Goal: Task Accomplishment & Management: Use online tool/utility

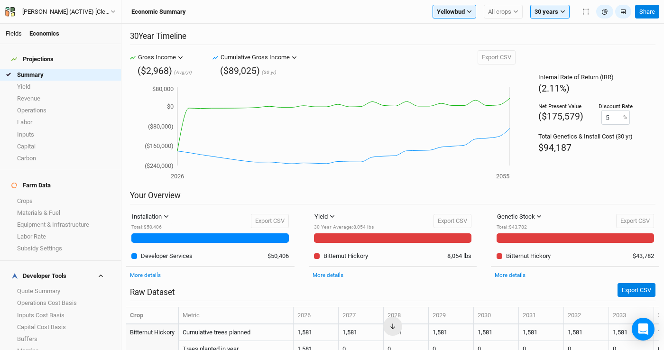
click at [19, 34] on link "Fields" at bounding box center [14, 33] width 16 height 7
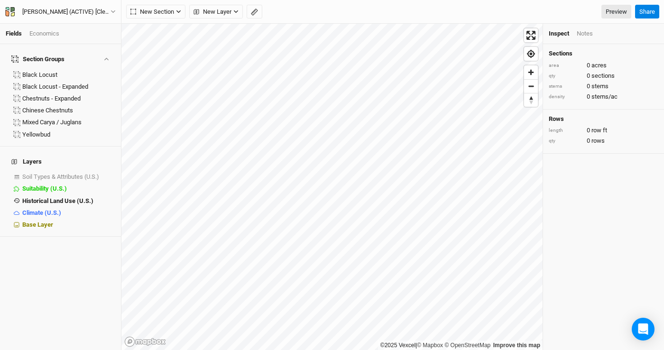
click at [48, 35] on div "Economics" at bounding box center [44, 33] width 30 height 9
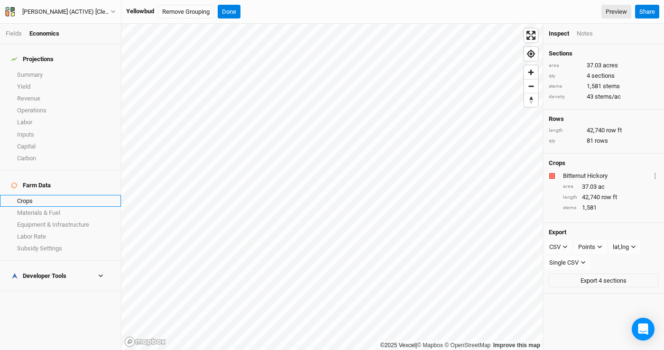
click at [46, 195] on link "Crops" at bounding box center [60, 201] width 121 height 12
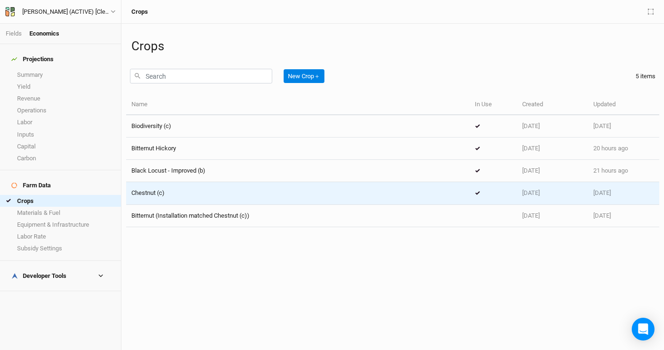
click at [203, 197] on div "Chestnut (c)" at bounding box center [297, 193] width 333 height 9
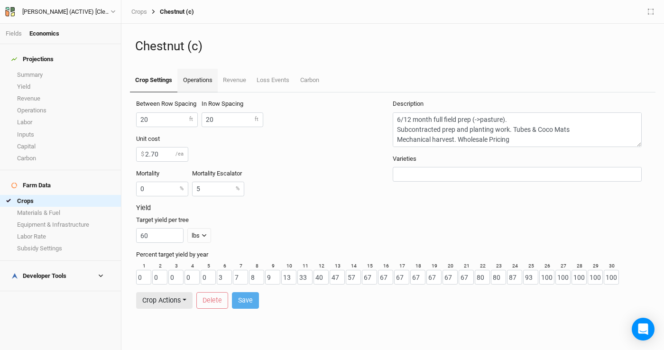
click at [193, 81] on link "Operations" at bounding box center [197, 81] width 40 height 24
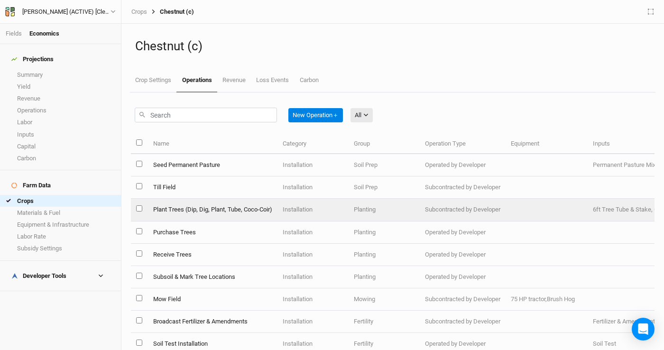
click at [256, 210] on td "Plant Trees (Dip, Dig, Plant, Tube, Coco-Coir)" at bounding box center [212, 210] width 129 height 22
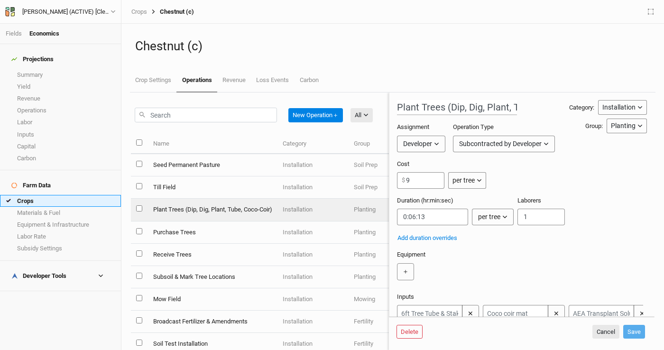
click at [60, 195] on link "Crops" at bounding box center [60, 201] width 121 height 12
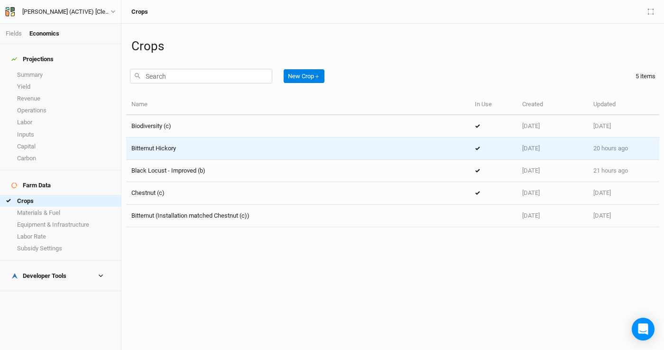
click at [217, 148] on div "Bitternut Hickory" at bounding box center [297, 148] width 333 height 9
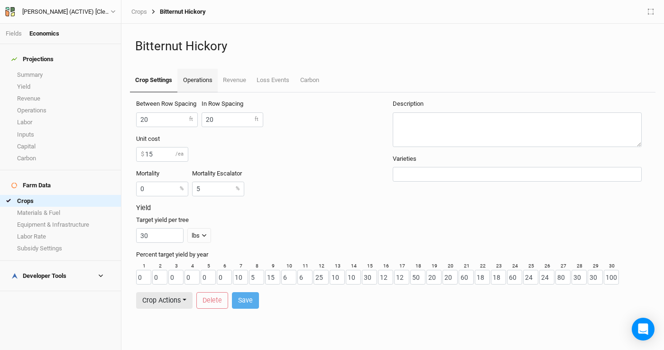
click at [194, 71] on link "Operations" at bounding box center [197, 81] width 40 height 24
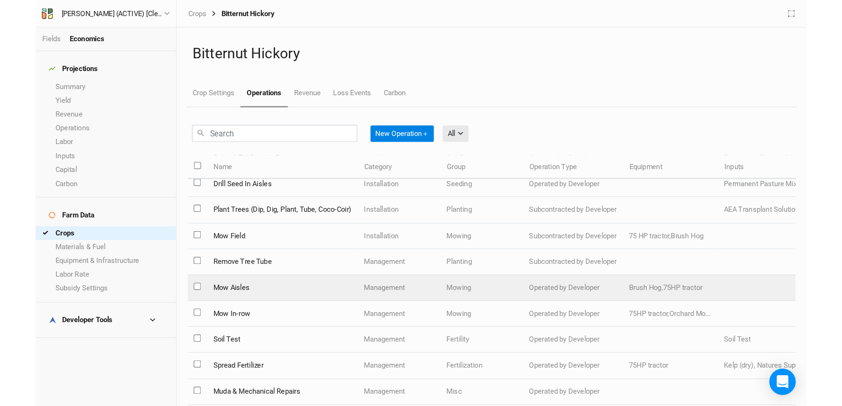
scroll to position [33, 0]
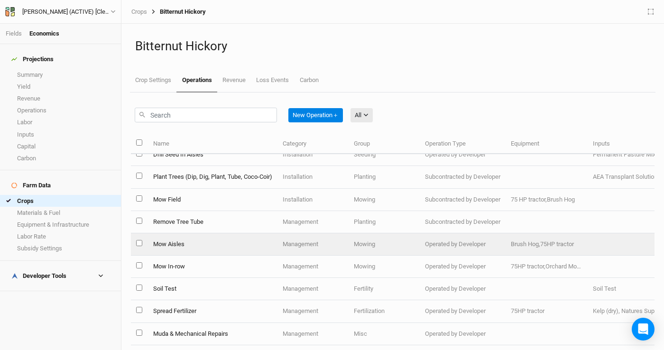
click at [257, 235] on td "Mow Aisles" at bounding box center [212, 244] width 129 height 22
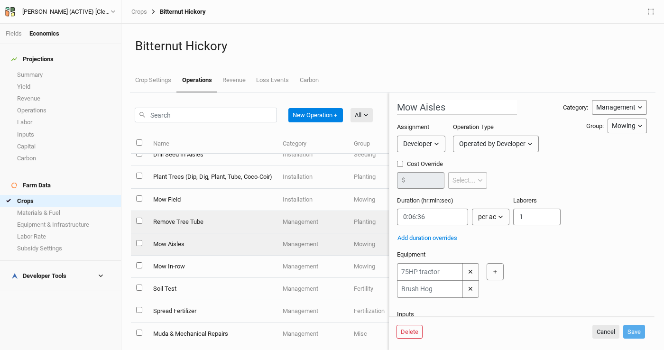
click at [255, 222] on td "Remove Tree Tube" at bounding box center [212, 222] width 129 height 22
type input "Remove Tree Tube"
type input "5"
type input "0:01:48"
type input "1"
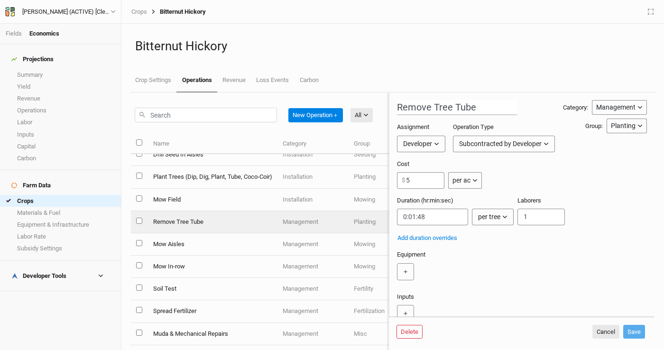
click at [470, 180] on div "per ac" at bounding box center [461, 180] width 18 height 10
click at [464, 216] on span "per tree" at bounding box center [473, 216] width 27 height 11
click at [635, 330] on button "Save" at bounding box center [634, 332] width 22 height 14
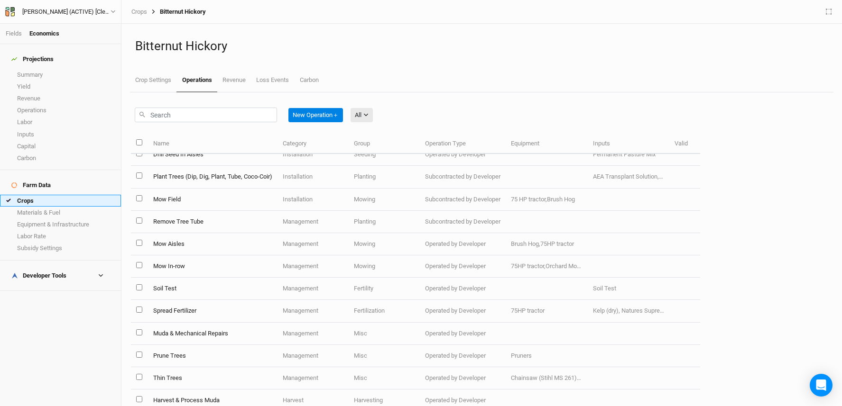
scroll to position [33, 0]
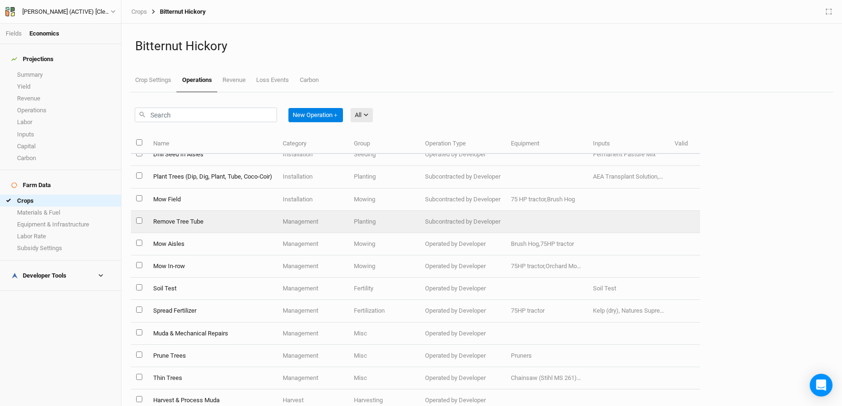
click at [187, 226] on td "Remove Tree Tube" at bounding box center [212, 222] width 129 height 22
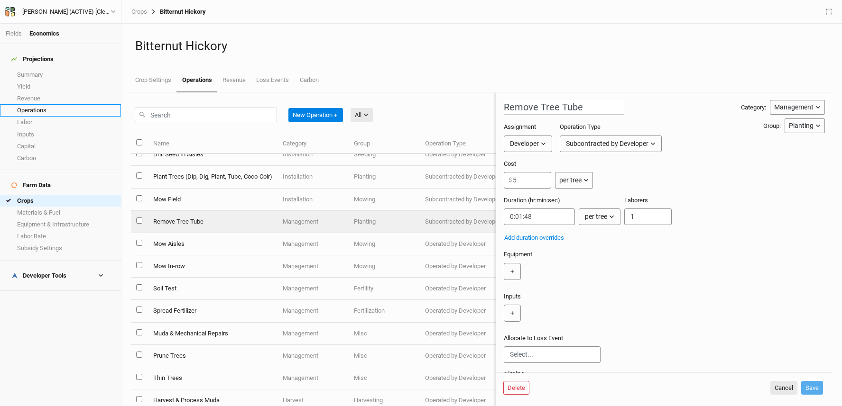
click at [48, 109] on link "Operations" at bounding box center [60, 110] width 121 height 12
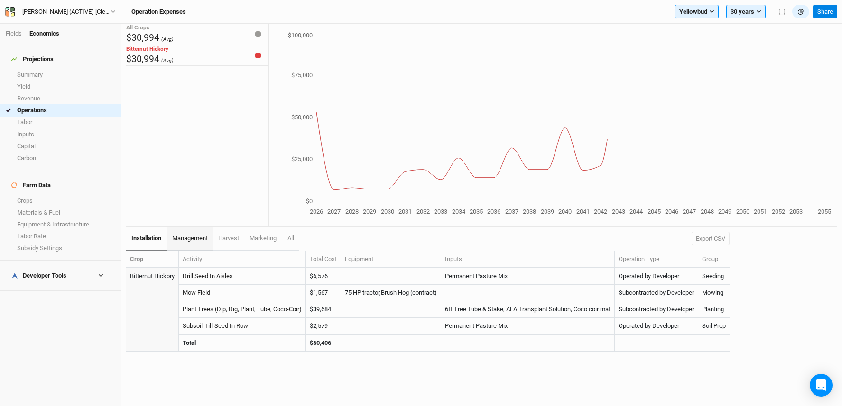
click at [197, 240] on span "management" at bounding box center [190, 238] width 36 height 7
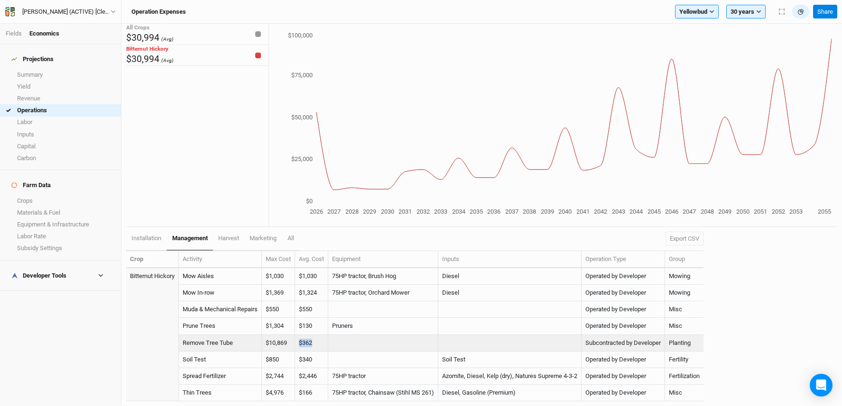
drag, startPoint x: 321, startPoint y: 345, endPoint x: 304, endPoint y: 343, distance: 17.6
click at [304, 343] on td "$362" at bounding box center [311, 343] width 33 height 17
copy td "$362"
click at [222, 342] on link "Remove Tree Tube" at bounding box center [208, 343] width 50 height 7
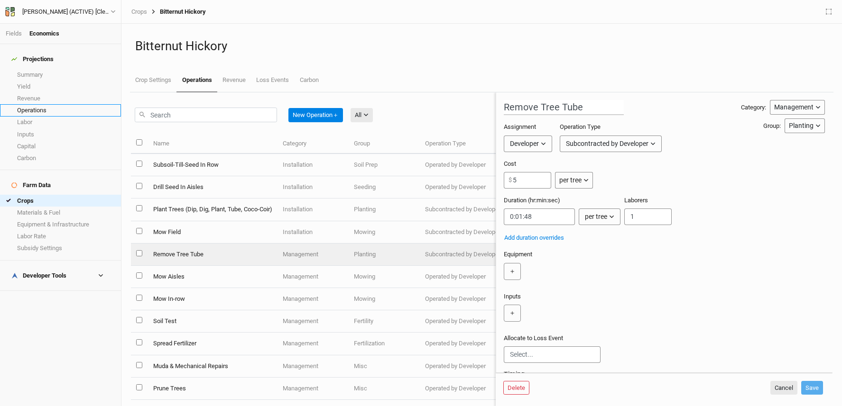
click at [38, 106] on link "Operations" at bounding box center [60, 110] width 121 height 12
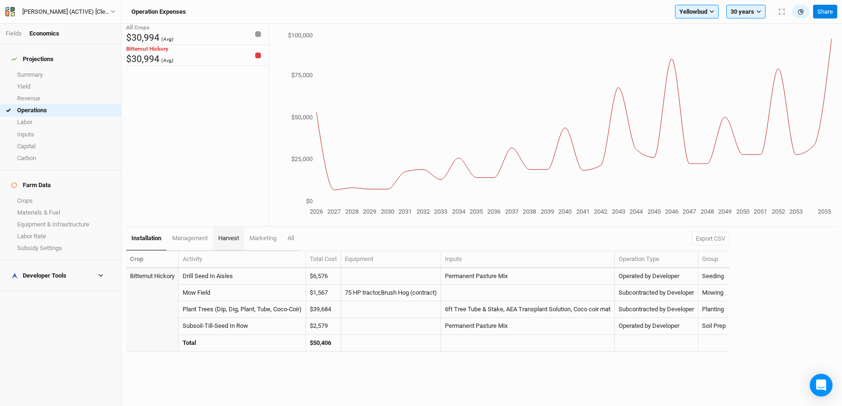
click at [220, 236] on span "harvest" at bounding box center [228, 238] width 21 height 7
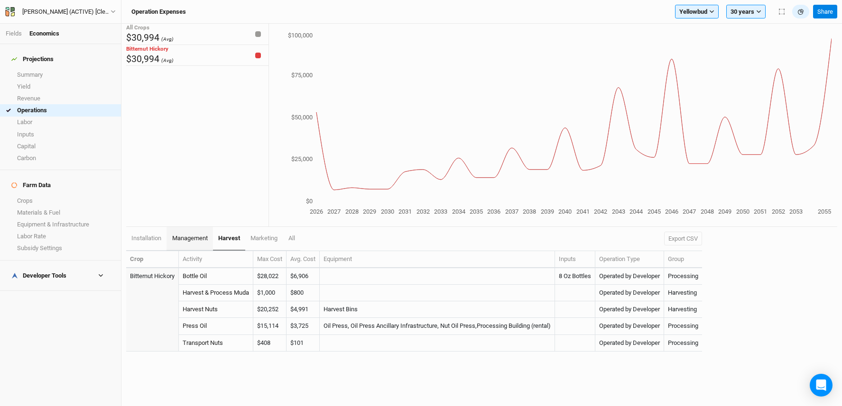
click at [182, 238] on span "management" at bounding box center [190, 238] width 36 height 7
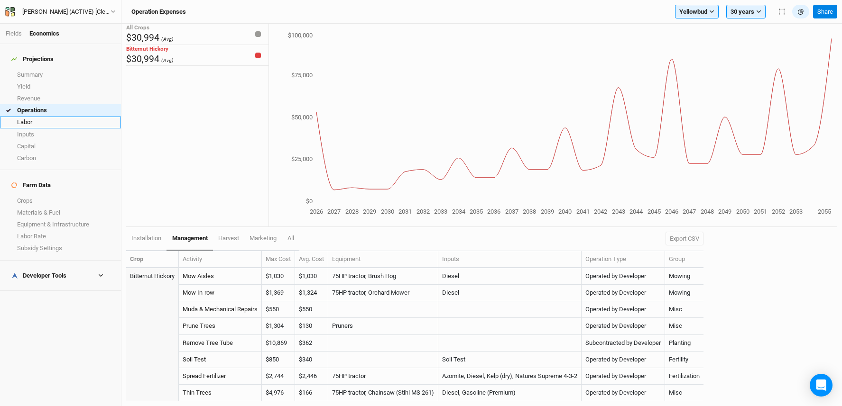
click at [78, 120] on link "Labor" at bounding box center [60, 123] width 121 height 12
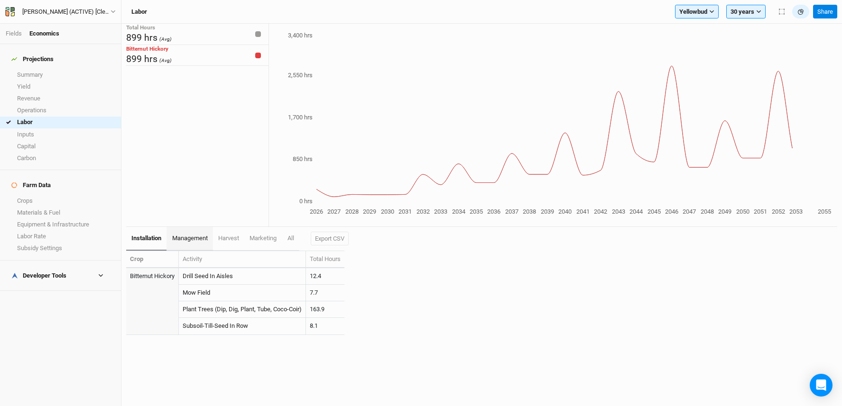
click at [189, 233] on link "management" at bounding box center [189, 239] width 46 height 24
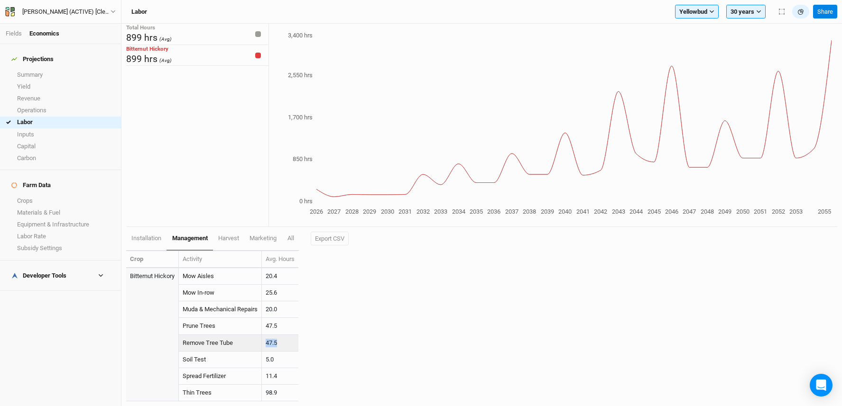
drag, startPoint x: 281, startPoint y: 343, endPoint x: 268, endPoint y: 347, distance: 13.7
click at [268, 347] on td "47.5" at bounding box center [280, 343] width 37 height 17
copy td "47.5"
click at [213, 288] on td "Mow In-row" at bounding box center [220, 293] width 83 height 17
click at [37, 72] on link "Summary" at bounding box center [60, 75] width 121 height 12
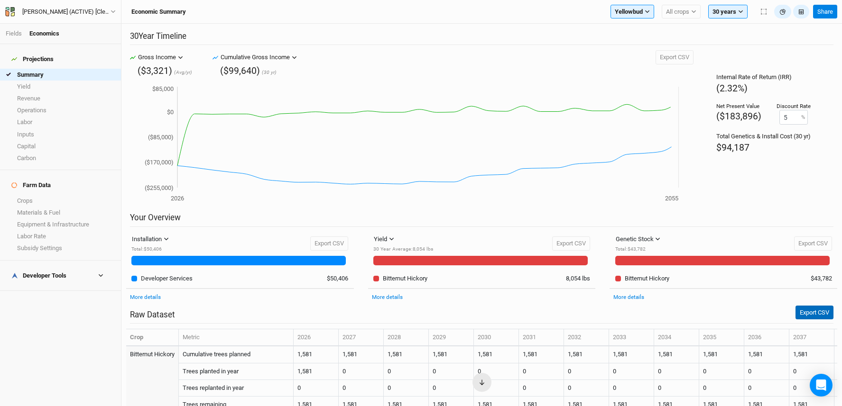
click at [664, 311] on button "Export CSV" at bounding box center [814, 313] width 38 height 14
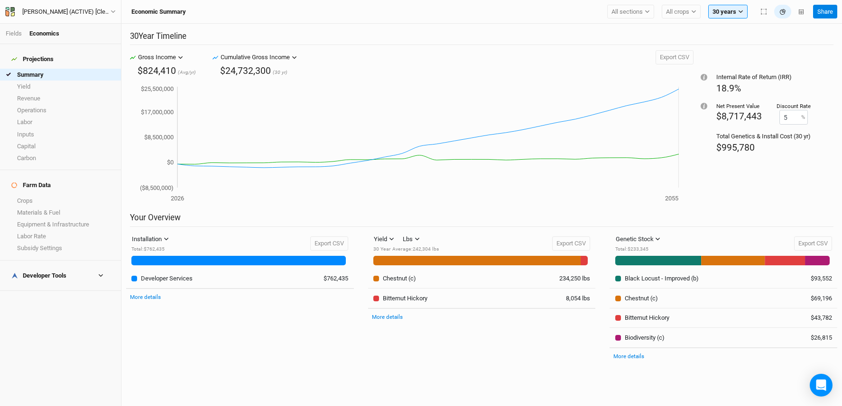
click at [12, 39] on div "Fields Economics" at bounding box center [60, 34] width 121 height 20
click at [691, 11] on icon "button" at bounding box center [693, 11] width 5 height 5
click at [696, 67] on span "Bitternut Hickory" at bounding box center [696, 68] width 45 height 7
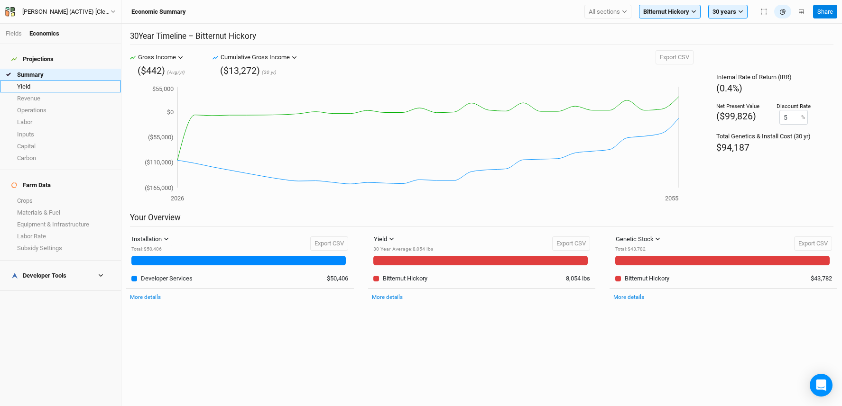
click at [45, 81] on link "Yield" at bounding box center [60, 87] width 121 height 12
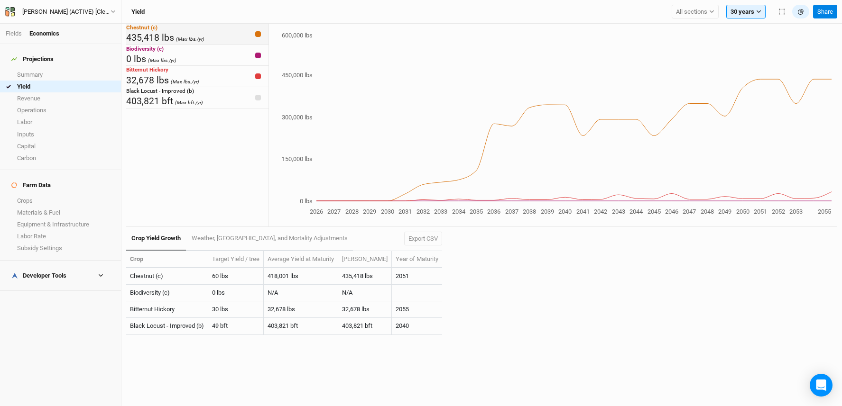
click at [255, 37] on div at bounding box center [258, 34] width 6 height 6
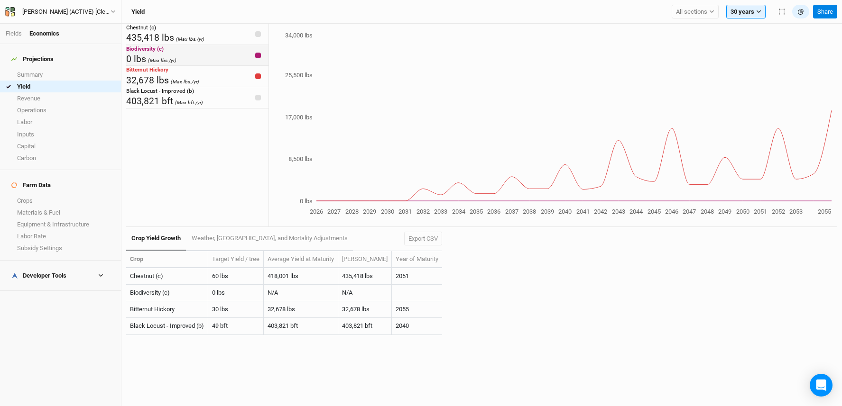
click at [255, 58] on div at bounding box center [258, 56] width 6 height 6
click at [77, 267] on h4 "Developer Tools" at bounding box center [61, 276] width 110 height 19
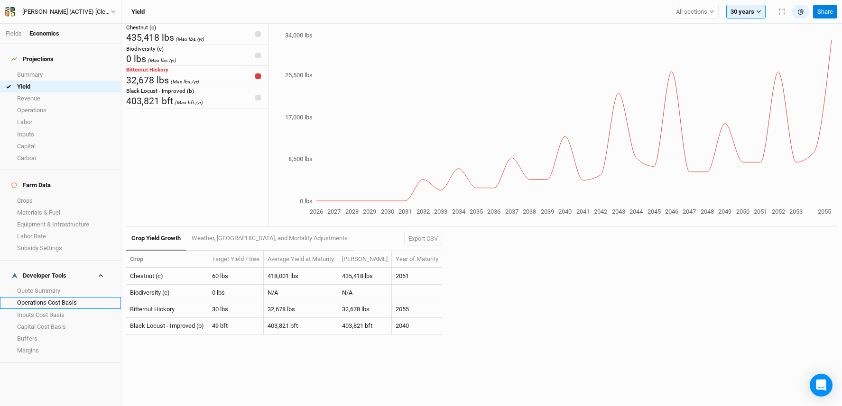
click at [65, 297] on link "Operations Cost Basis" at bounding box center [60, 303] width 121 height 12
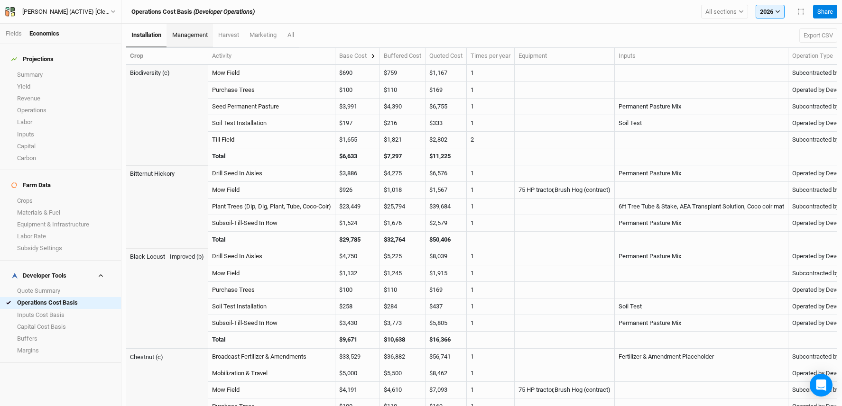
click at [189, 37] on span "management" at bounding box center [190, 34] width 36 height 7
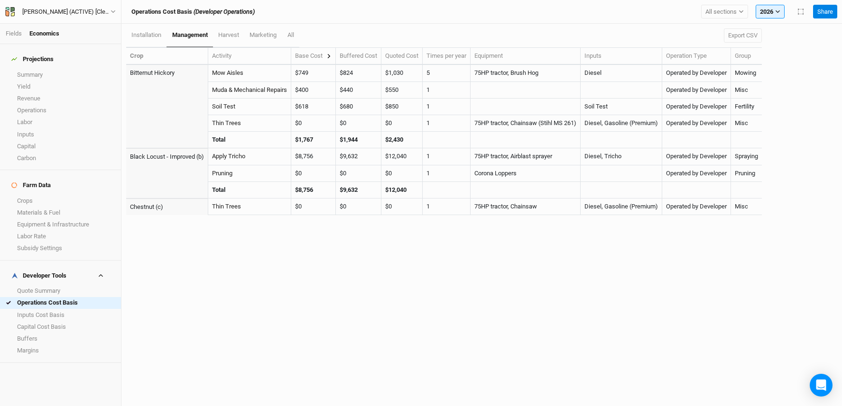
click at [748, 9] on div "All sections Filter by section group Black Locust Black Locust - Expanded Chest…" at bounding box center [753, 12] width 112 height 14
click at [728, 15] on span "All sections" at bounding box center [720, 11] width 31 height 9
click at [733, 104] on span "Yellowbud" at bounding box center [727, 106] width 28 height 7
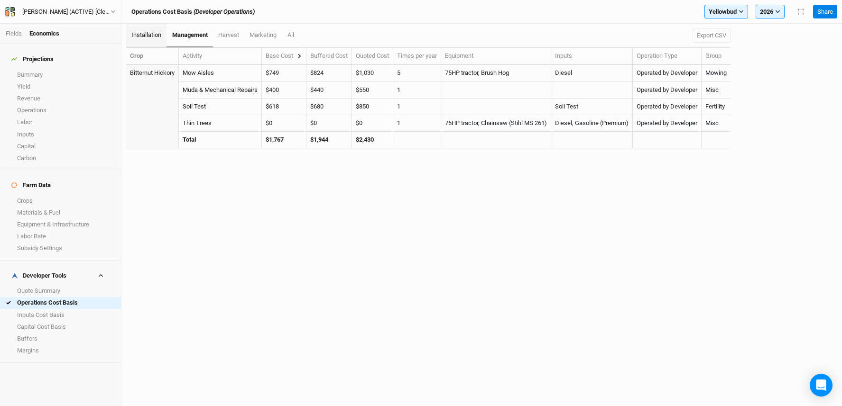
click at [142, 33] on span "installation" at bounding box center [146, 34] width 30 height 7
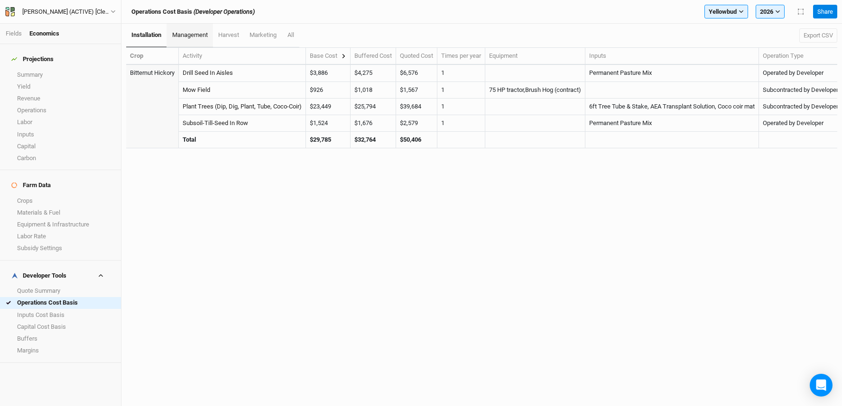
click at [191, 35] on span "management" at bounding box center [190, 34] width 36 height 7
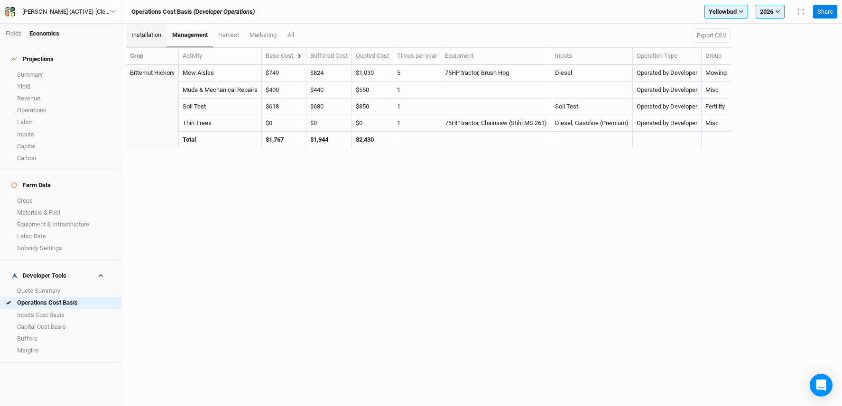
click at [154, 36] on span "installation" at bounding box center [146, 34] width 30 height 7
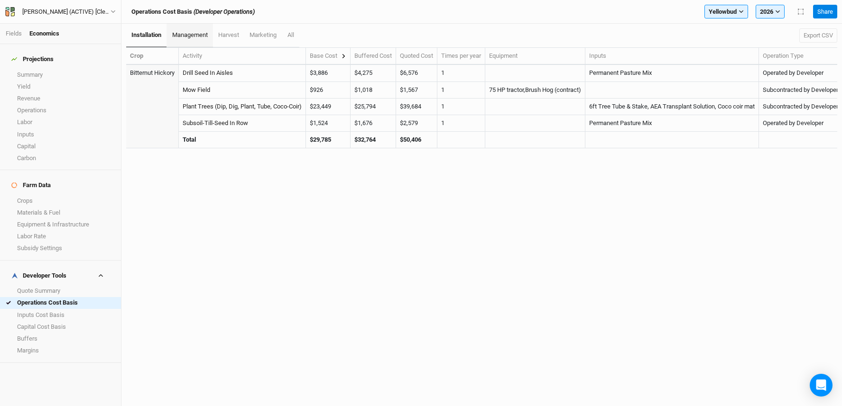
click at [201, 33] on span "management" at bounding box center [190, 34] width 36 height 7
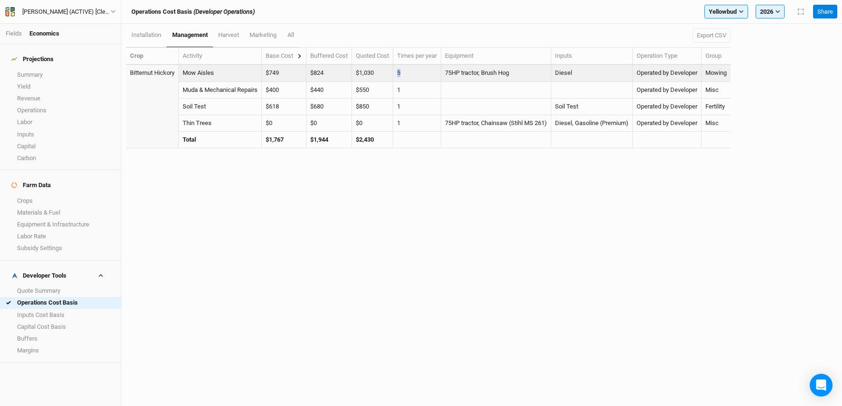
drag, startPoint x: 399, startPoint y: 73, endPoint x: 416, endPoint y: 72, distance: 17.6
click at [416, 72] on td "5" at bounding box center [417, 73] width 48 height 17
drag, startPoint x: 413, startPoint y: 71, endPoint x: 406, endPoint y: 73, distance: 6.5
click at [413, 72] on td "5" at bounding box center [417, 73] width 48 height 17
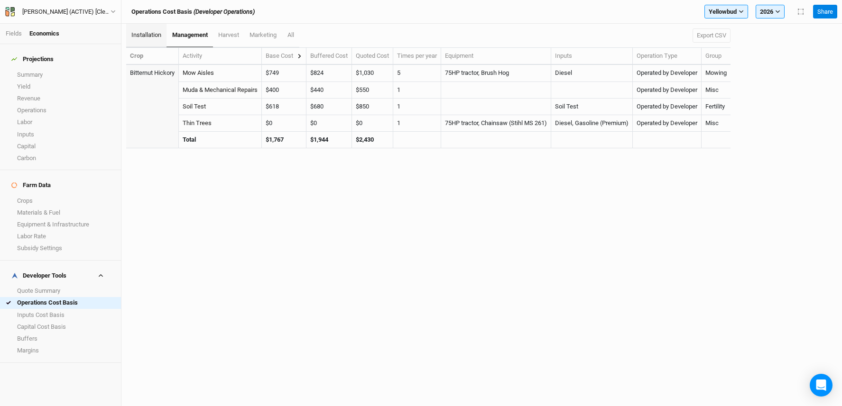
click at [143, 30] on link "installation" at bounding box center [146, 36] width 40 height 24
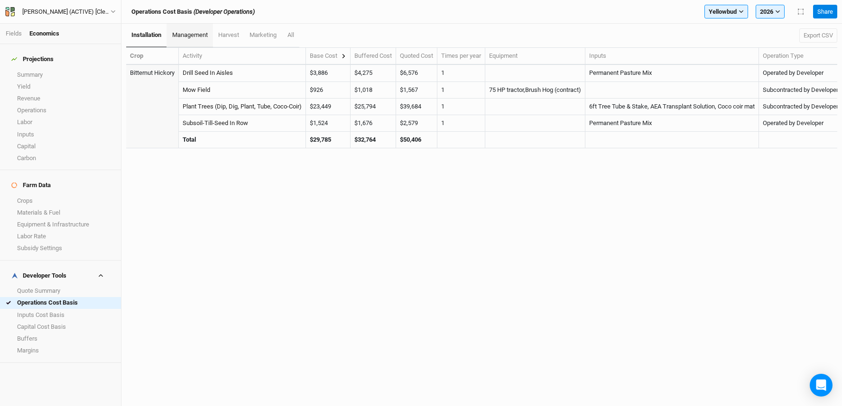
click at [185, 36] on span "management" at bounding box center [190, 34] width 36 height 7
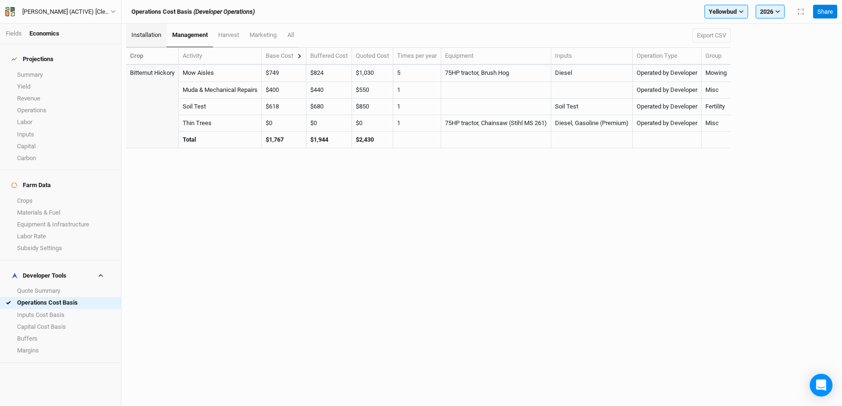
click at [149, 38] on link "installation" at bounding box center [146, 36] width 40 height 24
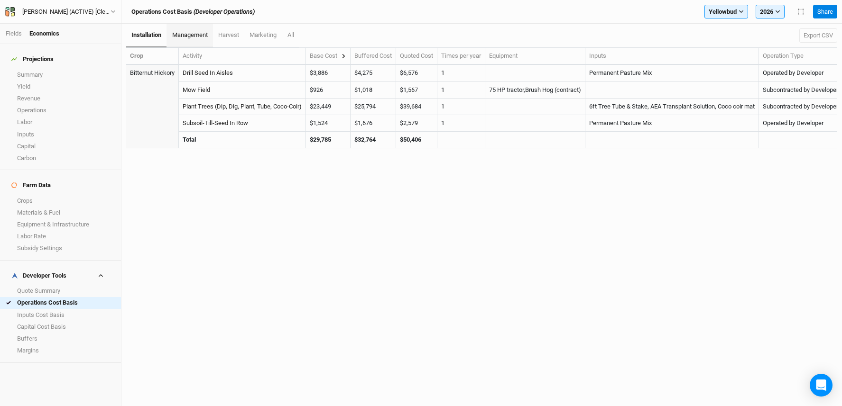
click at [196, 34] on span "management" at bounding box center [190, 34] width 36 height 7
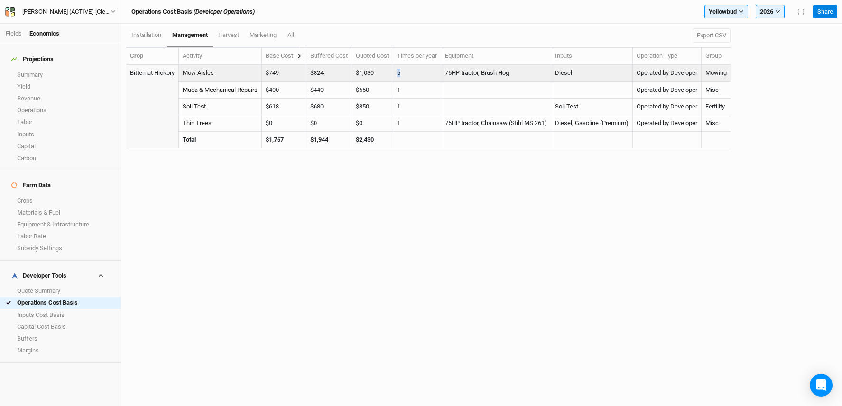
drag, startPoint x: 403, startPoint y: 74, endPoint x: 395, endPoint y: 74, distance: 7.6
click at [395, 74] on tr "Bitternut Hickory Mow Aisles $749 $407 $0 $199 $0 $0 $143 $824 $1,030 5 75HP tr…" at bounding box center [428, 73] width 604 height 17
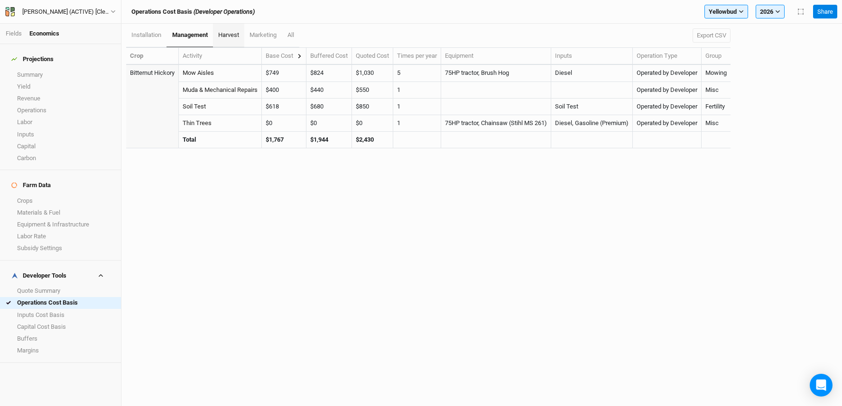
click at [229, 34] on span "harvest" at bounding box center [228, 34] width 21 height 7
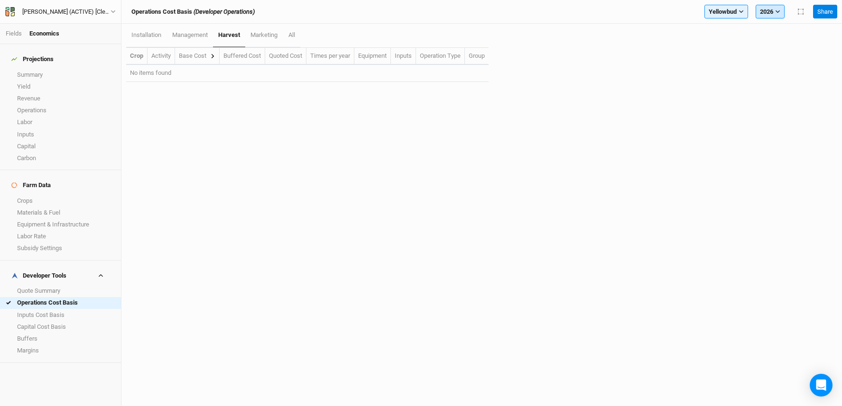
click at [759, 11] on button "2026" at bounding box center [770, 12] width 29 height 14
click at [786, 57] on span "30 years" at bounding box center [778, 56] width 23 height 7
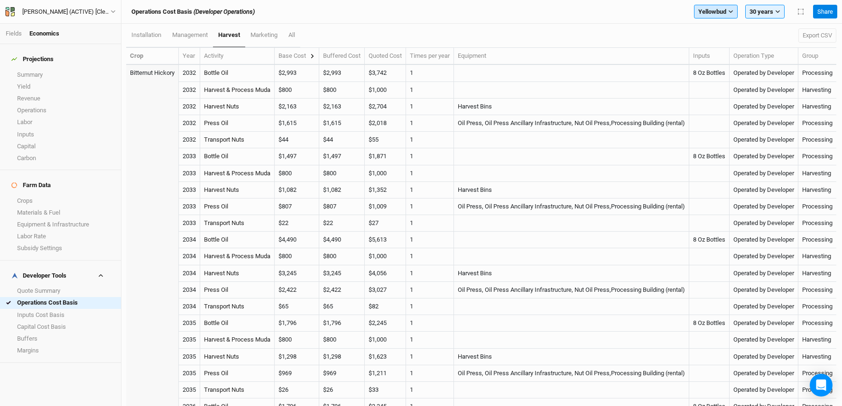
drag, startPoint x: 188, startPoint y: 29, endPoint x: 699, endPoint y: 13, distance: 511.6
click at [188, 30] on link "management" at bounding box center [189, 35] width 46 height 23
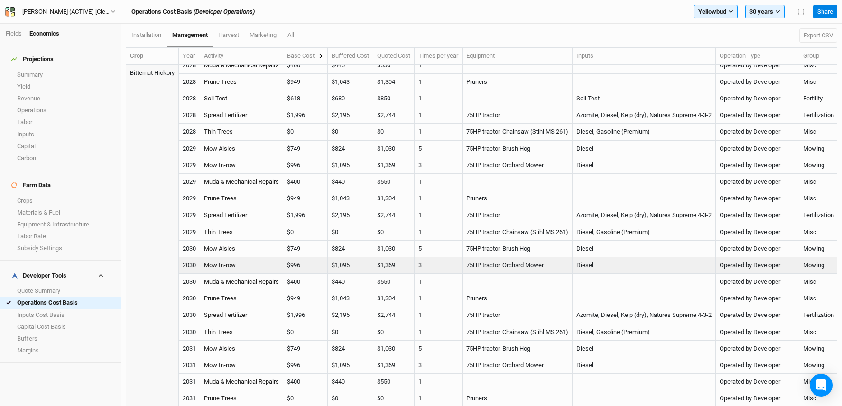
scroll to position [229, 0]
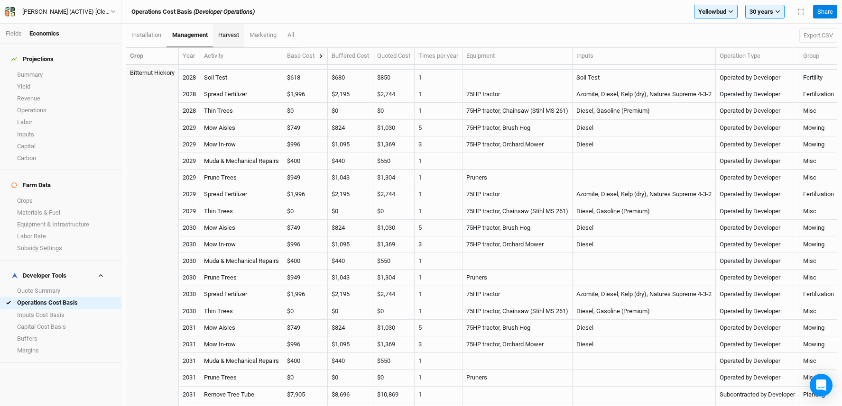
click at [239, 34] on span "harvest" at bounding box center [228, 34] width 21 height 7
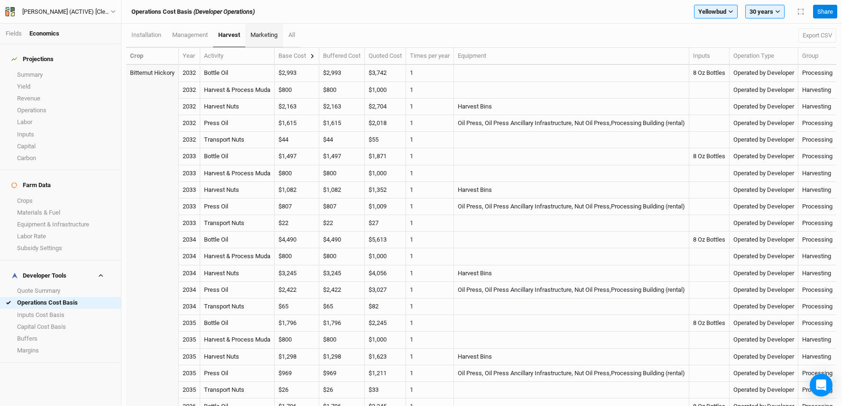
click at [270, 36] on span "marketing" at bounding box center [263, 34] width 27 height 7
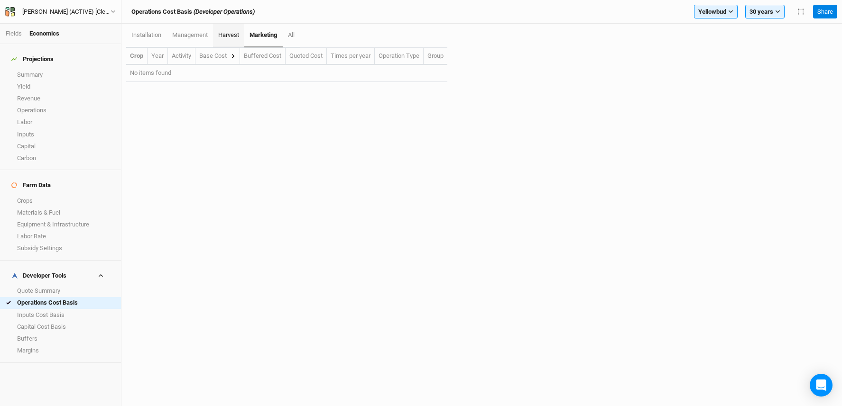
click at [224, 32] on span "harvest" at bounding box center [228, 34] width 21 height 7
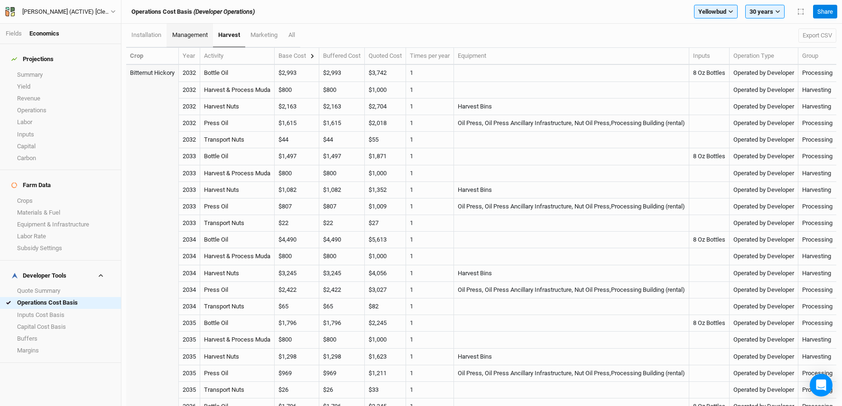
click at [180, 32] on span "management" at bounding box center [190, 34] width 36 height 7
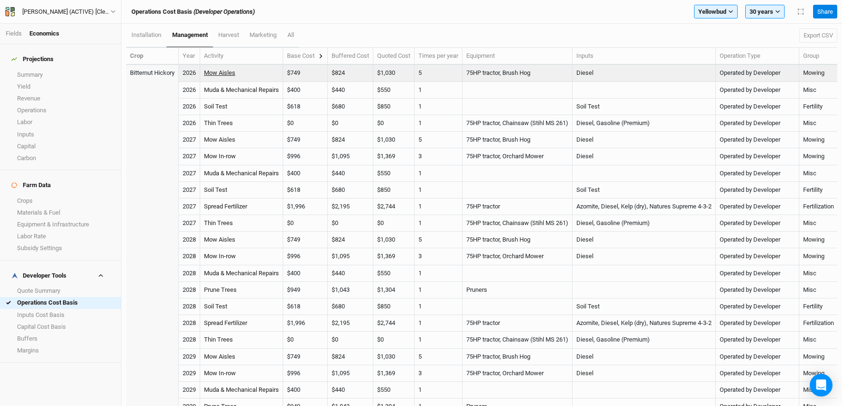
click at [225, 74] on link "Mow Aisles" at bounding box center [219, 72] width 31 height 7
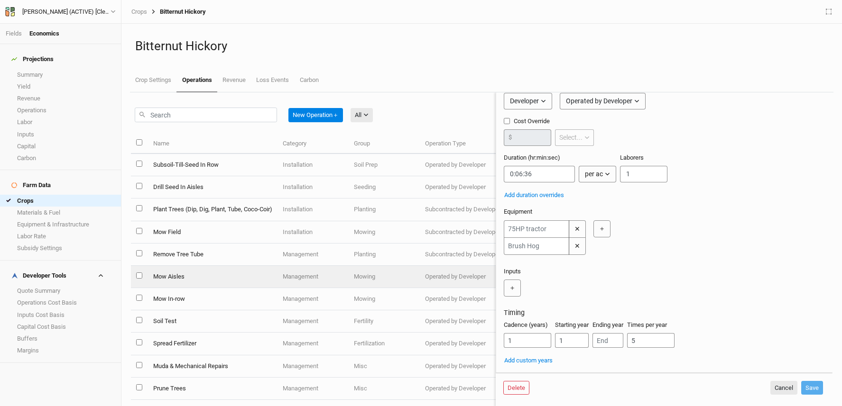
scroll to position [57, 0]
drag, startPoint x: 653, startPoint y: 337, endPoint x: 625, endPoint y: 339, distance: 28.0
click at [625, 339] on div "Cadence (years) 1 Starting year 1 Ending year Times per year 5" at bounding box center [664, 338] width 321 height 35
drag, startPoint x: 640, startPoint y: 341, endPoint x: 632, endPoint y: 341, distance: 8.5
click at [632, 341] on input "5" at bounding box center [650, 340] width 47 height 15
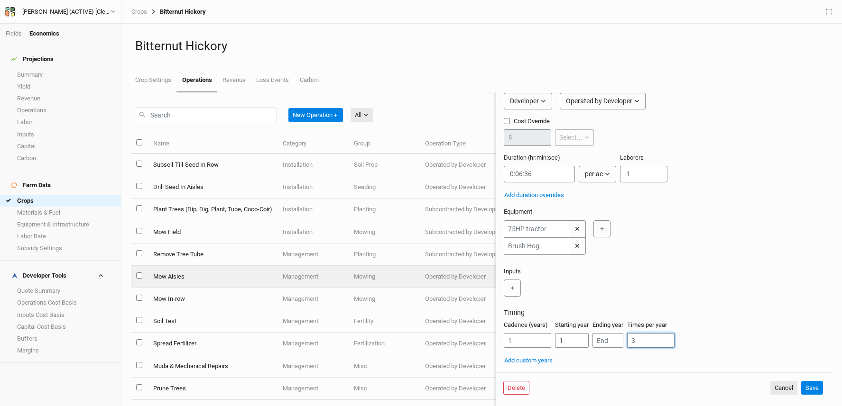
drag, startPoint x: 649, startPoint y: 341, endPoint x: 618, endPoint y: 343, distance: 31.4
click at [618, 343] on div "Cadence (years) 1 Starting year 1 Ending year Times per year 3" at bounding box center [664, 338] width 321 height 35
type input "2"
click at [817, 388] on button "Save" at bounding box center [812, 388] width 22 height 14
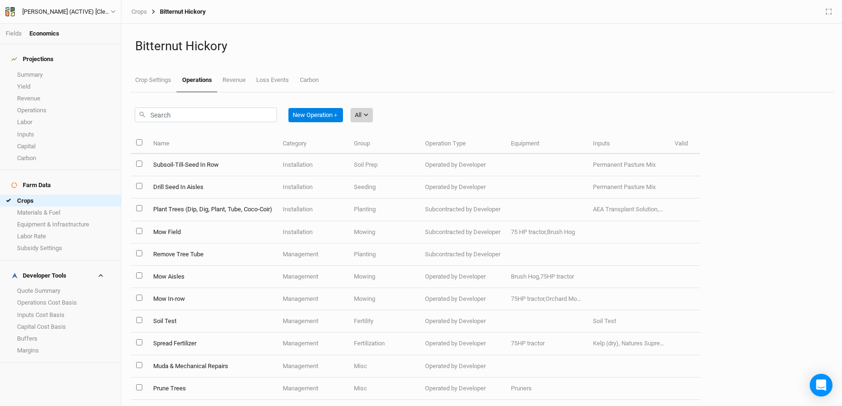
click at [373, 113] on button "All" at bounding box center [362, 115] width 22 height 14
click at [402, 179] on span "Management" at bounding box center [388, 178] width 46 height 11
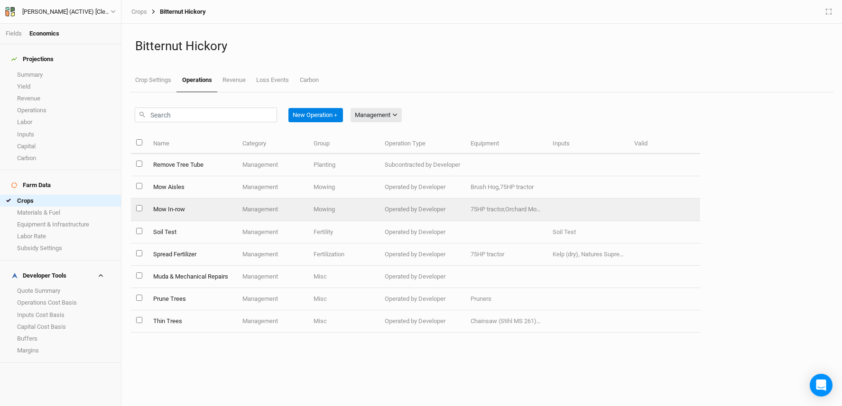
click at [192, 209] on td "Mow In-row" at bounding box center [193, 210] width 90 height 22
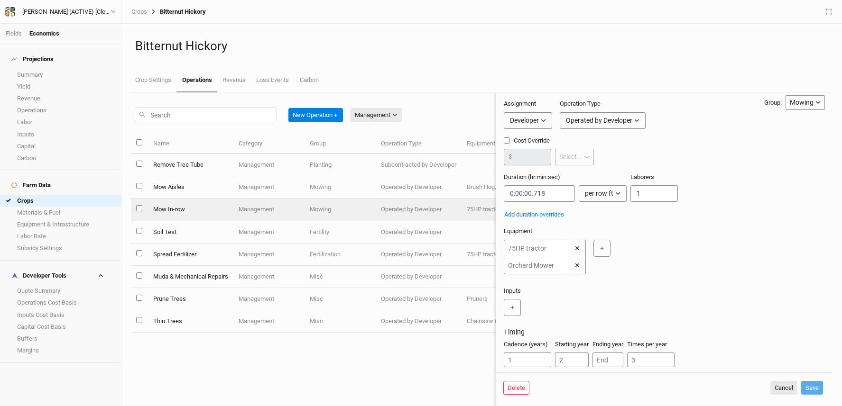
scroll to position [57, 0]
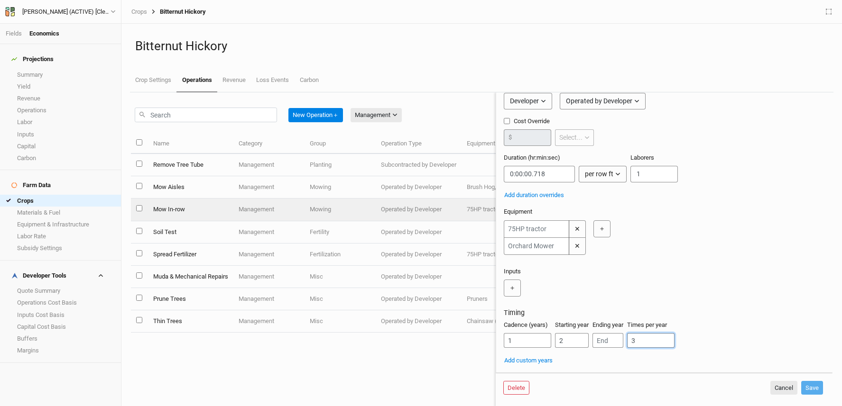
drag, startPoint x: 645, startPoint y: 341, endPoint x: 624, endPoint y: 343, distance: 21.0
click at [624, 343] on div "Cadence (years) 1 Starting year 2 Ending year Times per year 3" at bounding box center [664, 338] width 321 height 35
type input "2"
click at [816, 389] on button "Save" at bounding box center [812, 388] width 22 height 14
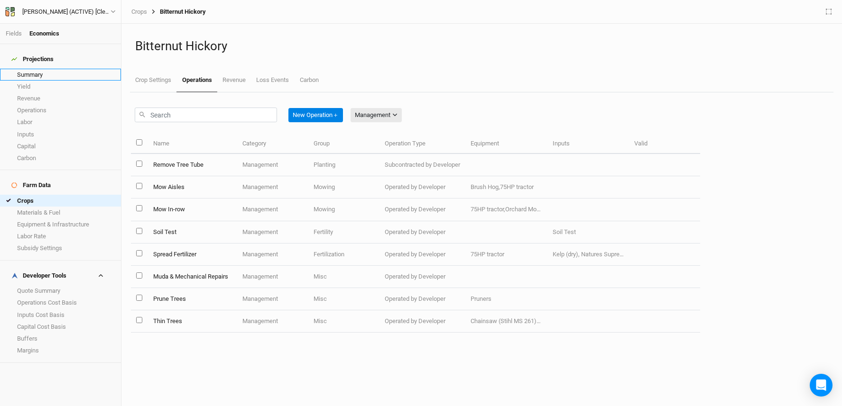
click at [36, 69] on link "Summary" at bounding box center [60, 75] width 121 height 12
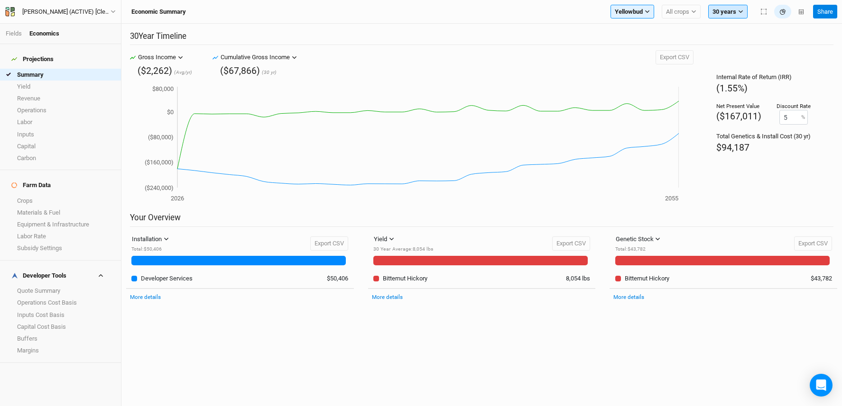
click at [724, 13] on button "30 years" at bounding box center [727, 12] width 39 height 14
click at [683, 30] on div "30 Year Timeline Gross Income Gross Income Cumulative Gross Income Revenue CapE…" at bounding box center [481, 215] width 720 height 383
click at [50, 195] on link "Crops" at bounding box center [60, 201] width 121 height 12
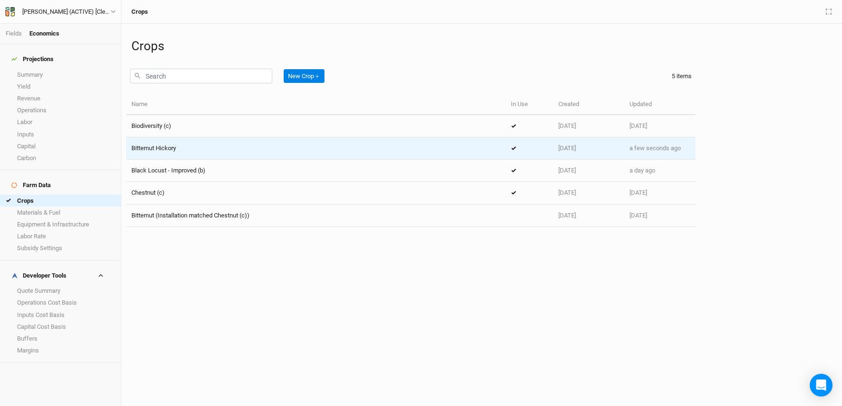
click at [312, 148] on div "Bitternut Hickory" at bounding box center [315, 148] width 369 height 9
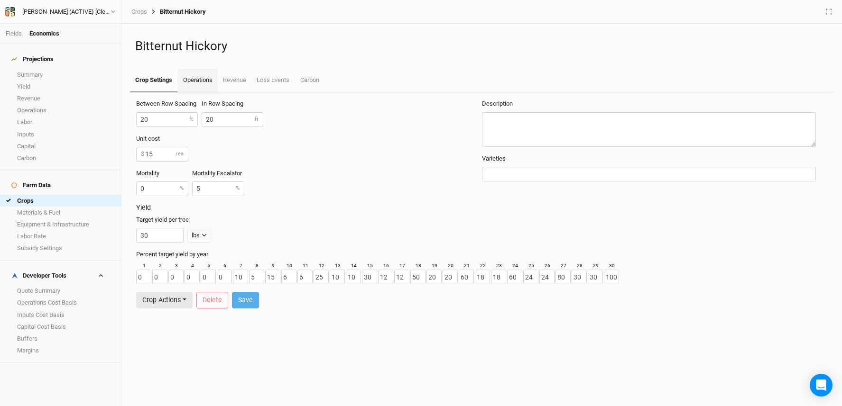
click at [202, 79] on link "Operations" at bounding box center [197, 81] width 40 height 24
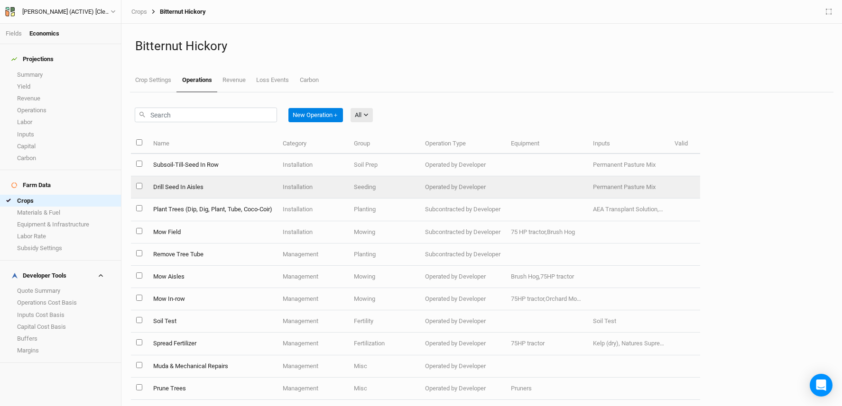
click at [137, 185] on input "select this item" at bounding box center [139, 186] width 6 height 6
checkbox input "true"
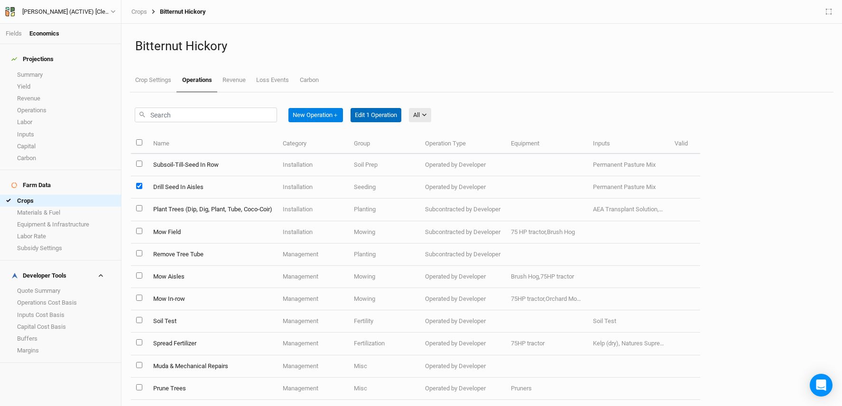
click at [382, 113] on button "Edit 1 Operation" at bounding box center [376, 115] width 51 height 14
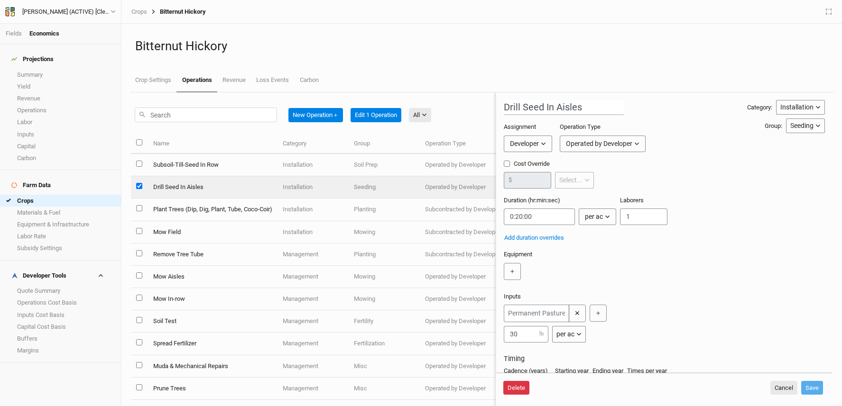
click at [507, 386] on button "Delete" at bounding box center [516, 388] width 26 height 14
click at [595, 386] on button "Delete" at bounding box center [589, 388] width 26 height 14
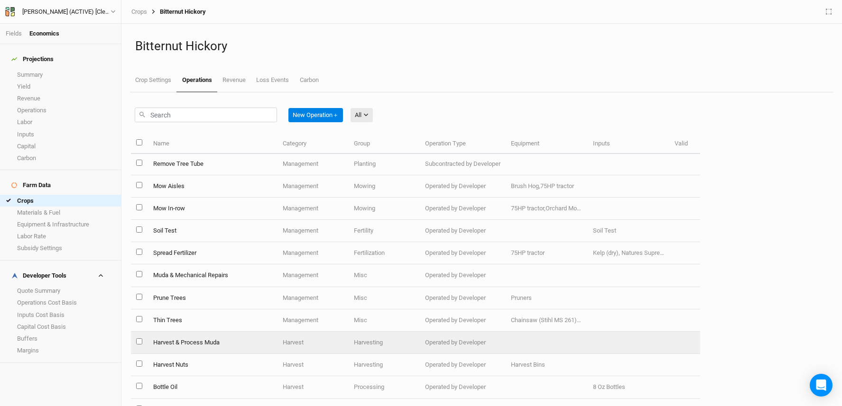
scroll to position [74, 0]
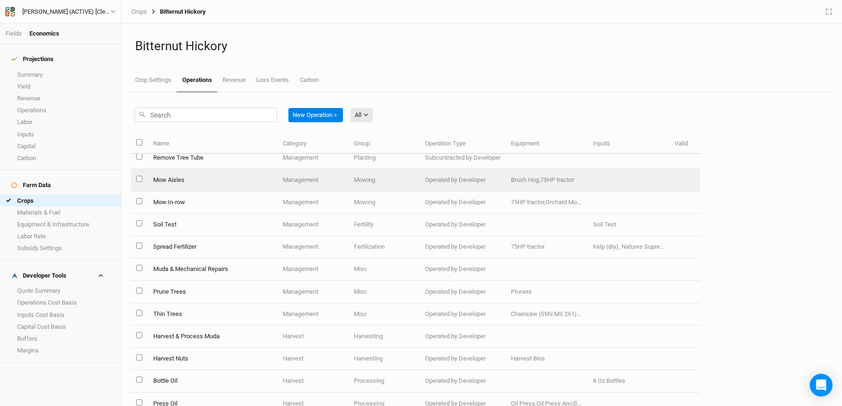
click at [227, 176] on td "Mow Aisles" at bounding box center [212, 180] width 129 height 22
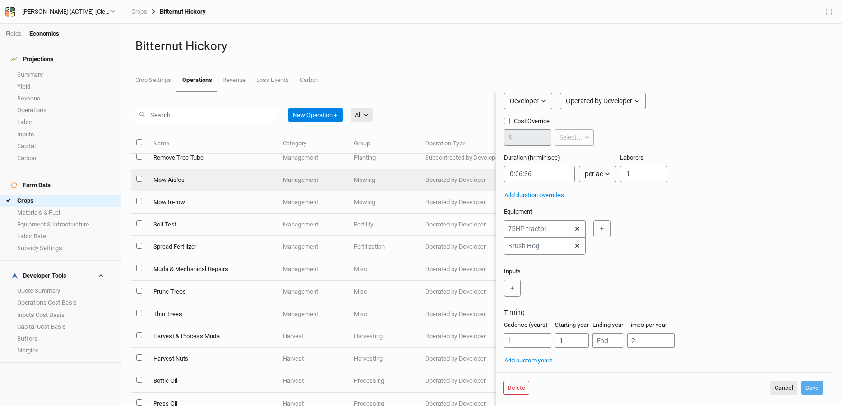
scroll to position [39, 0]
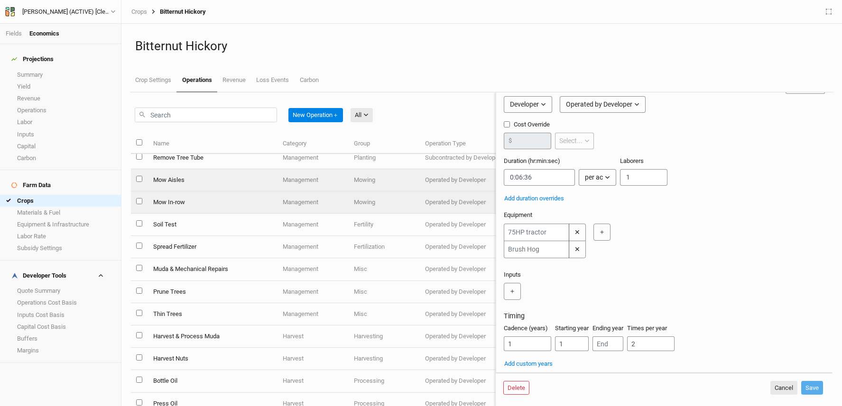
click at [207, 195] on td "Mow In-row" at bounding box center [212, 203] width 129 height 22
type input "Mow In-row"
type input "0:00:00.718"
type input "2"
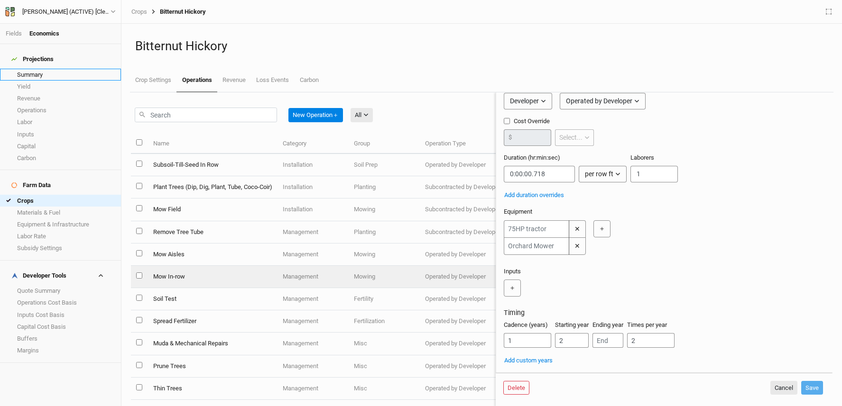
click at [65, 69] on link "Summary" at bounding box center [60, 75] width 121 height 12
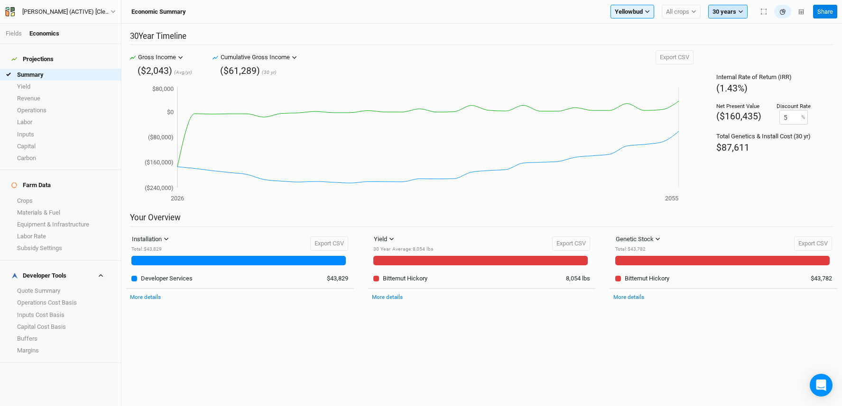
click at [743, 9] on icon "button" at bounding box center [740, 11] width 5 height 5
click at [738, 82] on span "20 years" at bounding box center [731, 81] width 23 height 7
click at [738, 13] on icon "button" at bounding box center [740, 11] width 5 height 5
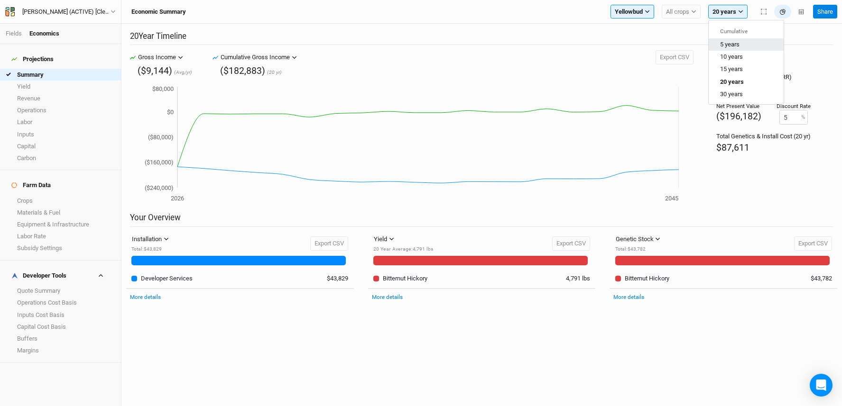
click at [745, 46] on button "5 years" at bounding box center [746, 44] width 75 height 12
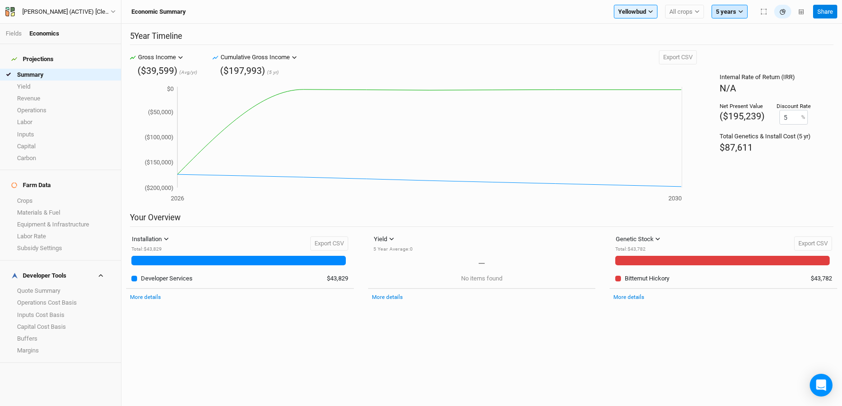
click at [737, 12] on button "5 years" at bounding box center [729, 12] width 36 height 14
click at [746, 53] on span "10 years" at bounding box center [734, 56] width 23 height 7
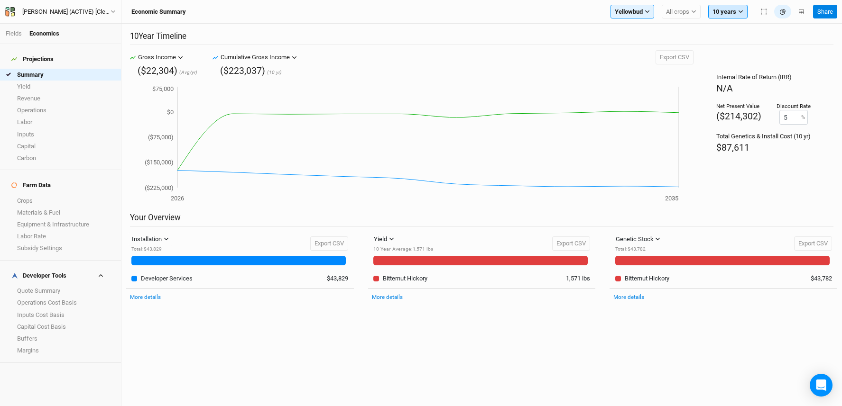
click at [736, 15] on button "10 years" at bounding box center [727, 12] width 39 height 14
click at [743, 65] on button "15 years" at bounding box center [746, 69] width 75 height 12
click at [55, 297] on link "Operations Cost Basis" at bounding box center [60, 303] width 121 height 12
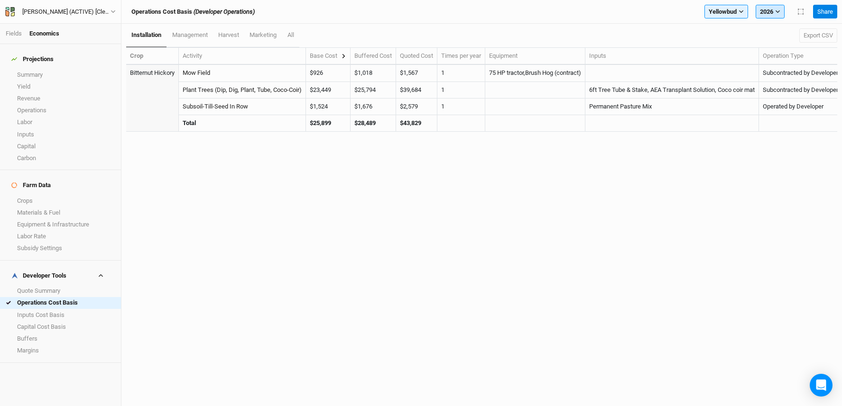
click at [766, 13] on button "2026" at bounding box center [770, 12] width 29 height 14
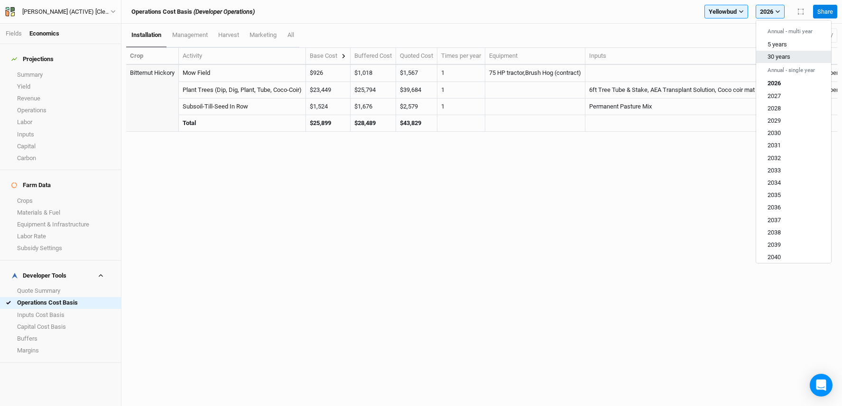
click at [803, 60] on button "30 years" at bounding box center [793, 57] width 75 height 12
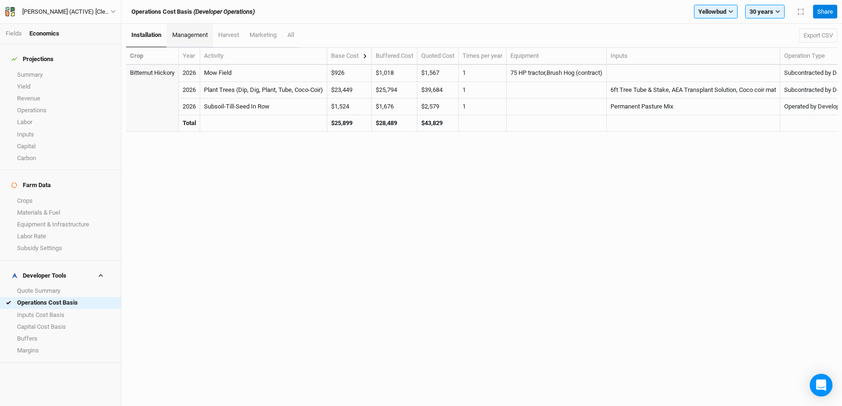
click at [191, 35] on span "management" at bounding box center [190, 34] width 36 height 7
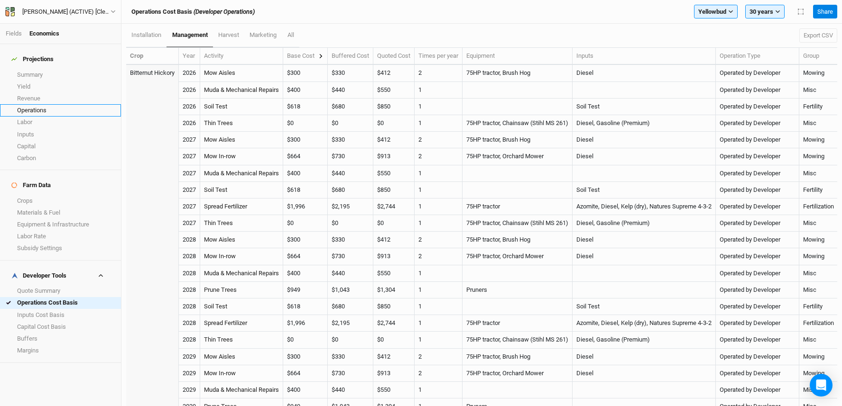
click at [53, 104] on link "Operations" at bounding box center [60, 110] width 121 height 12
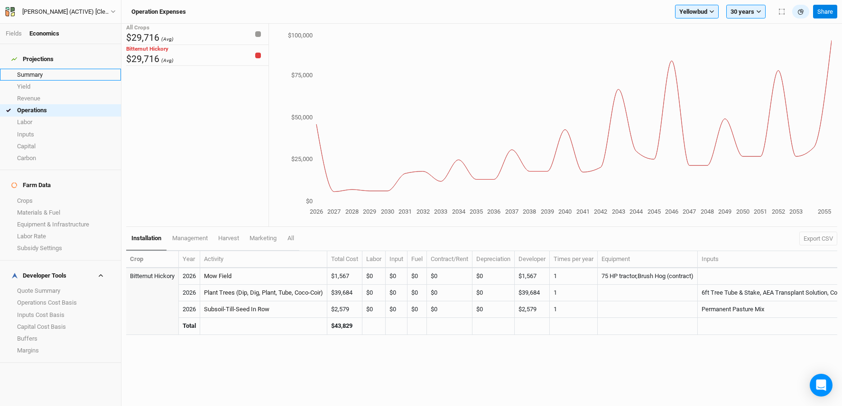
click at [20, 69] on link "Summary" at bounding box center [60, 75] width 121 height 12
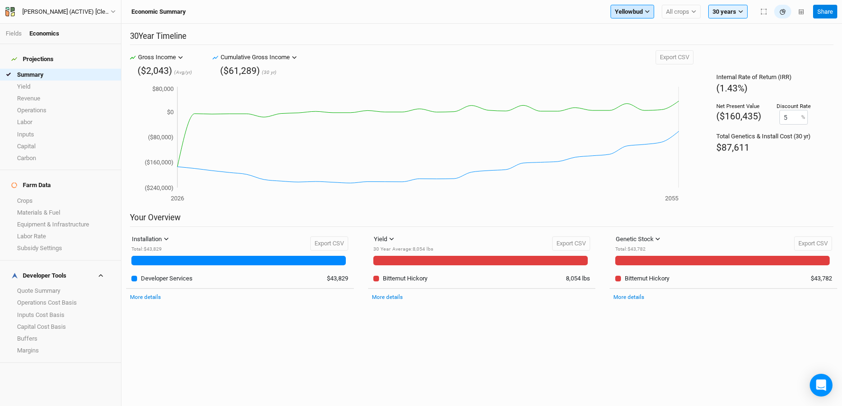
click at [635, 9] on span "Yellowbud" at bounding box center [629, 11] width 28 height 9
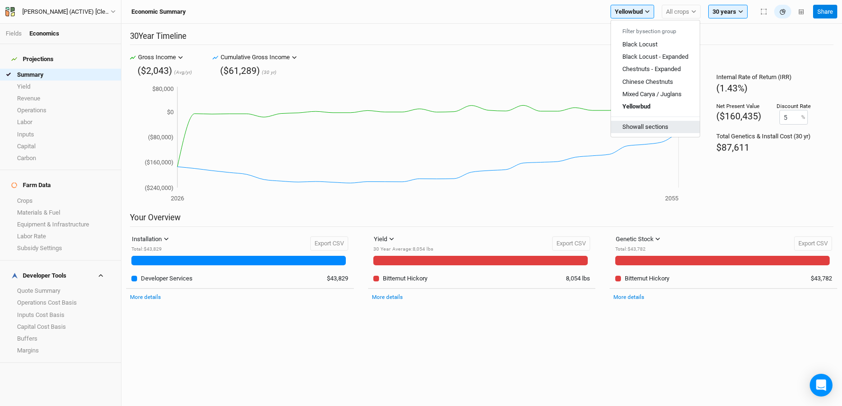
click at [638, 125] on button "Show all sections" at bounding box center [655, 127] width 89 height 12
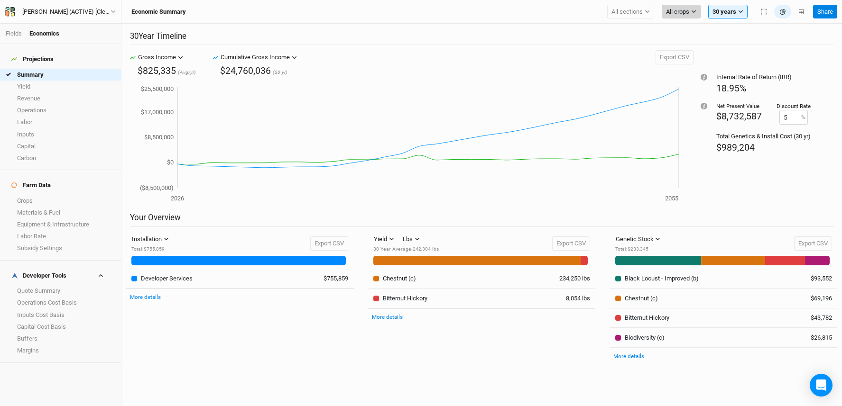
click at [680, 13] on span "All crops" at bounding box center [677, 11] width 23 height 9
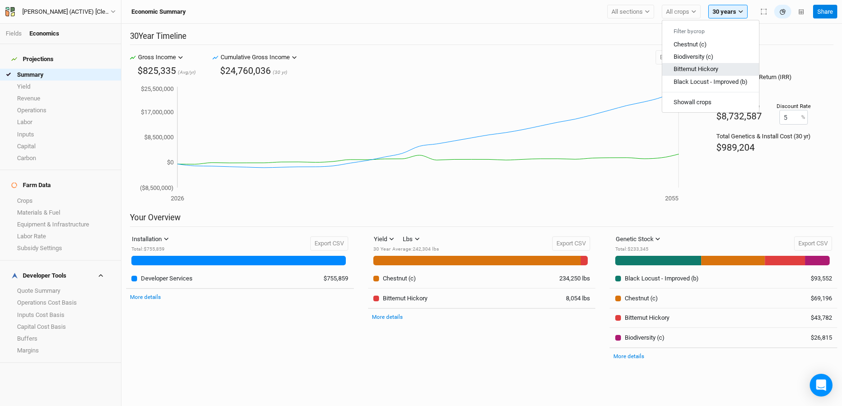
click at [696, 68] on span "Bitternut Hickory" at bounding box center [696, 68] width 45 height 7
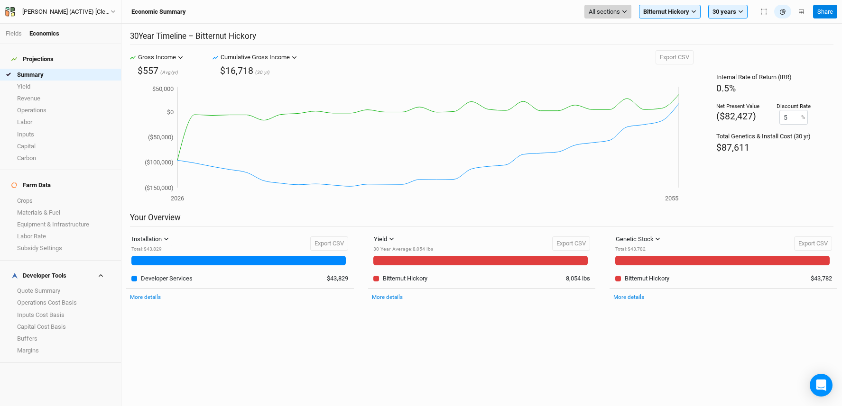
click at [628, 14] on button "All sections" at bounding box center [607, 12] width 47 height 14
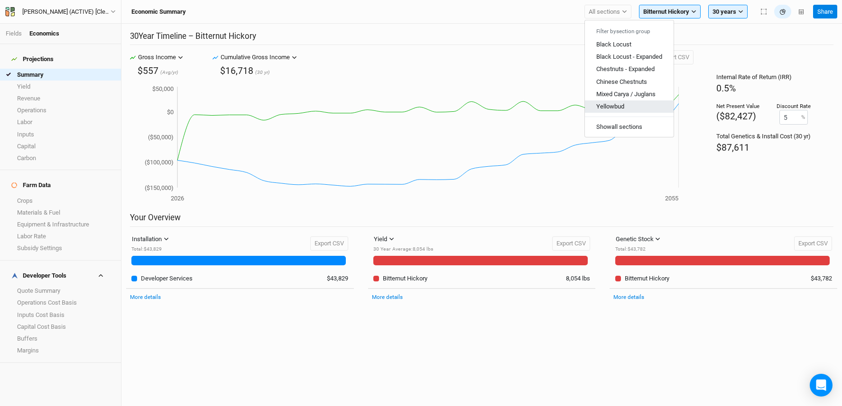
click at [604, 104] on span "Yellowbud" at bounding box center [610, 106] width 28 height 7
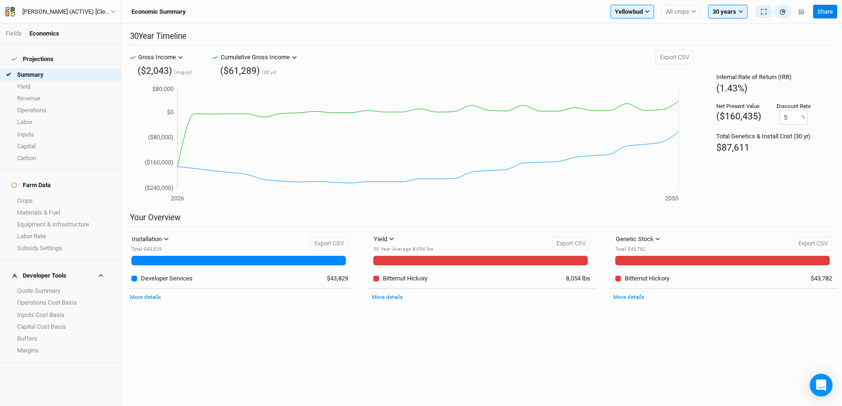
scroll to position [9, 0]
drag, startPoint x: 760, startPoint y: 81, endPoint x: 558, endPoint y: 42, distance: 205.8
click at [646, 11] on icon "button" at bounding box center [647, 11] width 5 height 5
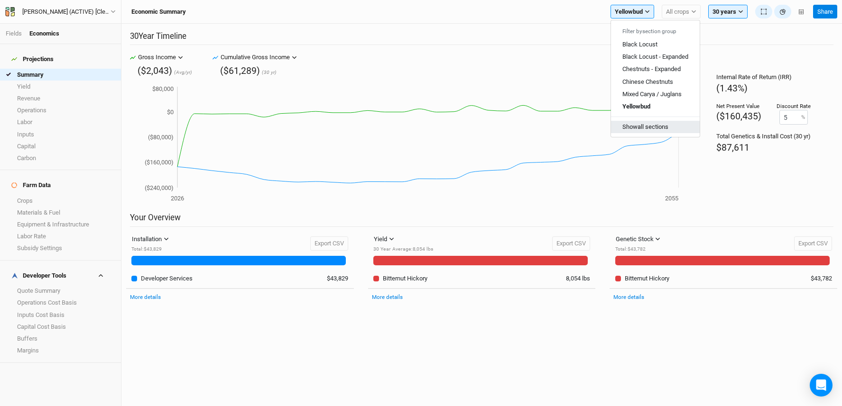
click at [659, 127] on button "Show all sections" at bounding box center [655, 127] width 89 height 12
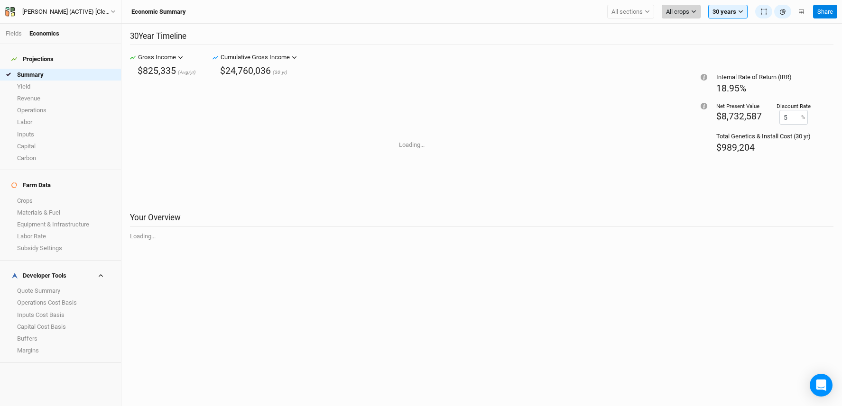
drag, startPoint x: 681, startPoint y: 11, endPoint x: 684, endPoint y: 15, distance: 5.4
click at [681, 11] on span "All crops" at bounding box center [677, 11] width 23 height 9
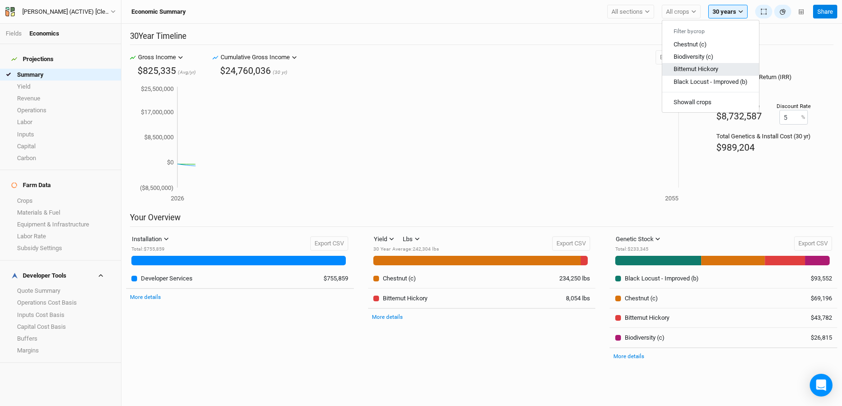
click at [694, 65] on span "Bitternut Hickory" at bounding box center [696, 68] width 45 height 7
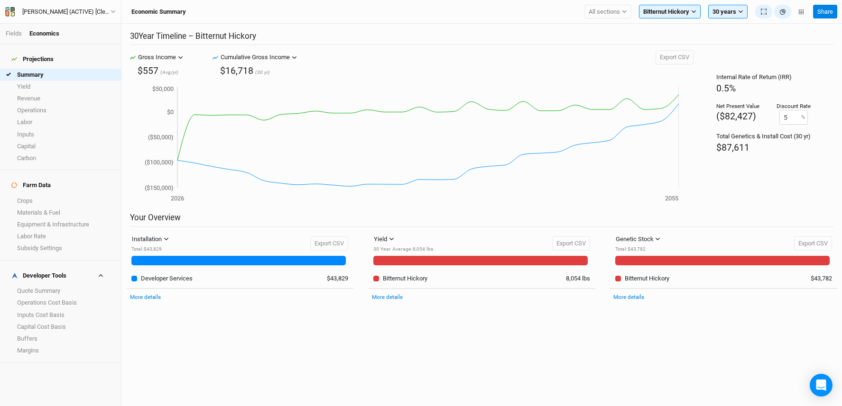
click at [16, 30] on link "Fields" at bounding box center [14, 33] width 16 height 7
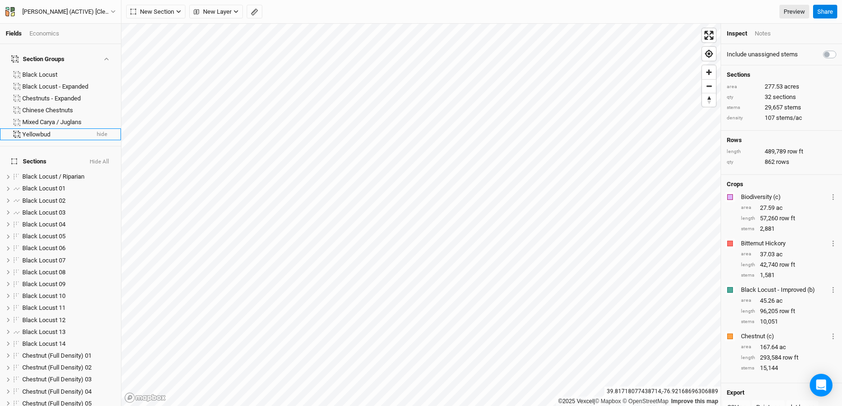
click at [43, 131] on div "Yellowbud" at bounding box center [55, 135] width 66 height 8
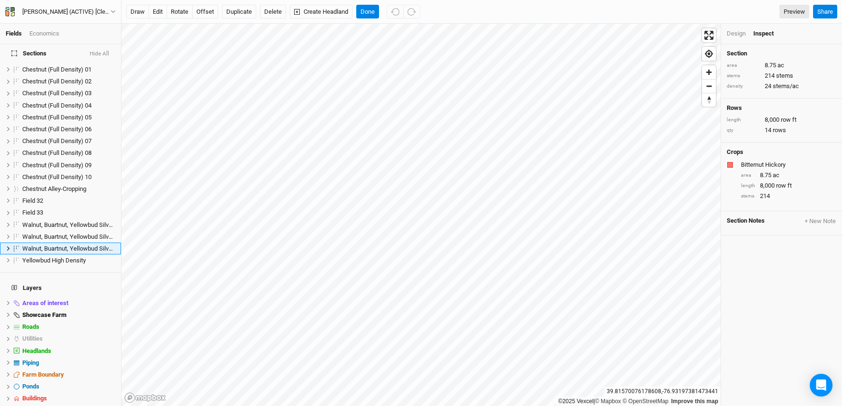
scroll to position [299, 0]
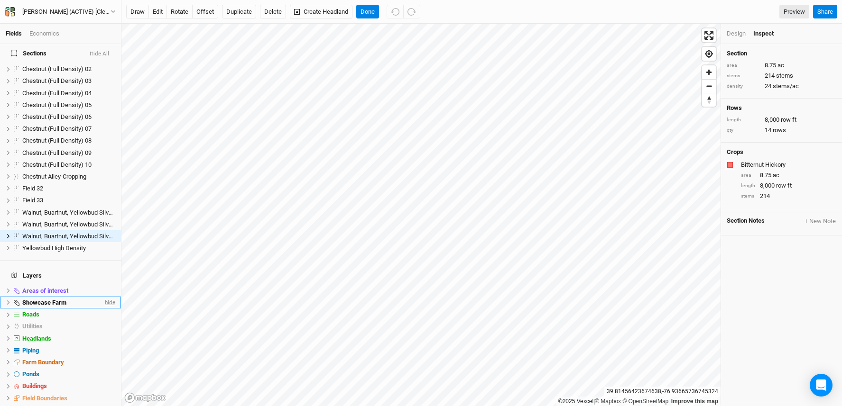
click at [104, 297] on span "hide" at bounding box center [109, 303] width 12 height 12
click at [103, 285] on span "hide" at bounding box center [109, 291] width 12 height 12
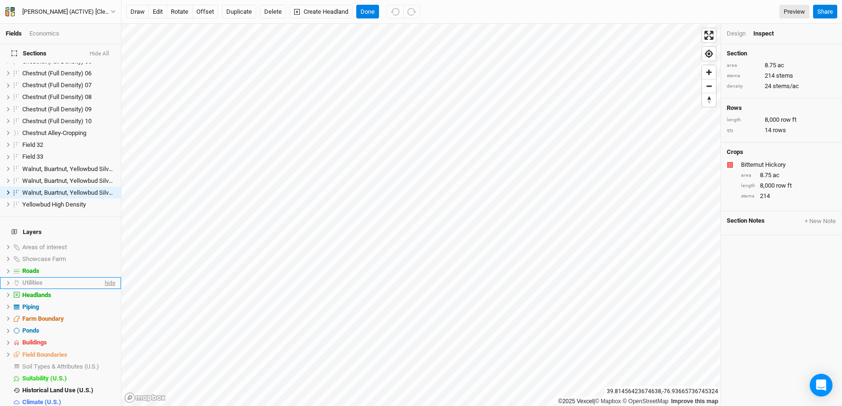
scroll to position [346, 0]
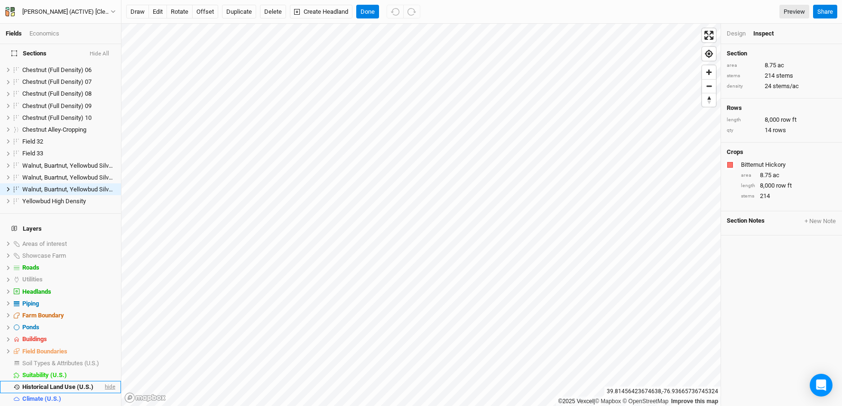
click at [103, 381] on span "hide" at bounding box center [109, 387] width 12 height 12
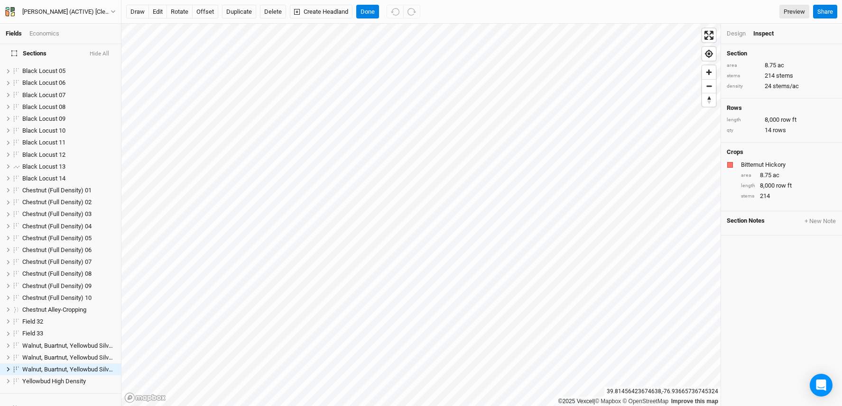
scroll to position [148, 0]
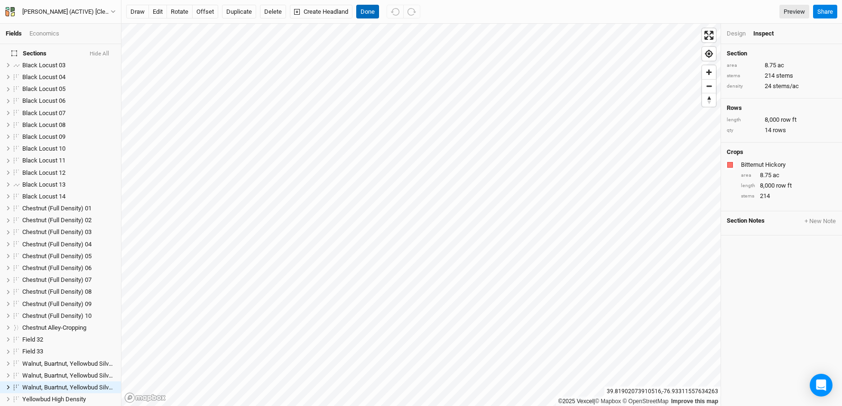
click at [370, 10] on button "Done" at bounding box center [367, 12] width 23 height 14
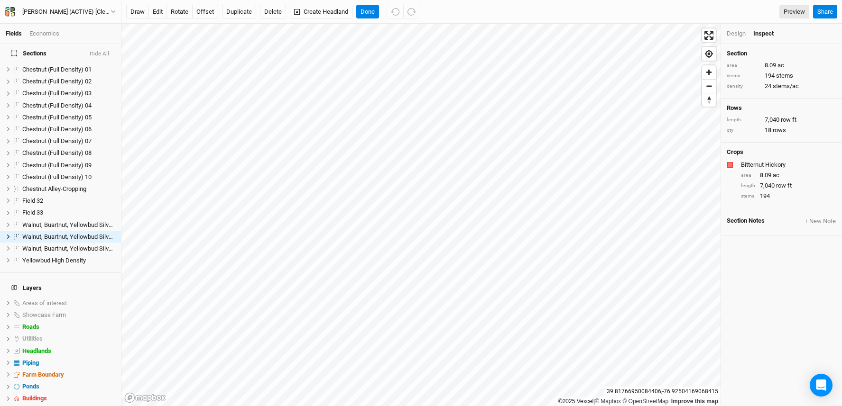
click at [739, 33] on div "Design" at bounding box center [736, 33] width 19 height 9
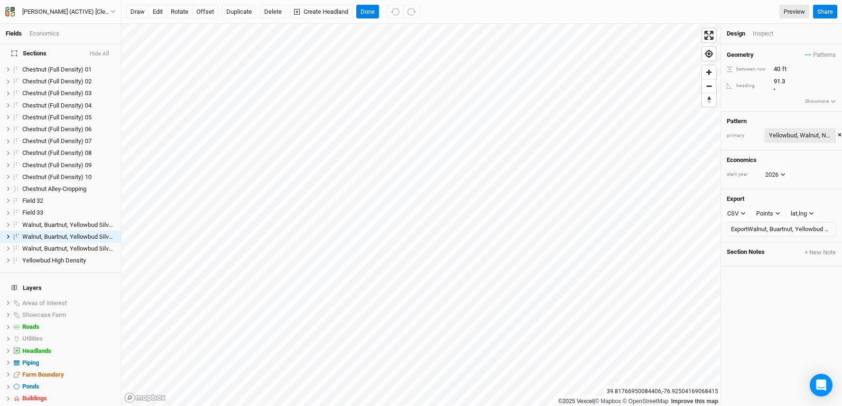
click at [808, 131] on div "Yellowbud, Walnut, Native Hardwood 4 5" at bounding box center [800, 135] width 63 height 9
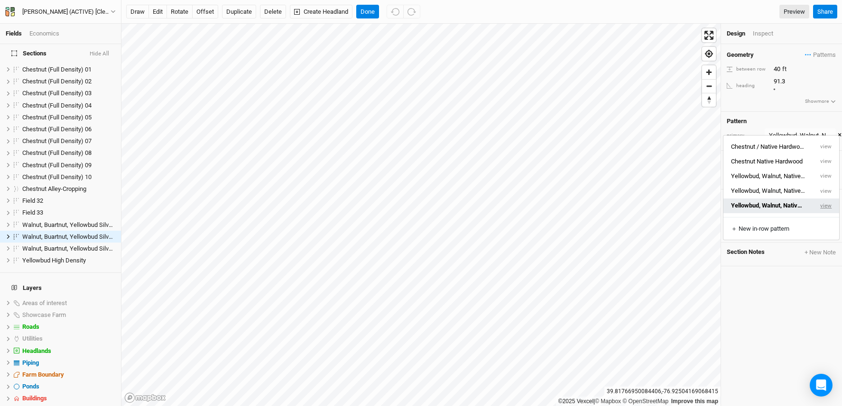
click at [826, 205] on button "view" at bounding box center [826, 206] width 26 height 15
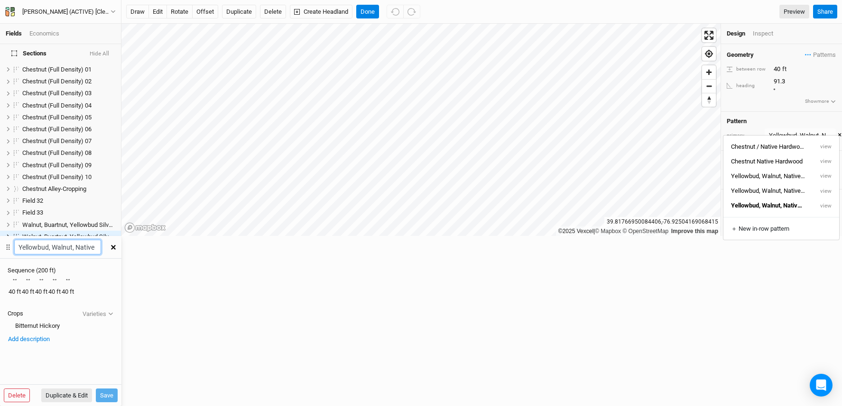
scroll to position [0, 49]
drag, startPoint x: 645, startPoint y: 41, endPoint x: 735, endPoint y: 46, distance: 90.2
click at [735, 46] on div "Fields Economics Section Groups Black Locust Black Locust - Expanded Chestnuts …" at bounding box center [421, 203] width 842 height 406
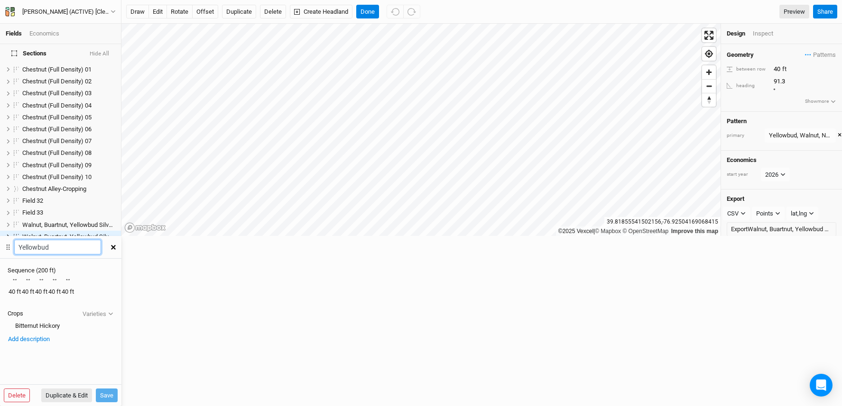
scroll to position [0, 0]
type input "Yellowbud"
click at [118, 389] on button "Save" at bounding box center [107, 396] width 22 height 14
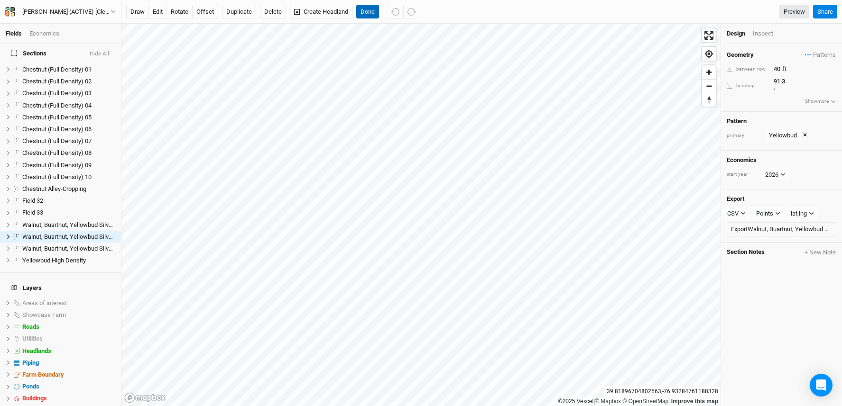
click at [367, 12] on button "Done" at bounding box center [367, 12] width 23 height 14
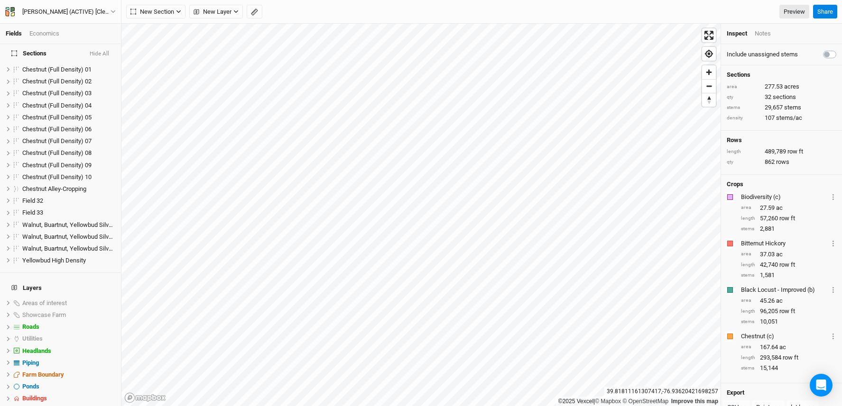
click at [46, 36] on div "Economics" at bounding box center [44, 33] width 30 height 9
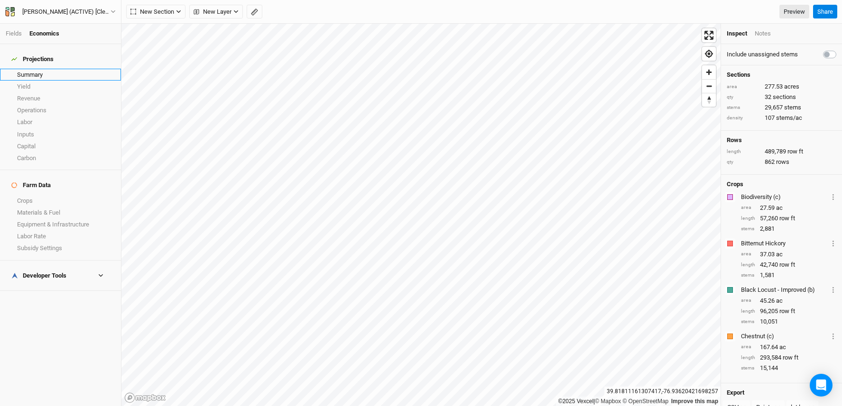
click at [30, 71] on link "Summary" at bounding box center [60, 75] width 121 height 12
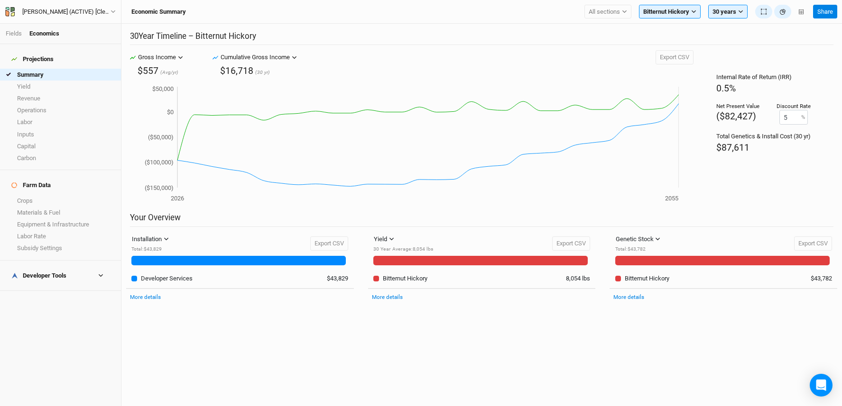
scroll to position [136, 0]
click at [610, 12] on span "All sections" at bounding box center [604, 11] width 31 height 9
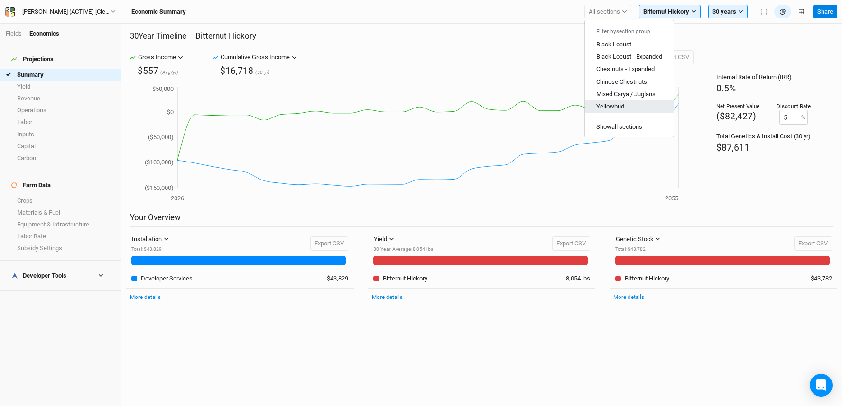
click at [634, 103] on button "Yellowbud" at bounding box center [629, 107] width 89 height 12
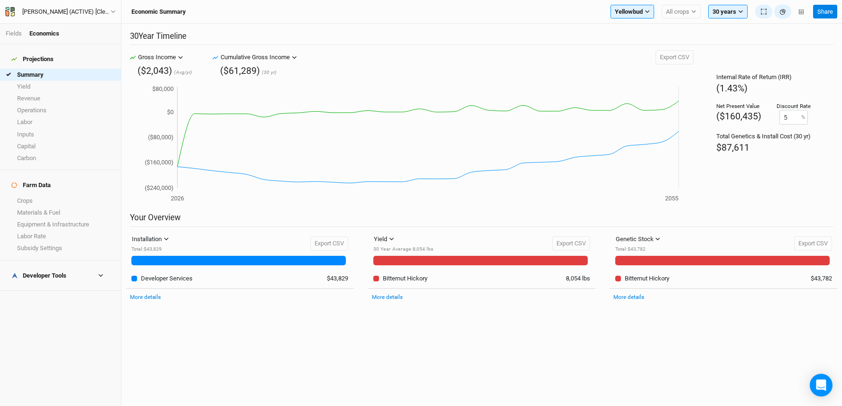
scroll to position [9, 0]
drag, startPoint x: 546, startPoint y: 44, endPoint x: 558, endPoint y: 35, distance: 14.5
click at [44, 195] on link "Crops" at bounding box center [60, 201] width 121 height 12
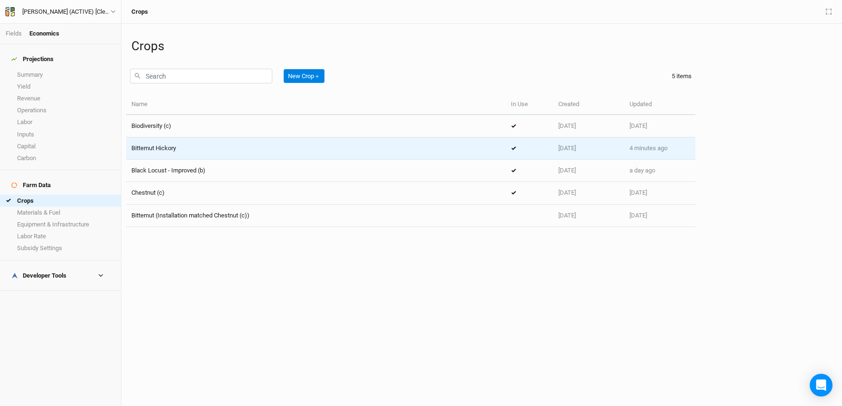
click at [189, 149] on div "Bitternut Hickory" at bounding box center [315, 148] width 369 height 9
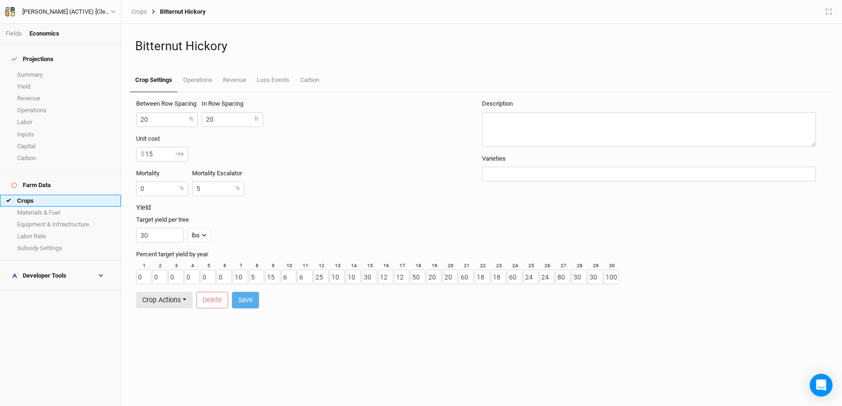
click at [61, 195] on link "Crops" at bounding box center [60, 201] width 121 height 12
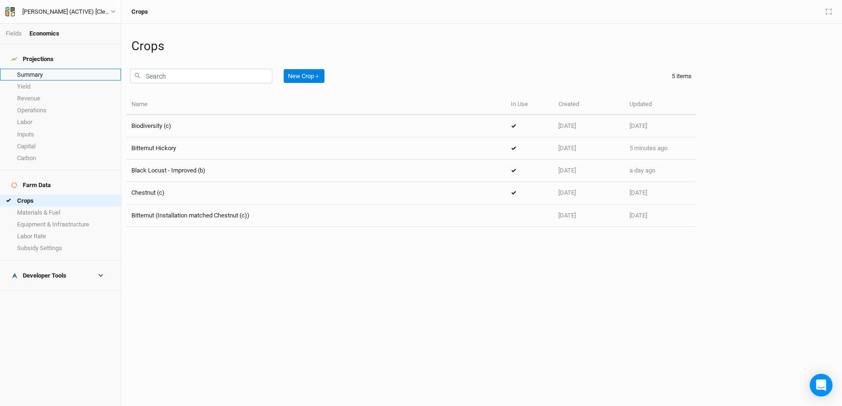
click at [50, 71] on link "Summary" at bounding box center [60, 75] width 121 height 12
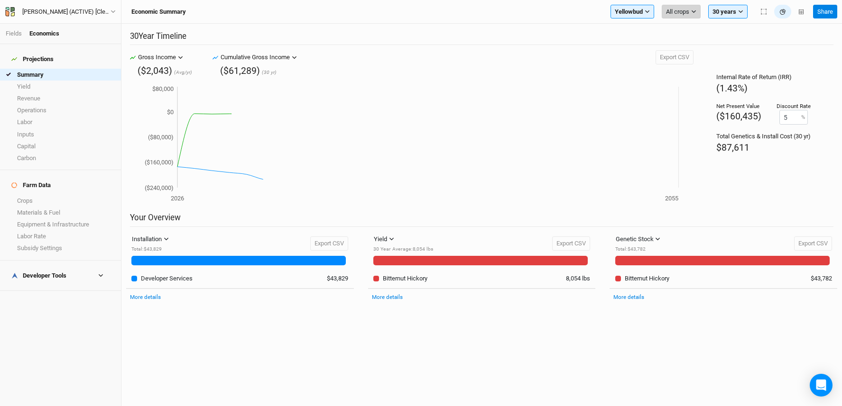
click at [688, 8] on span "All crops" at bounding box center [677, 11] width 23 height 9
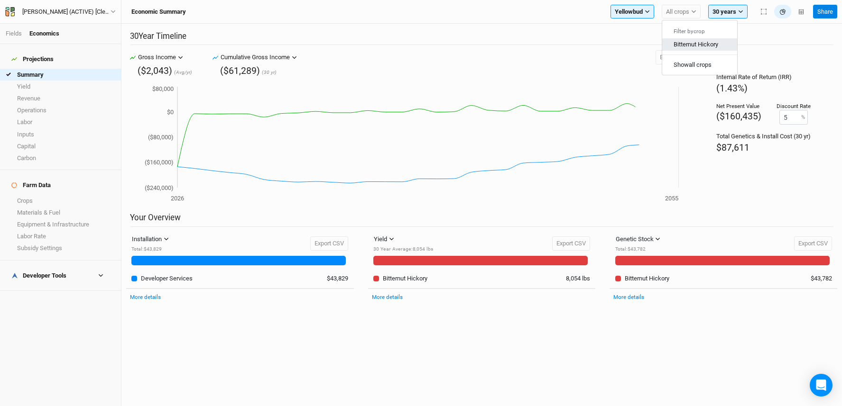
click at [699, 46] on span "Bitternut Hickory" at bounding box center [696, 44] width 45 height 7
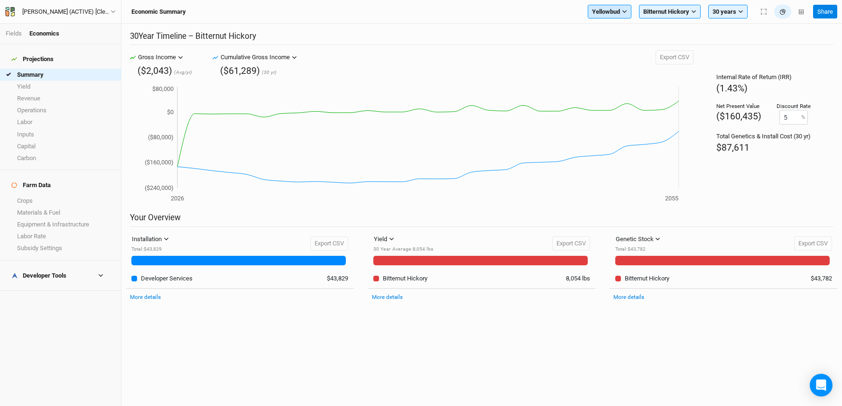
click at [608, 13] on span "Yellowbud" at bounding box center [606, 11] width 28 height 9
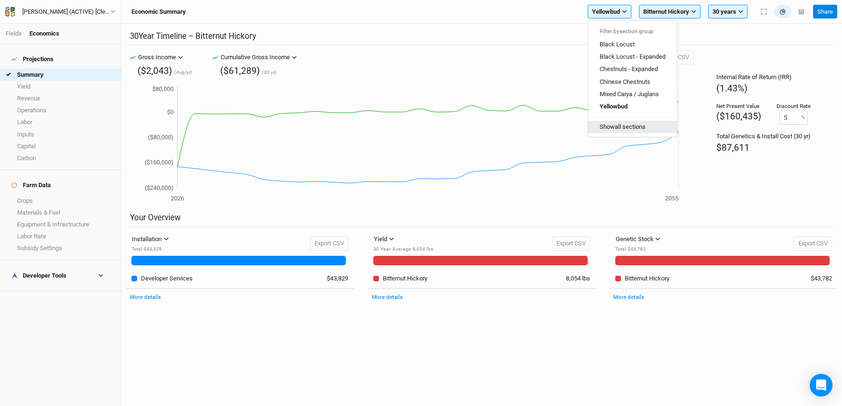
click at [638, 124] on button "Show all sections" at bounding box center [632, 127] width 89 height 12
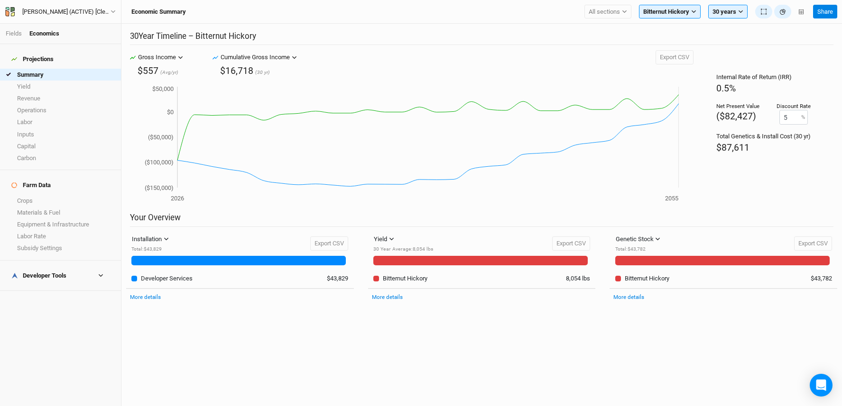
scroll to position [77, 0]
click at [16, 32] on link "Fields" at bounding box center [14, 33] width 16 height 7
click at [15, 33] on link "Fields" at bounding box center [14, 33] width 16 height 7
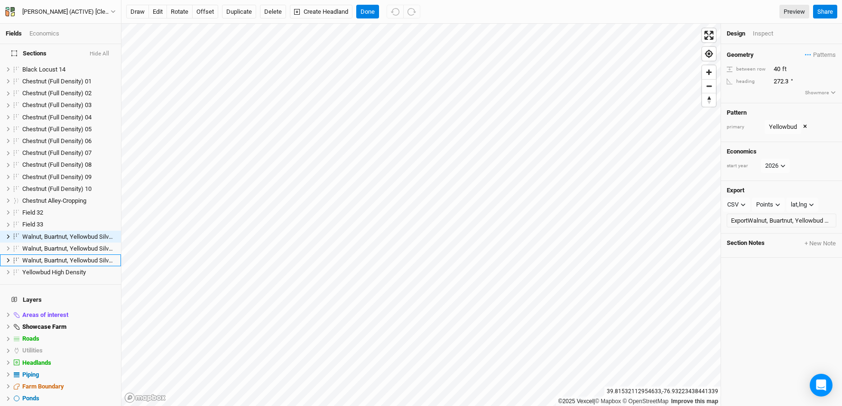
scroll to position [299, 0]
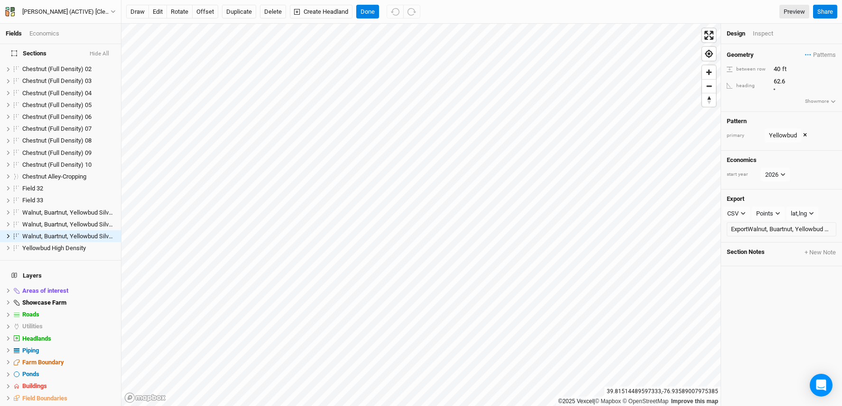
click at [45, 37] on div "Economics" at bounding box center [44, 33] width 30 height 9
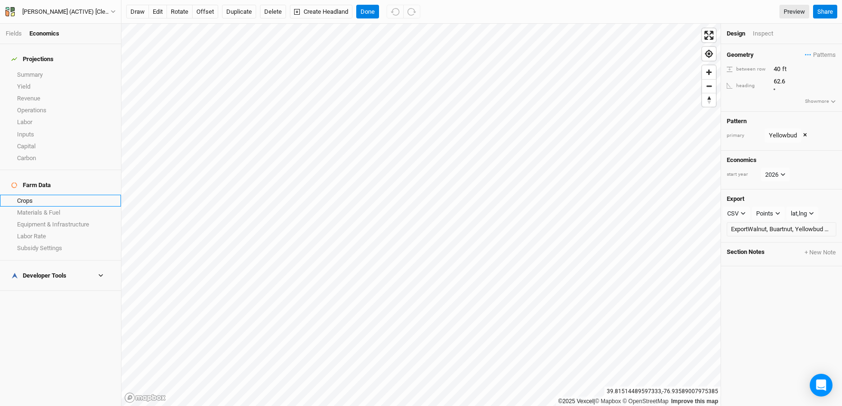
click at [53, 195] on link "Crops" at bounding box center [60, 201] width 121 height 12
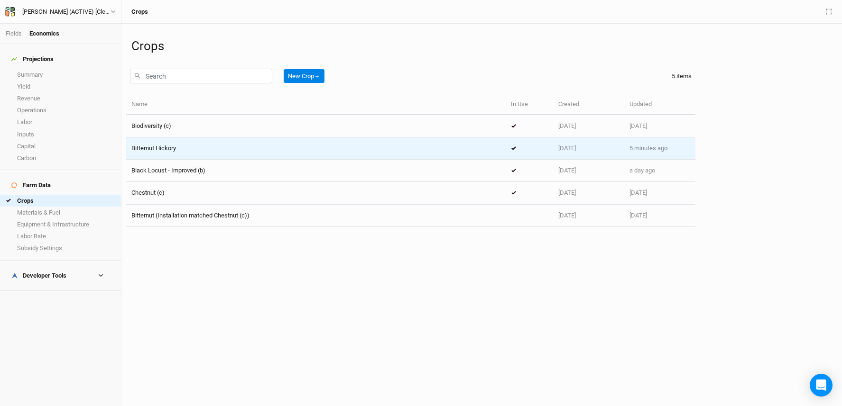
click at [311, 151] on div "Bitternut Hickory" at bounding box center [315, 148] width 369 height 9
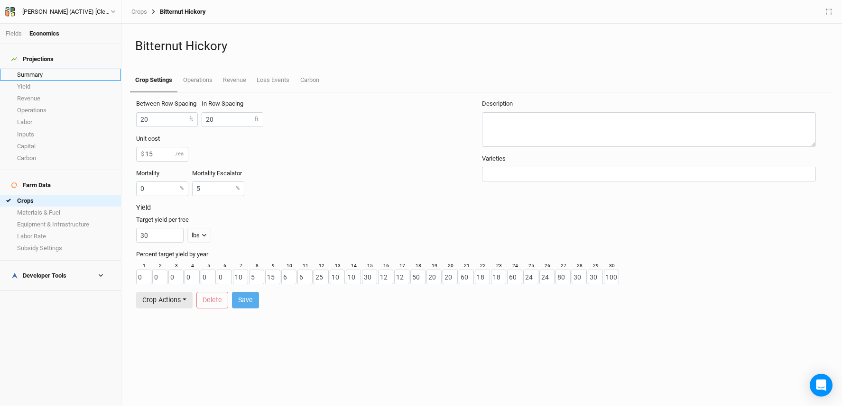
click at [79, 72] on link "Summary" at bounding box center [60, 75] width 121 height 12
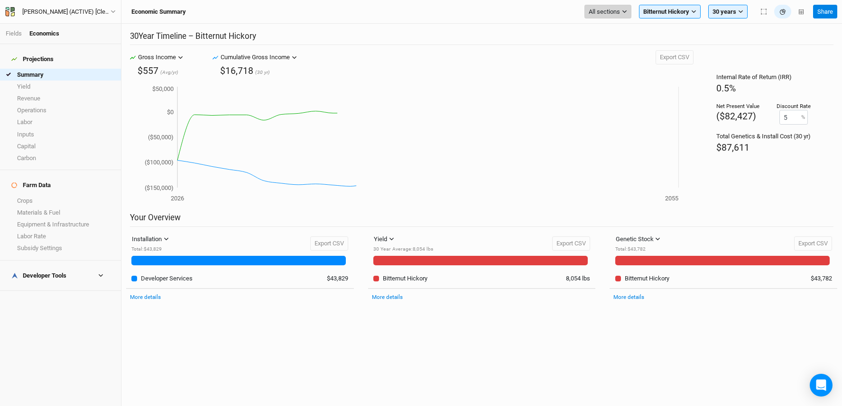
click at [617, 17] on button "All sections" at bounding box center [607, 12] width 47 height 14
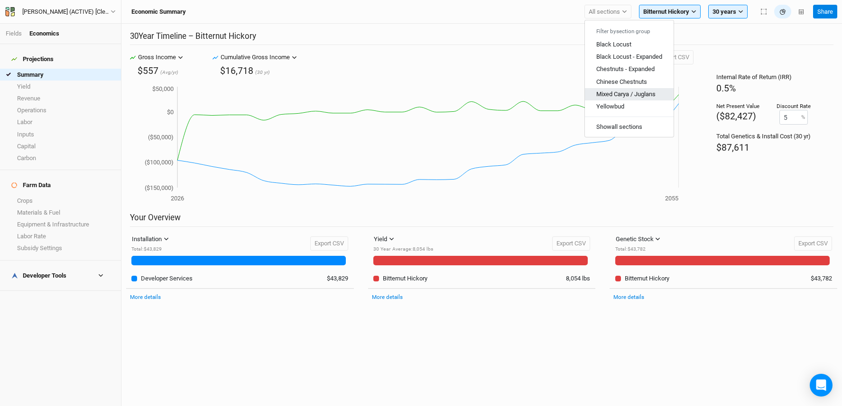
click at [624, 95] on span "Mixed Carya / Juglans" at bounding box center [625, 94] width 59 height 7
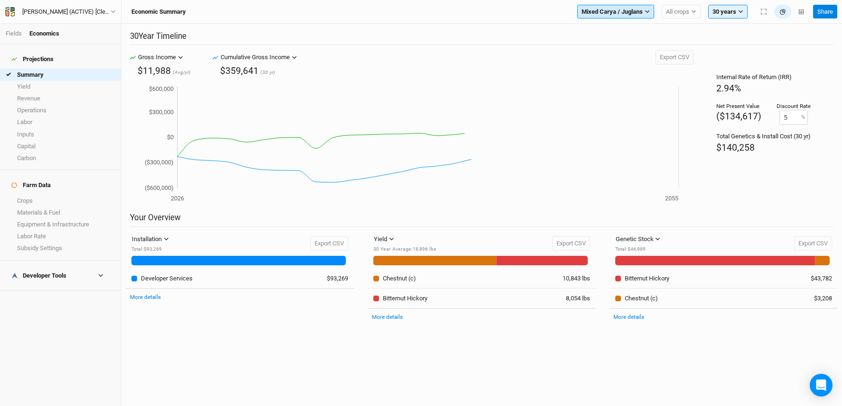
click at [605, 12] on span "Mixed Carya / Juglans" at bounding box center [612, 11] width 61 height 9
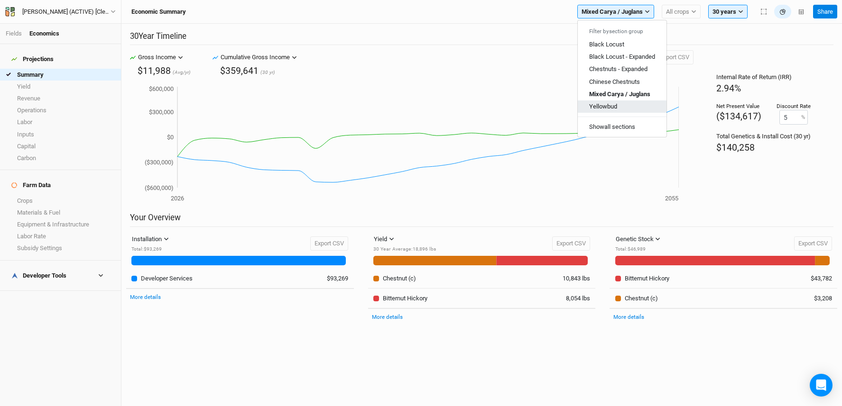
click at [611, 108] on span "Yellowbud" at bounding box center [603, 106] width 28 height 7
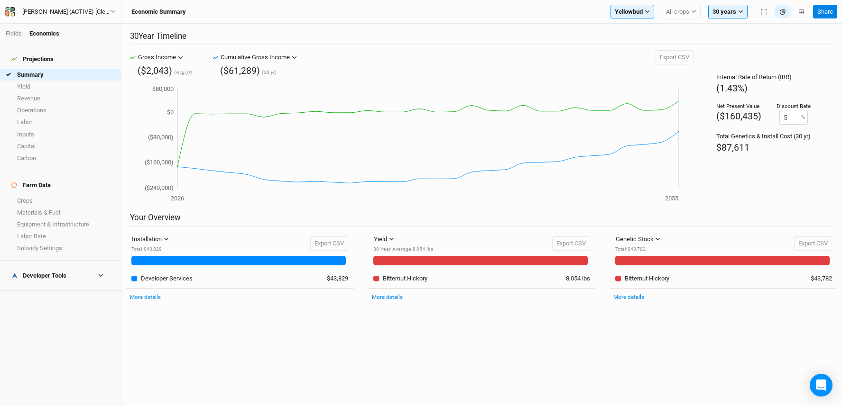
scroll to position [9, 0]
click at [687, 13] on span "All crops" at bounding box center [677, 11] width 23 height 9
click at [697, 43] on span "Bitternut Hickory" at bounding box center [696, 44] width 45 height 7
click at [618, 13] on span "Yellowbud" at bounding box center [606, 11] width 28 height 9
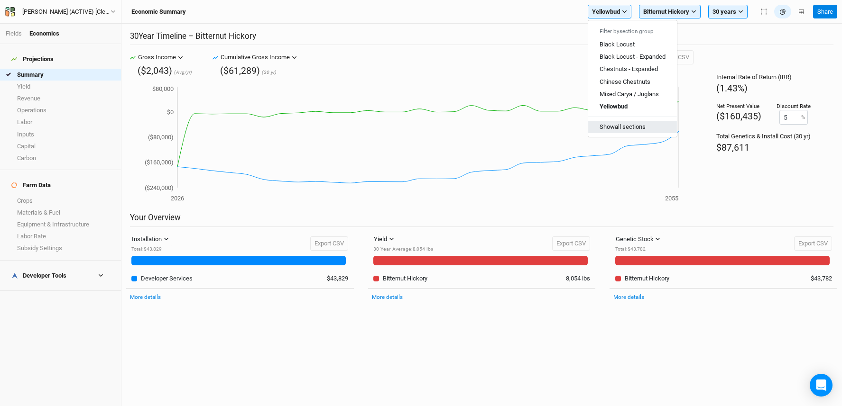
click at [624, 128] on button "Show all sections" at bounding box center [632, 127] width 89 height 12
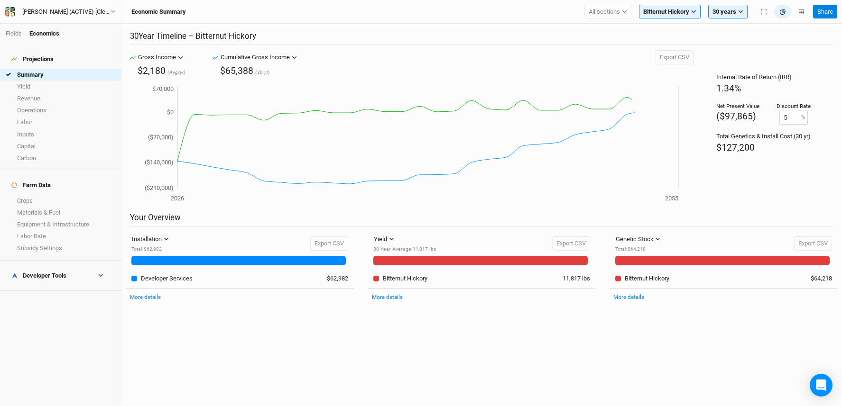
click at [18, 29] on li "Fields" at bounding box center [18, 33] width 24 height 9
click at [17, 31] on link "Fields" at bounding box center [14, 33] width 16 height 7
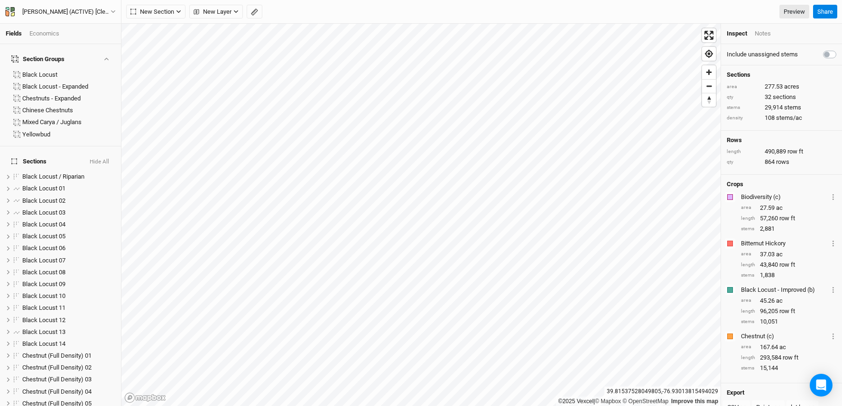
scroll to position [286, 0]
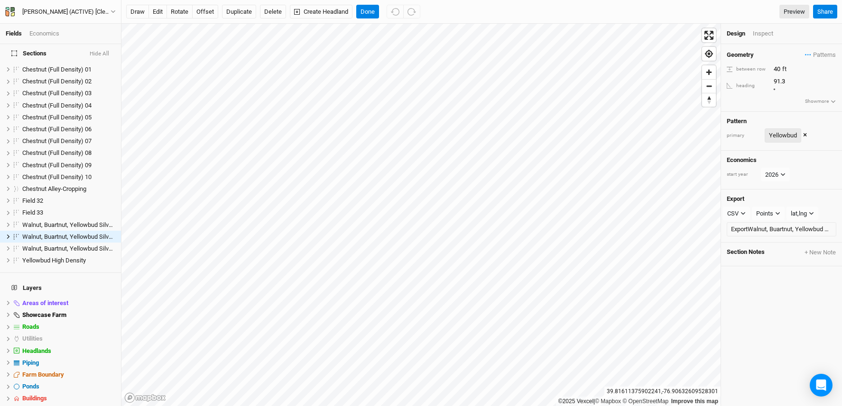
click at [781, 131] on div "Yellowbud" at bounding box center [783, 135] width 28 height 9
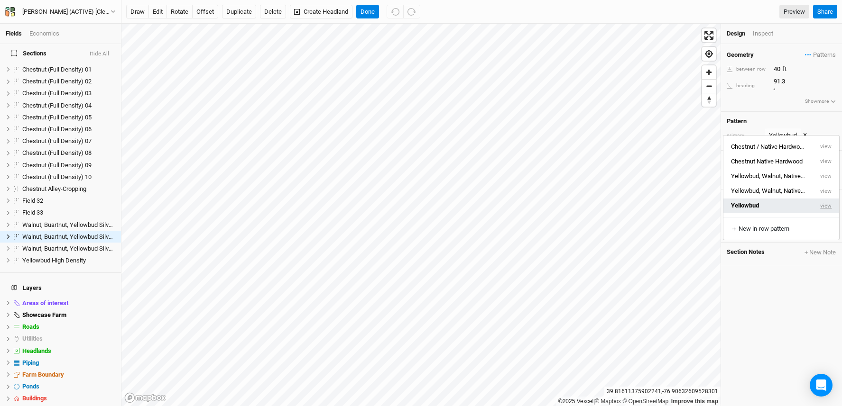
click at [824, 208] on button "view" at bounding box center [826, 206] width 26 height 15
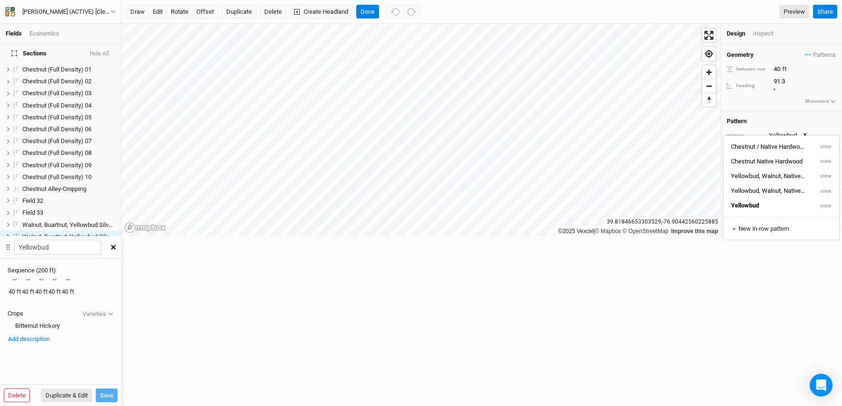
click at [121, 239] on button "button" at bounding box center [113, 247] width 17 height 17
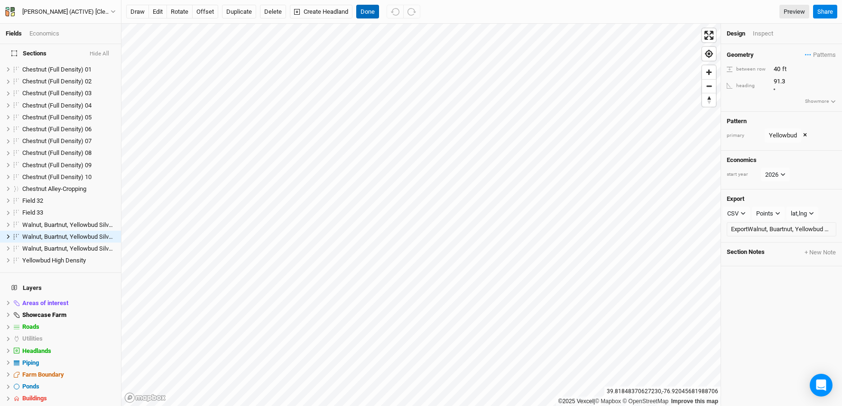
click at [372, 12] on button "Done" at bounding box center [367, 12] width 23 height 14
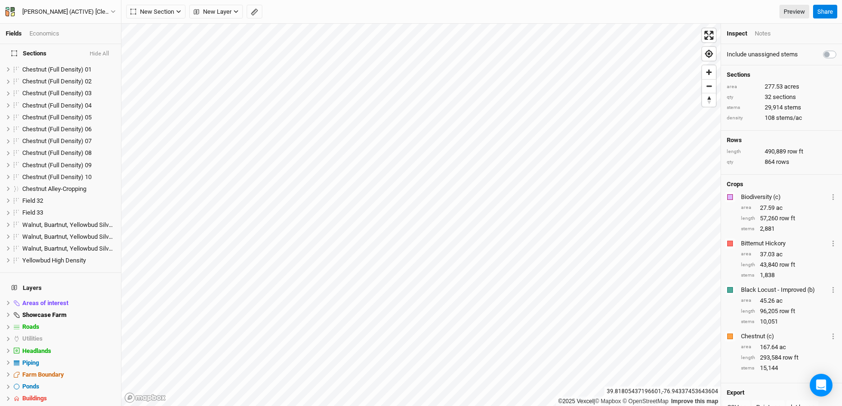
click at [48, 31] on div "Economics" at bounding box center [44, 33] width 30 height 9
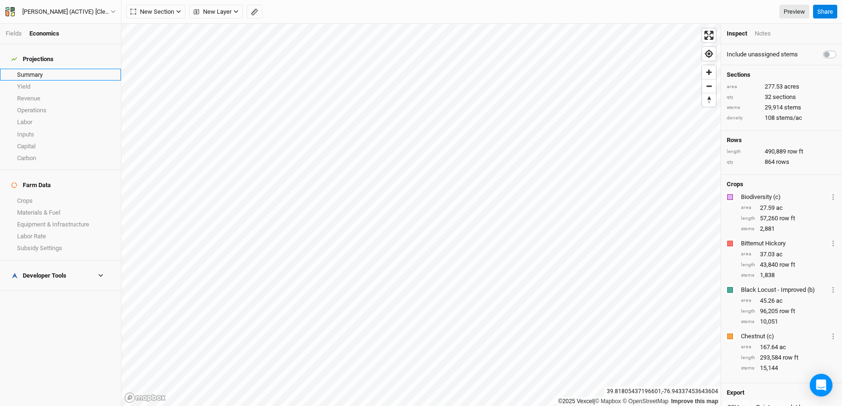
click at [40, 71] on link "Summary" at bounding box center [60, 75] width 121 height 12
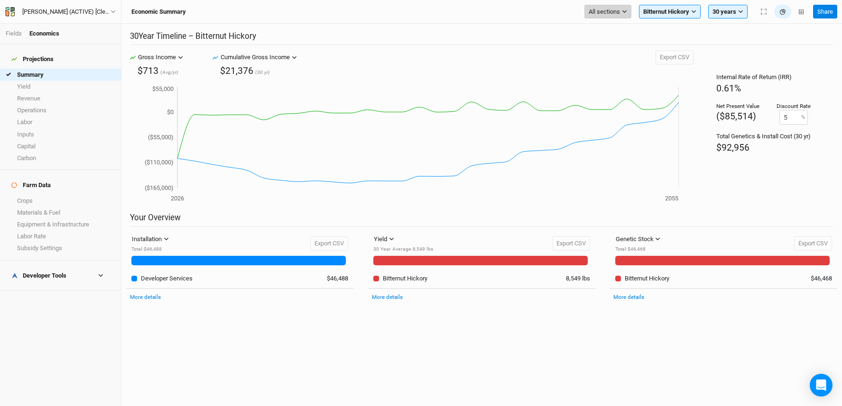
click at [613, 13] on span "All sections" at bounding box center [604, 11] width 31 height 9
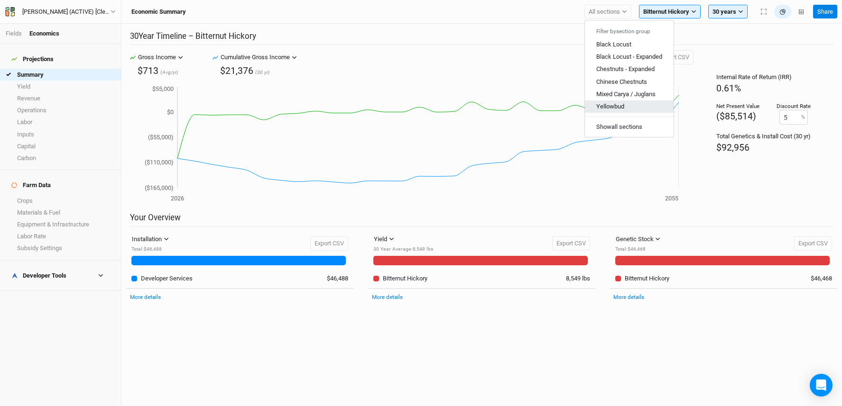
click at [640, 107] on button "Yellowbud" at bounding box center [629, 107] width 89 height 12
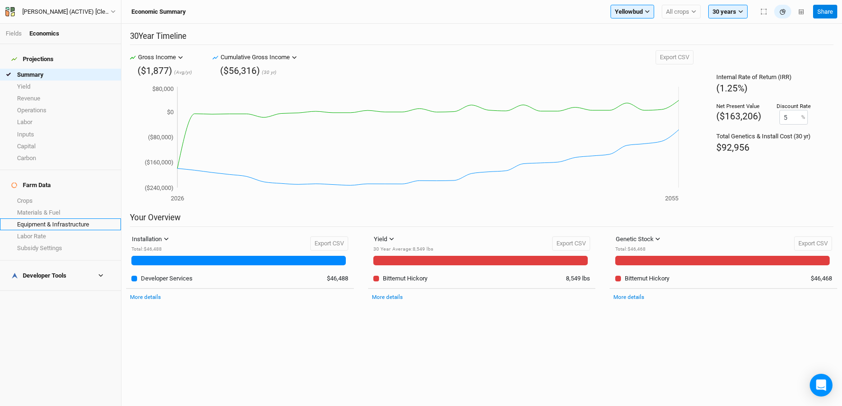
click at [51, 219] on link "Equipment & Infrastructure" at bounding box center [60, 225] width 121 height 12
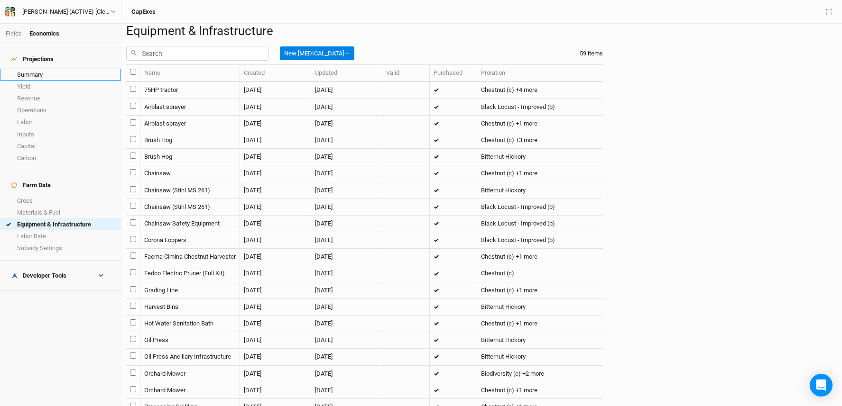
click at [54, 69] on link "Summary" at bounding box center [60, 75] width 121 height 12
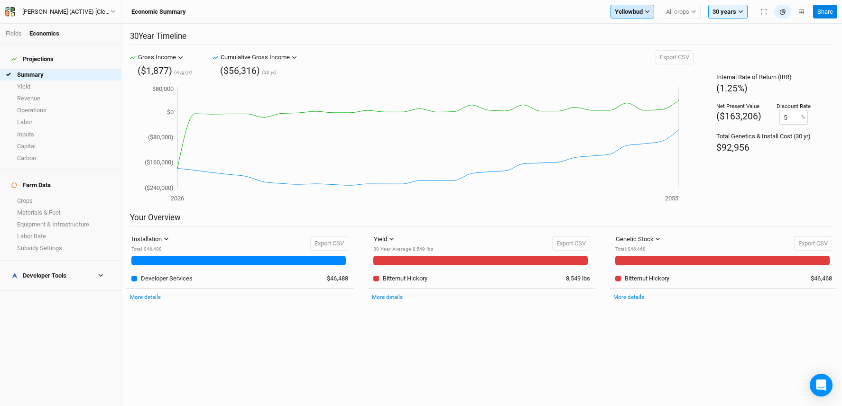
click at [644, 15] on button "Yellowbud" at bounding box center [632, 12] width 44 height 14
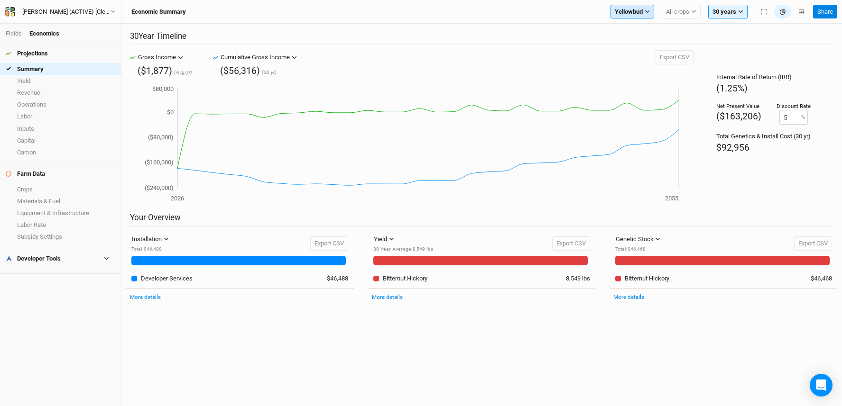
click at [635, 11] on span "Yellowbud" at bounding box center [629, 11] width 28 height 9
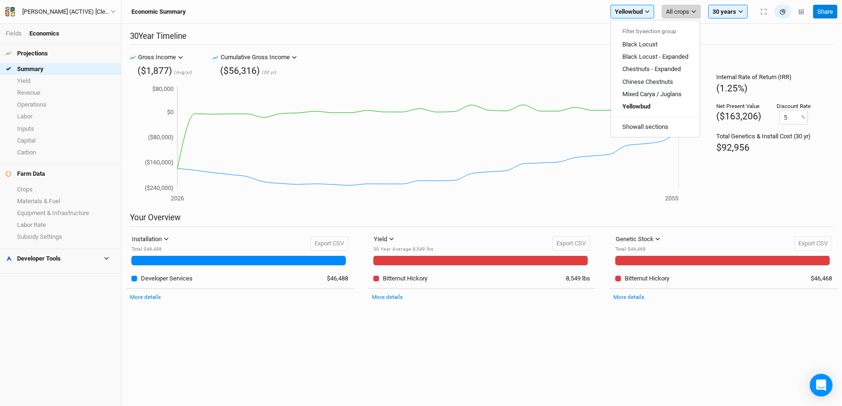
drag, startPoint x: 693, startPoint y: 11, endPoint x: 692, endPoint y: 18, distance: 6.7
click at [692, 11] on icon "button" at bounding box center [694, 11] width 4 height 3
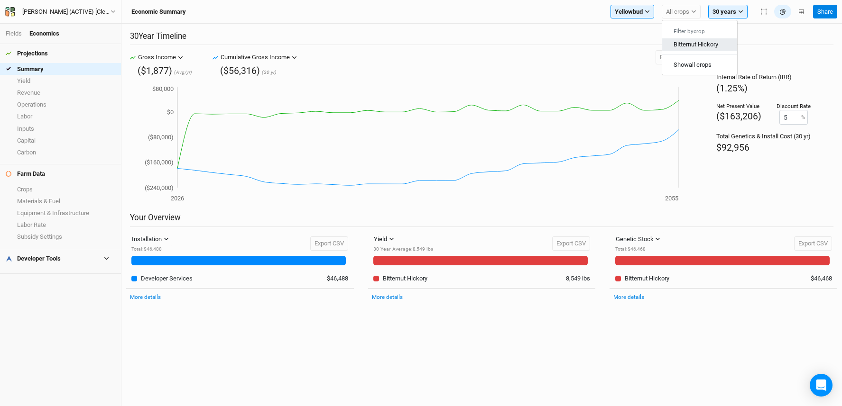
click at [700, 39] on button "Bitternut Hickory" at bounding box center [699, 44] width 75 height 12
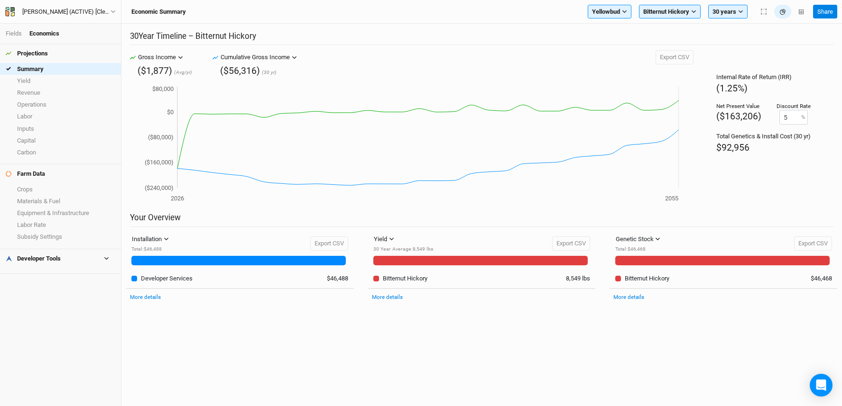
click at [696, 40] on h2 "30 Year Timeline – Bitternut Hickory" at bounding box center [481, 38] width 703 height 14
click at [48, 210] on link "Equipment & Infrastructure" at bounding box center [60, 213] width 121 height 12
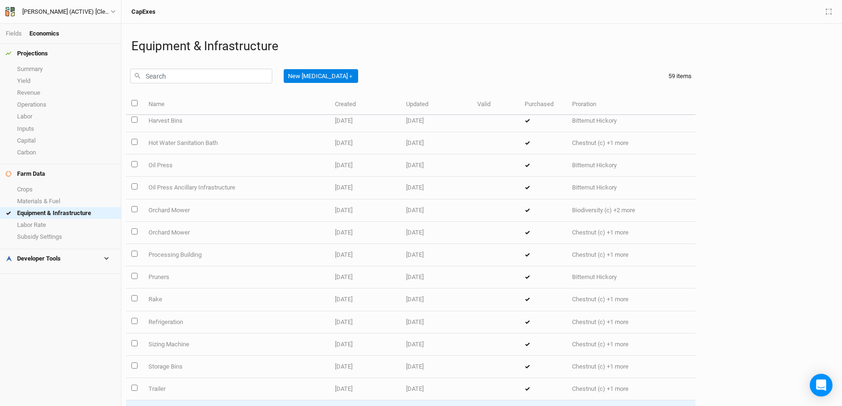
scroll to position [471, 0]
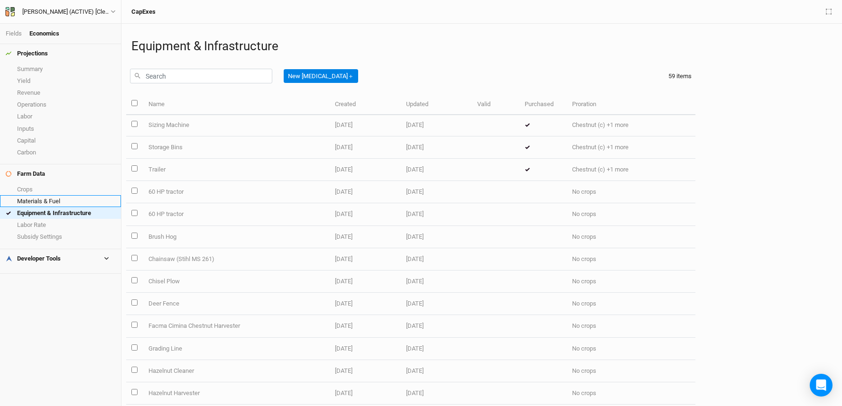
click at [54, 203] on link "Materials & Fuel" at bounding box center [60, 201] width 121 height 12
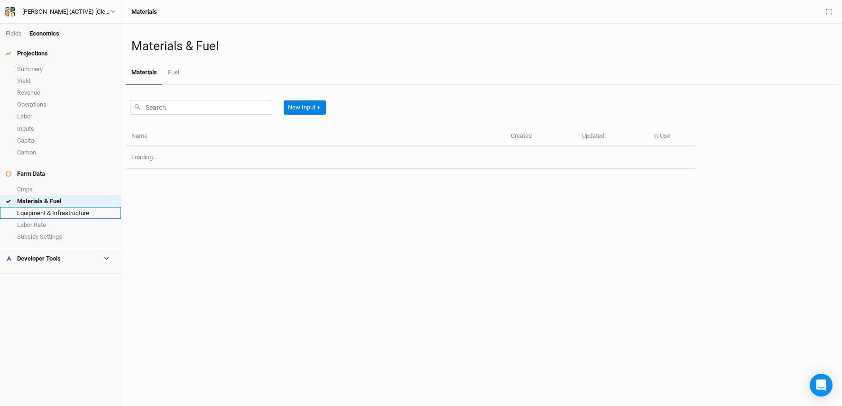
click at [56, 209] on link "Equipment & Infrastructure" at bounding box center [60, 213] width 121 height 12
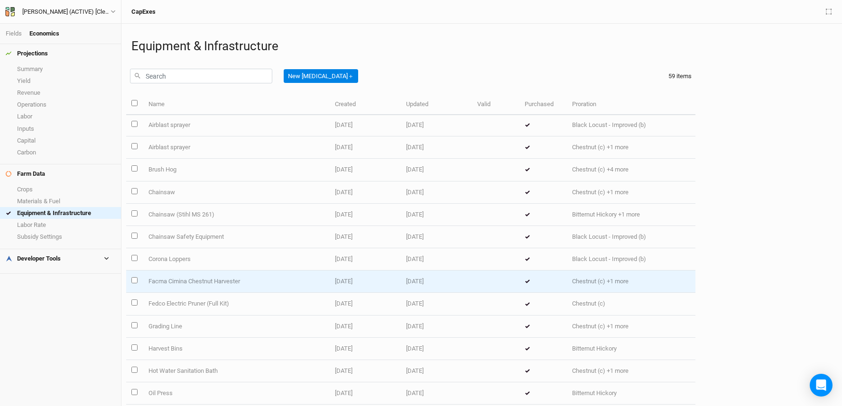
scroll to position [24, 0]
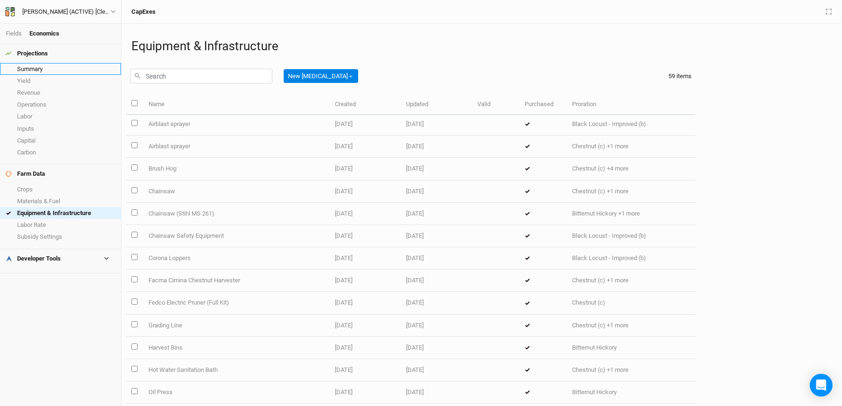
click at [69, 67] on link "Summary" at bounding box center [60, 69] width 121 height 12
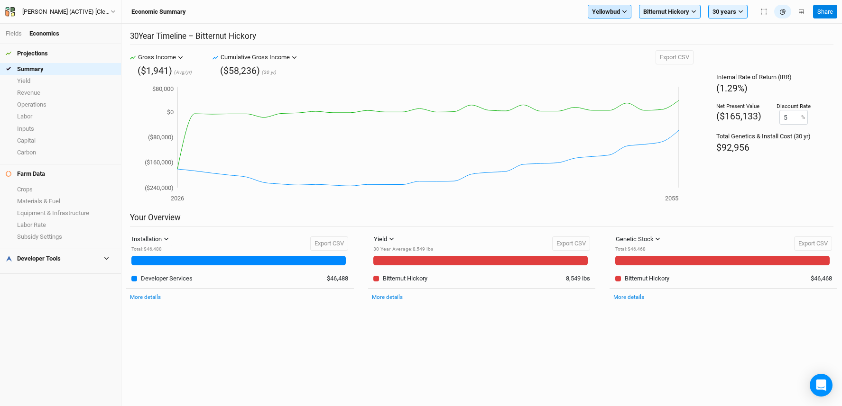
click at [605, 10] on span "Yellowbud" at bounding box center [606, 11] width 28 height 9
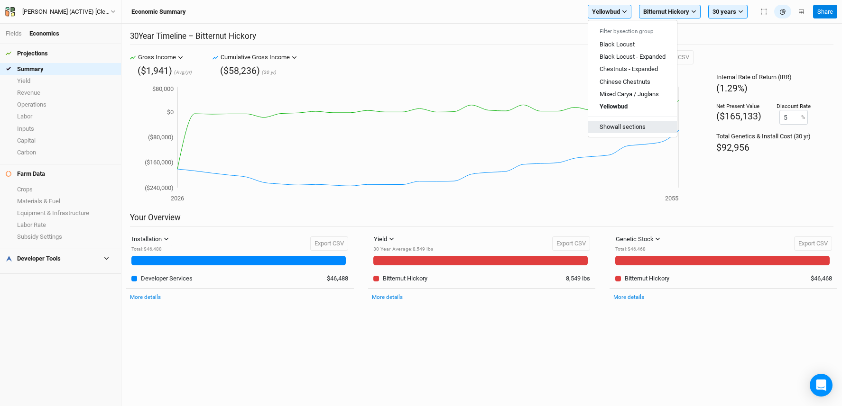
click at [622, 126] on button "Show all sections" at bounding box center [632, 127] width 89 height 12
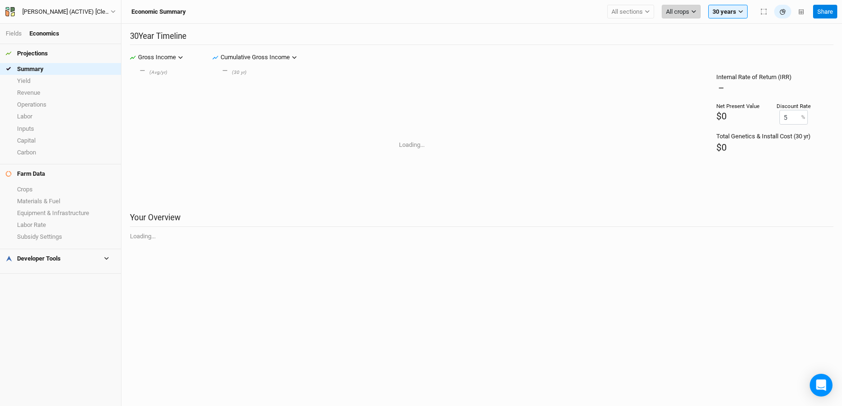
click at [679, 13] on span "All crops" at bounding box center [677, 11] width 23 height 9
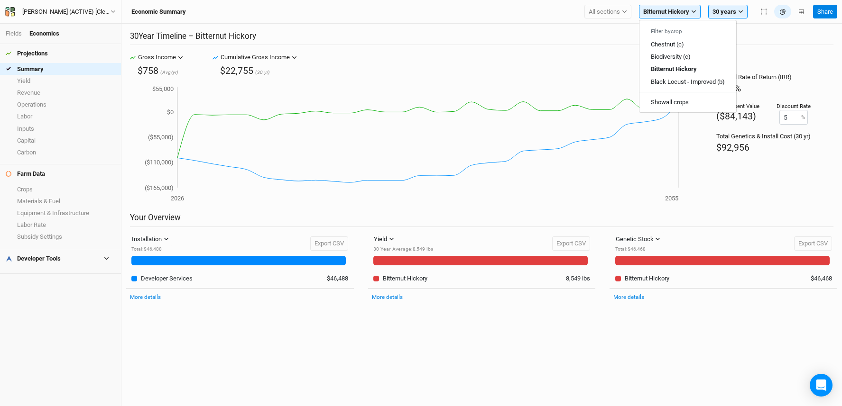
click at [781, 54] on div "Internal Rate of Return (IRR) 0.65% Net Present Value ($84,143) Discount Rate 5…" at bounding box center [763, 131] width 140 height 163
click at [607, 16] on span "All sections" at bounding box center [604, 11] width 31 height 9
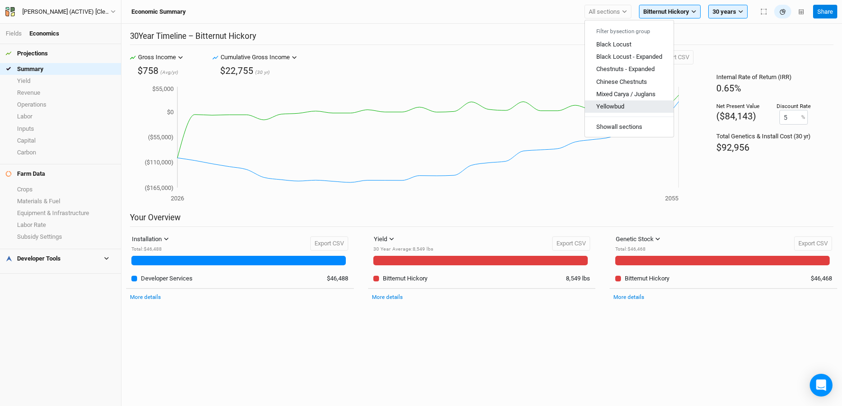
click at [624, 103] on button "Yellowbud" at bounding box center [629, 107] width 89 height 12
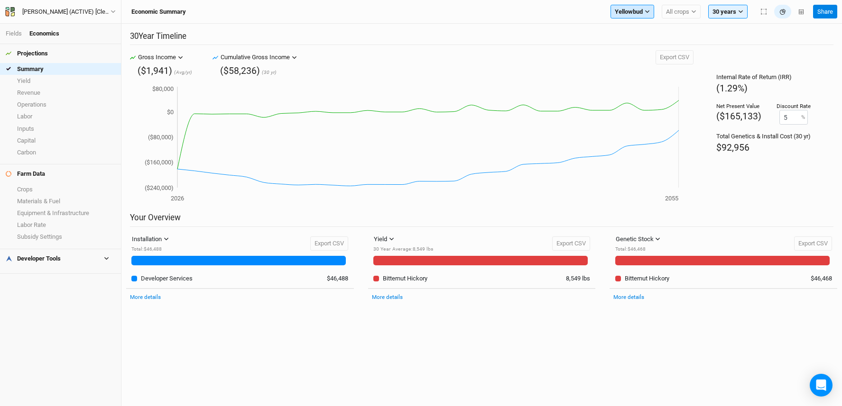
click at [641, 9] on span "Yellowbud" at bounding box center [629, 11] width 28 height 9
click at [729, 45] on h2 "30 Year Timeline" at bounding box center [481, 38] width 703 height 14
click at [671, 12] on span "All crops" at bounding box center [677, 11] width 23 height 9
click at [693, 42] on span "Bitternut Hickory" at bounding box center [696, 44] width 45 height 7
click at [704, 50] on div "Internal Rate of Return (IRR) (1.29%) Net Present Value ($165,133) Discount Rat…" at bounding box center [763, 131] width 140 height 163
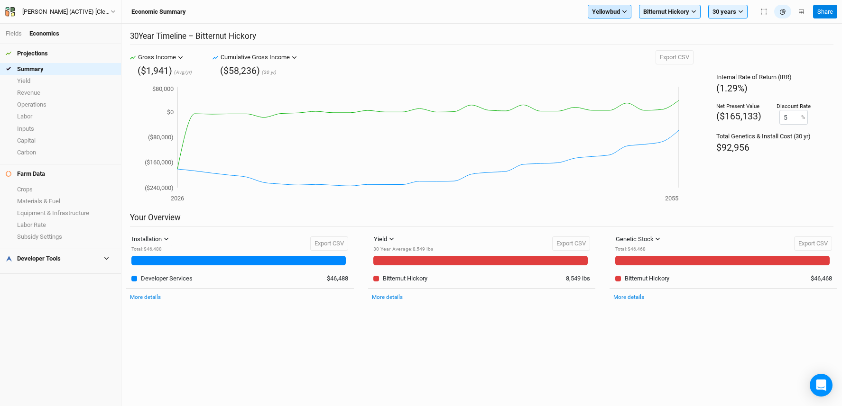
click at [609, 15] on span "Yellowbud" at bounding box center [606, 11] width 28 height 9
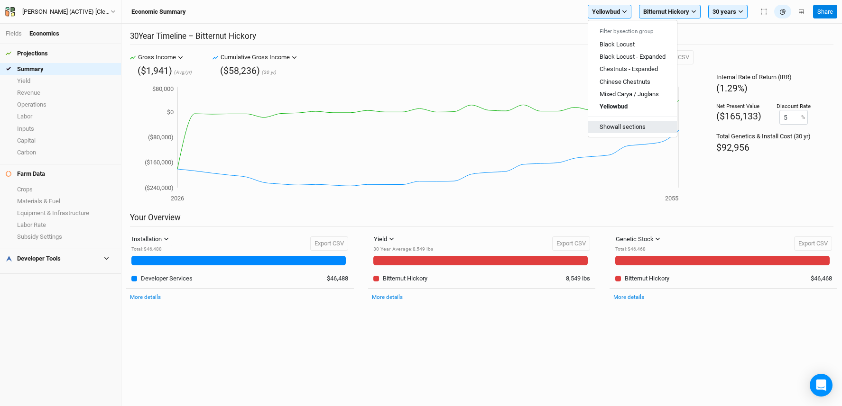
click at [609, 121] on button "Show all sections" at bounding box center [632, 127] width 89 height 12
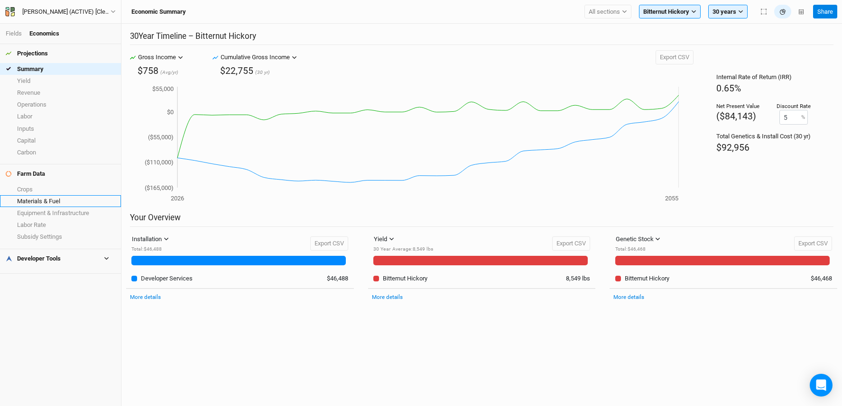
click at [50, 203] on link "Materials & Fuel" at bounding box center [60, 201] width 121 height 12
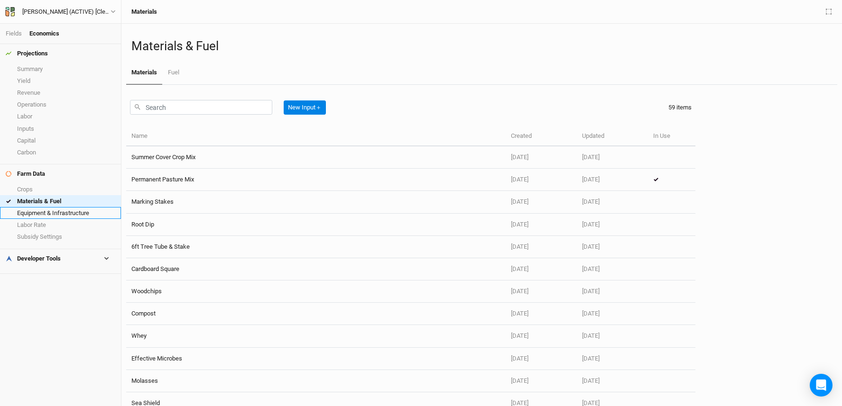
click at [56, 216] on link "Equipment & Infrastructure" at bounding box center [60, 213] width 121 height 12
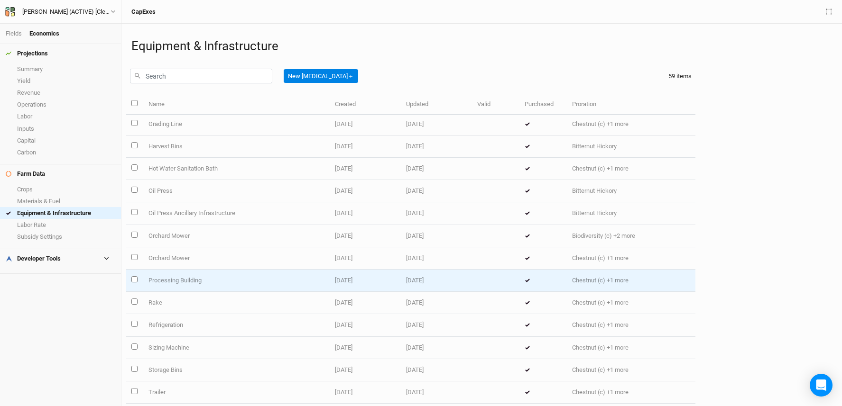
scroll to position [274, 0]
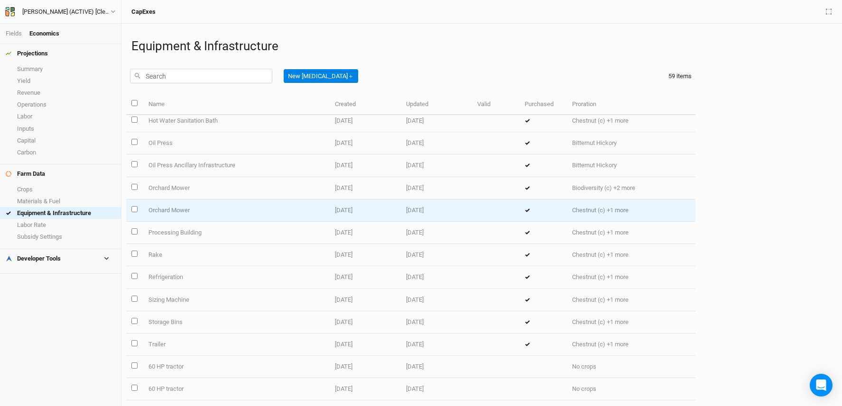
click at [362, 202] on td "[DATE]" at bounding box center [365, 211] width 71 height 22
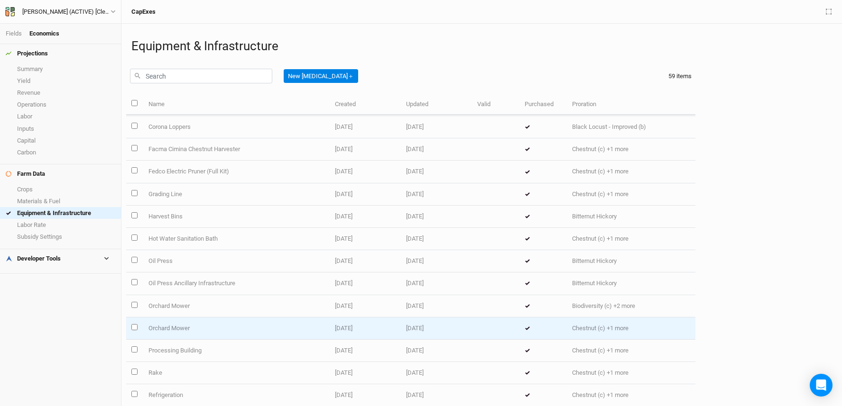
scroll to position [156, 0]
click at [267, 324] on td "Orchard Mower" at bounding box center [236, 328] width 186 height 22
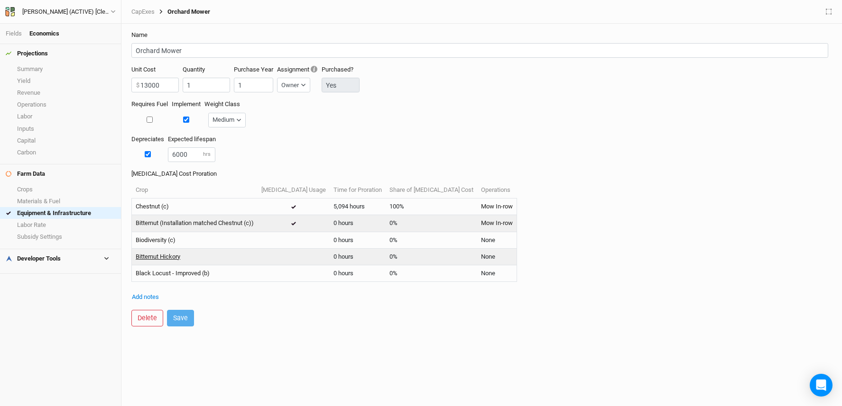
click at [169, 258] on link "Bitternut Hickory" at bounding box center [158, 257] width 45 height 9
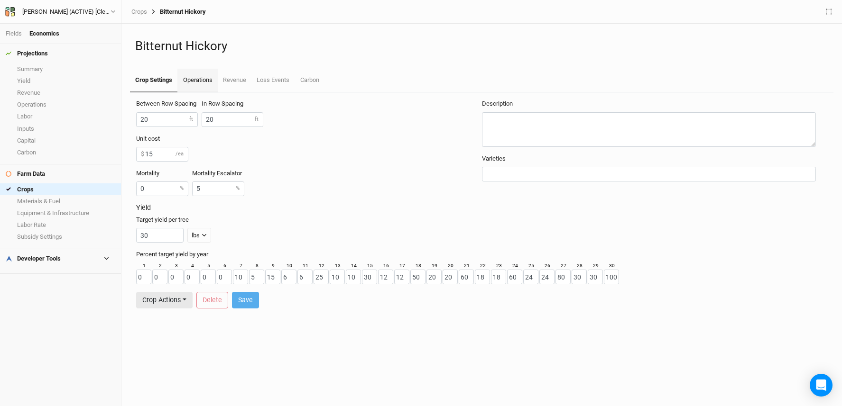
click at [207, 82] on link "Operations" at bounding box center [197, 81] width 40 height 24
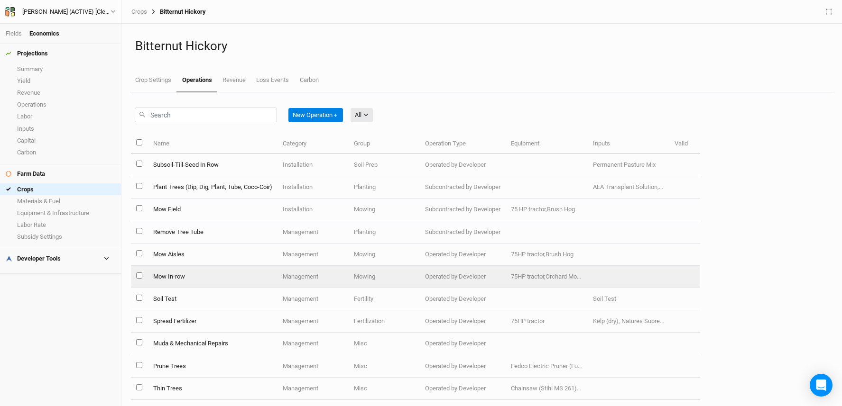
scroll to position [2, 0]
click at [221, 273] on td "Mow In-row" at bounding box center [212, 275] width 129 height 22
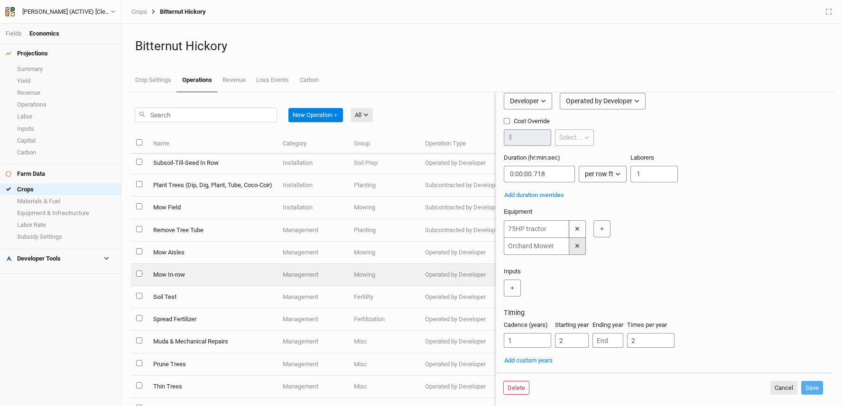
scroll to position [57, 0]
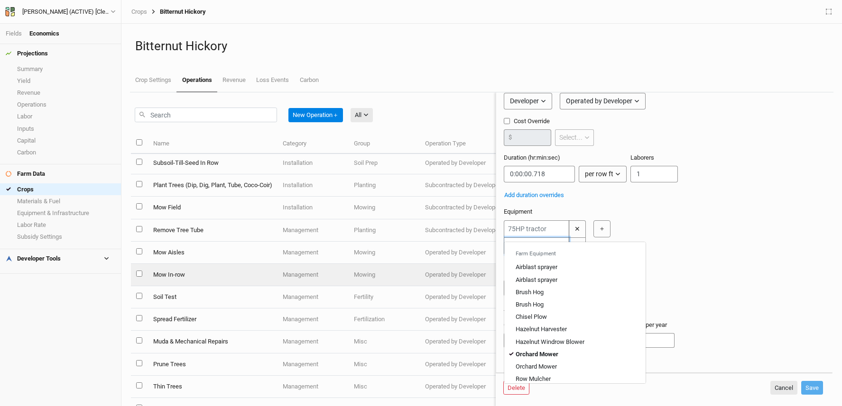
click at [561, 238] on input "text" at bounding box center [536, 247] width 65 height 18
type input "a"
type input "airblast sprayer"
type input "a"
type input "or"
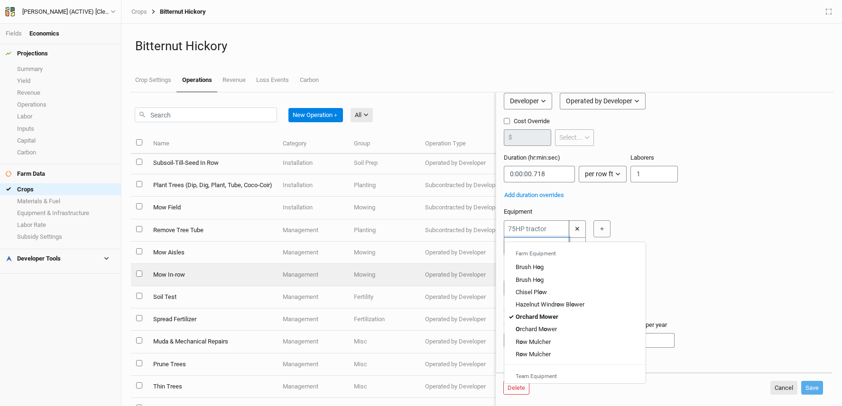
type input "orchard Mower"
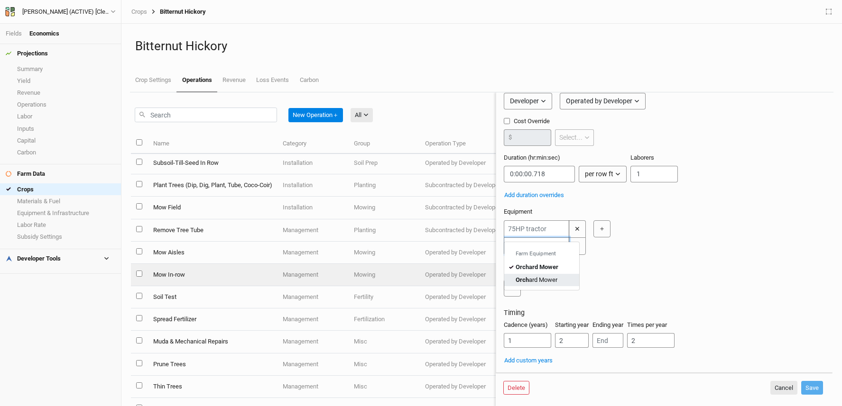
click at [549, 276] on div "Orch ard Mower" at bounding box center [537, 280] width 42 height 9
type input "Orchard Mower"
click at [817, 386] on button "Save" at bounding box center [812, 388] width 22 height 14
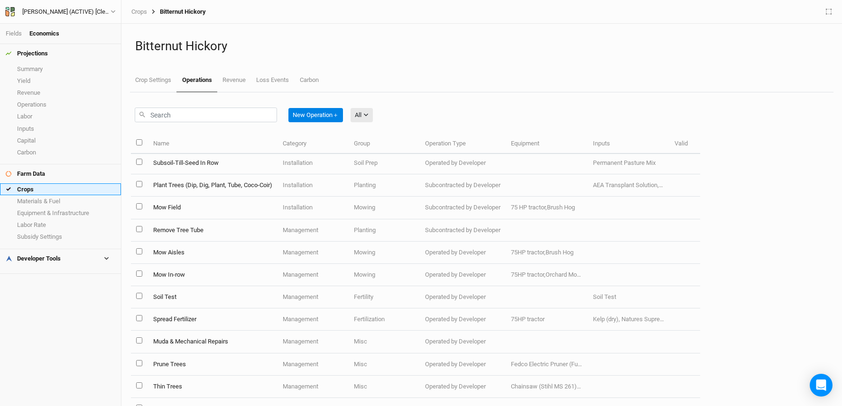
click at [22, 191] on link "Crops" at bounding box center [60, 190] width 121 height 12
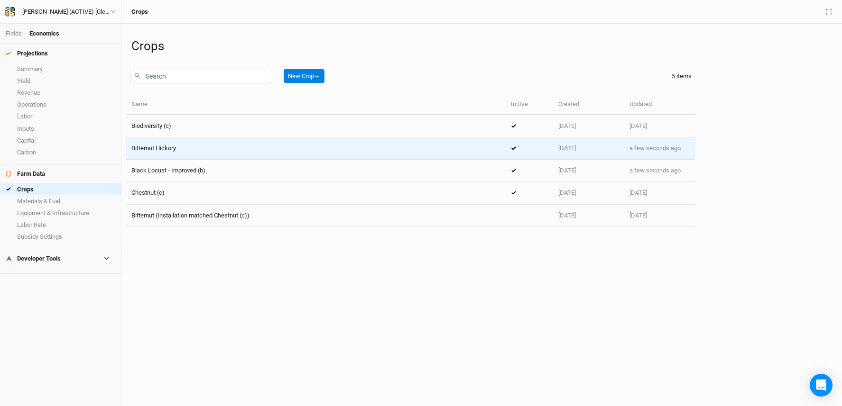
click at [240, 149] on div "Bitternut Hickory" at bounding box center [315, 148] width 369 height 9
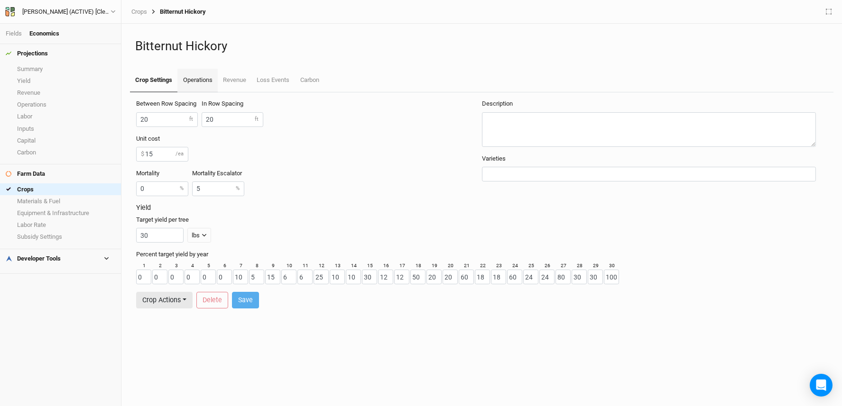
click at [200, 83] on link "Operations" at bounding box center [197, 81] width 40 height 24
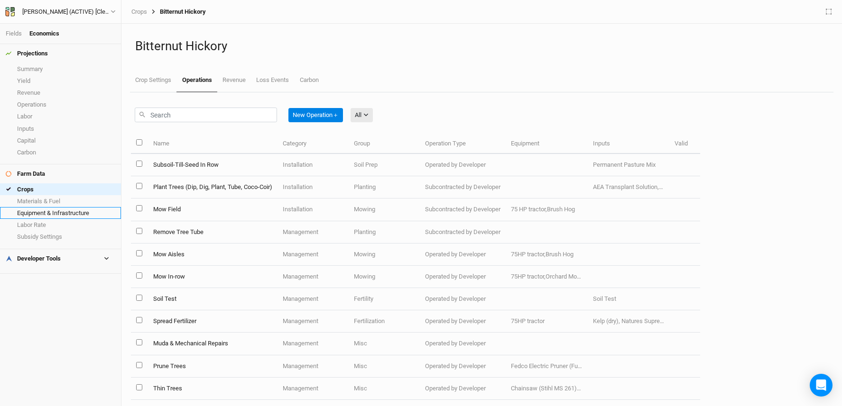
click at [58, 212] on link "Equipment & Infrastructure" at bounding box center [60, 213] width 121 height 12
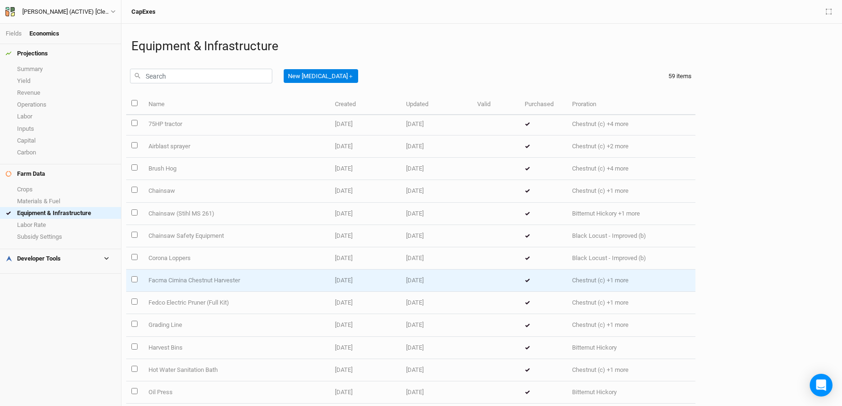
scroll to position [170, 0]
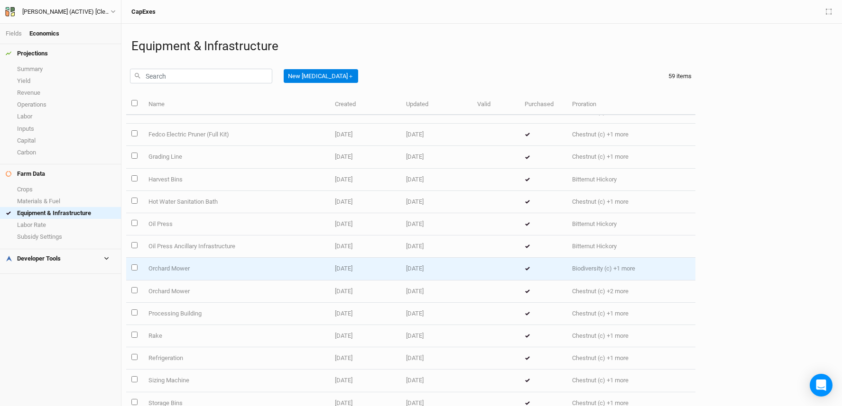
click at [266, 261] on td "Orchard Mower" at bounding box center [236, 269] width 186 height 22
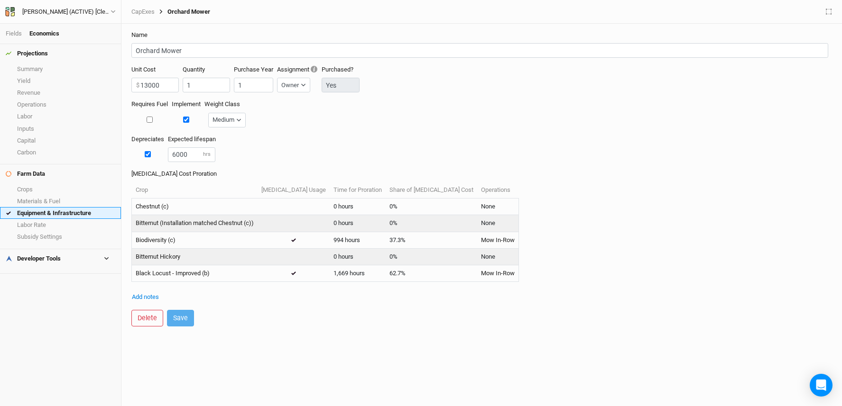
click at [63, 211] on link "Equipment & Infrastructure" at bounding box center [60, 213] width 121 height 12
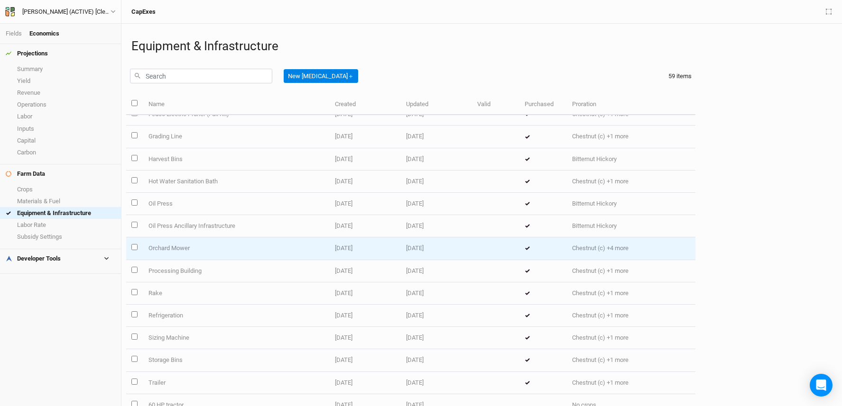
scroll to position [192, 0]
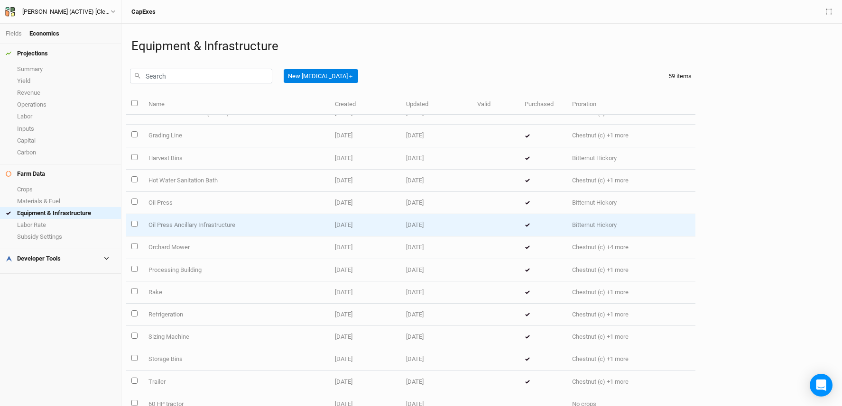
click at [264, 226] on td "Oil Press Ancillary Infrastructure" at bounding box center [236, 225] width 186 height 22
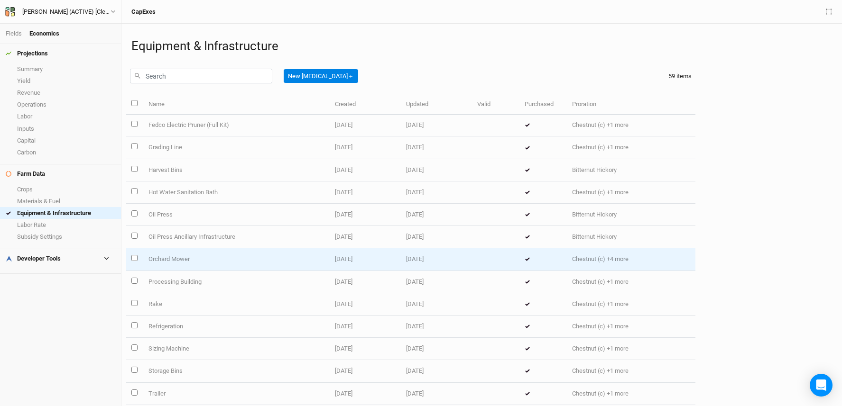
scroll to position [254, 0]
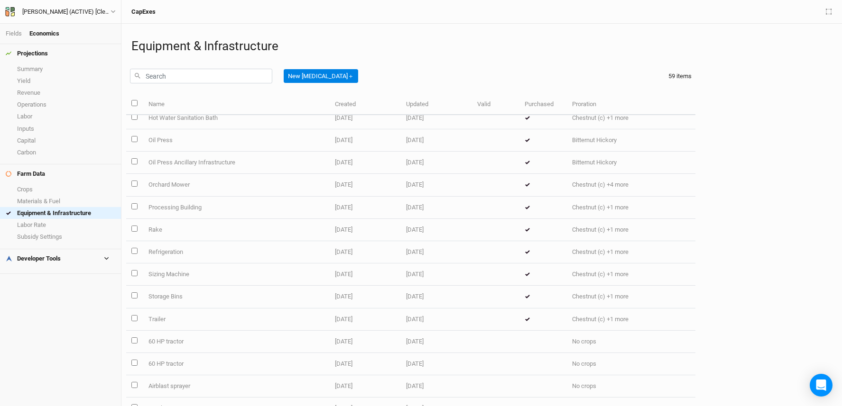
click at [56, 262] on h4 "Developer Tools" at bounding box center [60, 258] width 121 height 19
click at [54, 323] on link "Buffers" at bounding box center [60, 322] width 121 height 12
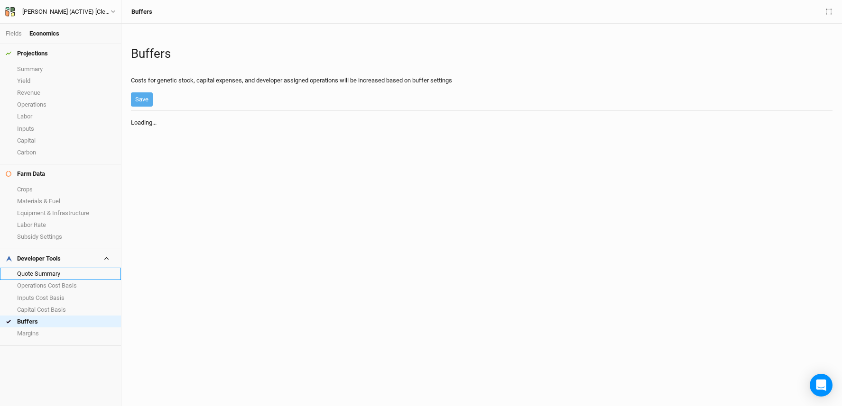
click at [45, 268] on link "Quote Summary" at bounding box center [60, 274] width 121 height 12
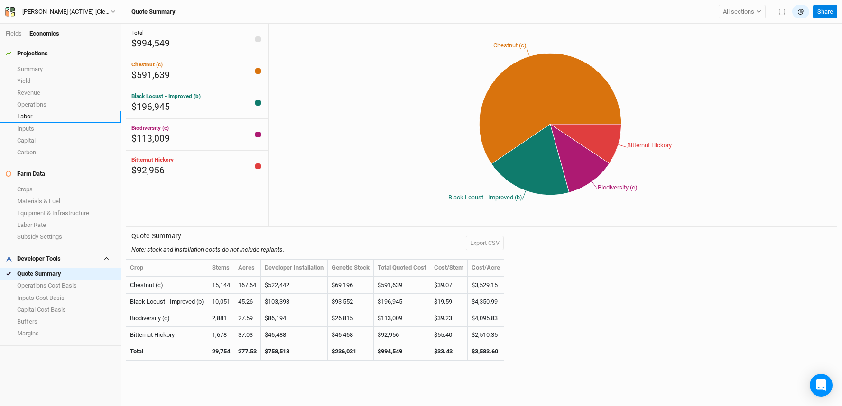
click at [59, 114] on link "Labor" at bounding box center [60, 117] width 121 height 12
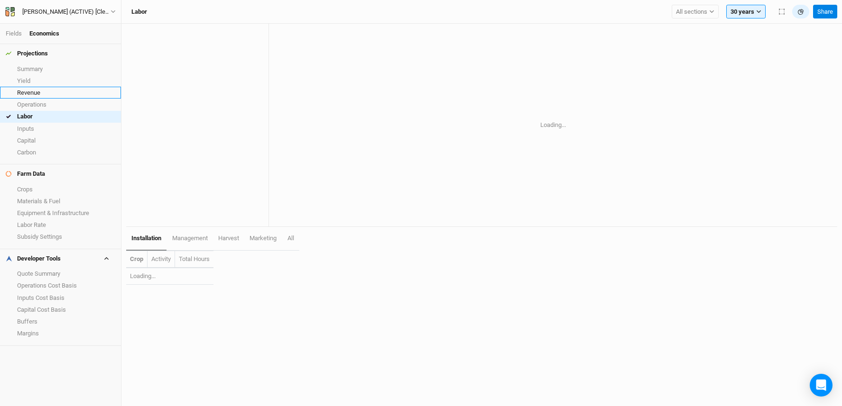
click at [63, 96] on link "Revenue" at bounding box center [60, 93] width 121 height 12
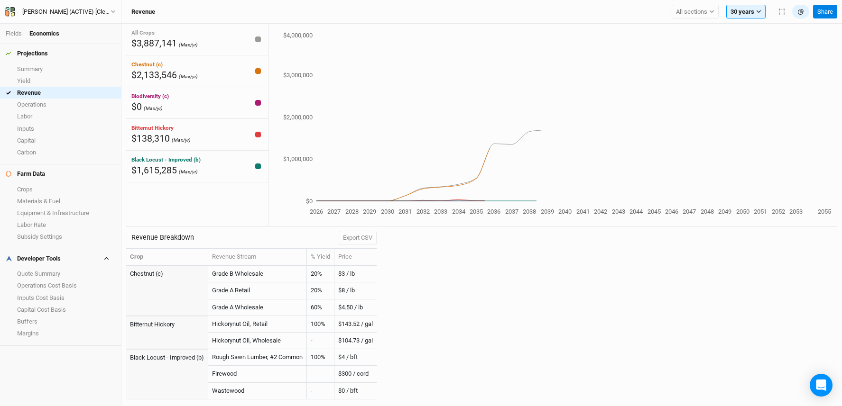
click at [66, 62] on h4 "Projections" at bounding box center [60, 53] width 121 height 19
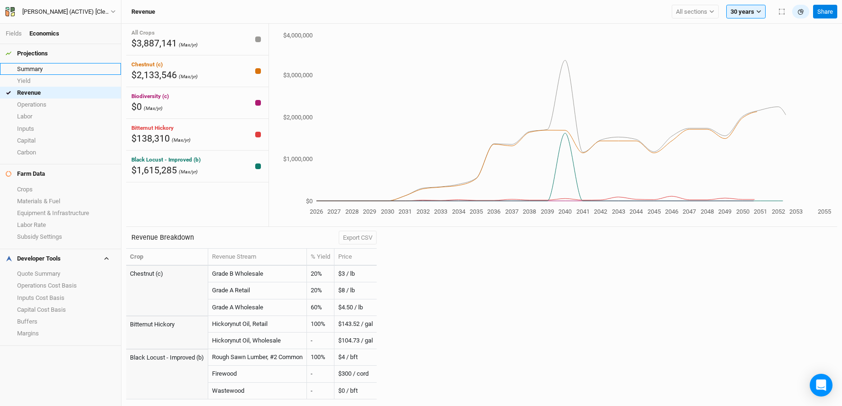
click at [65, 69] on link "Summary" at bounding box center [60, 69] width 121 height 12
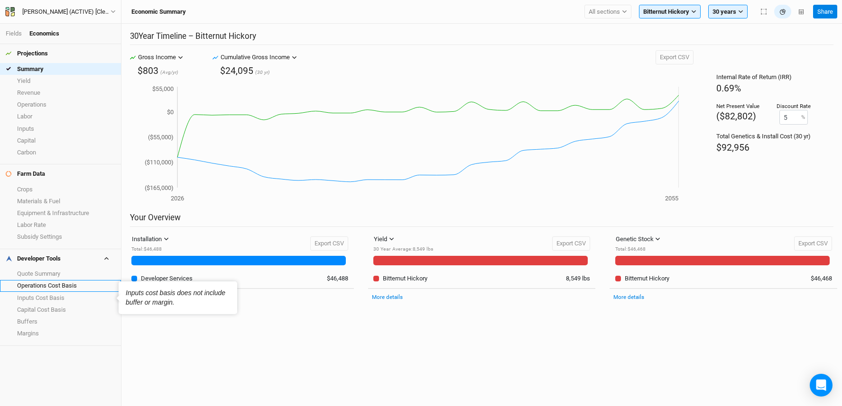
click at [59, 288] on link "Operations Cost Basis" at bounding box center [60, 286] width 121 height 12
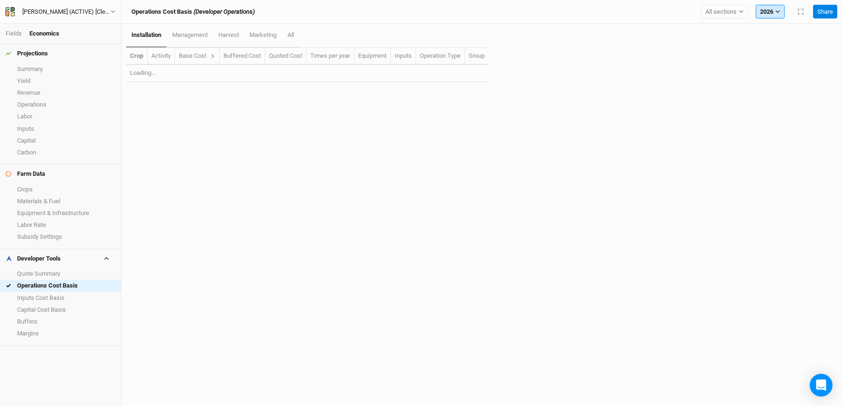
click at [779, 8] on button "2026" at bounding box center [770, 12] width 29 height 14
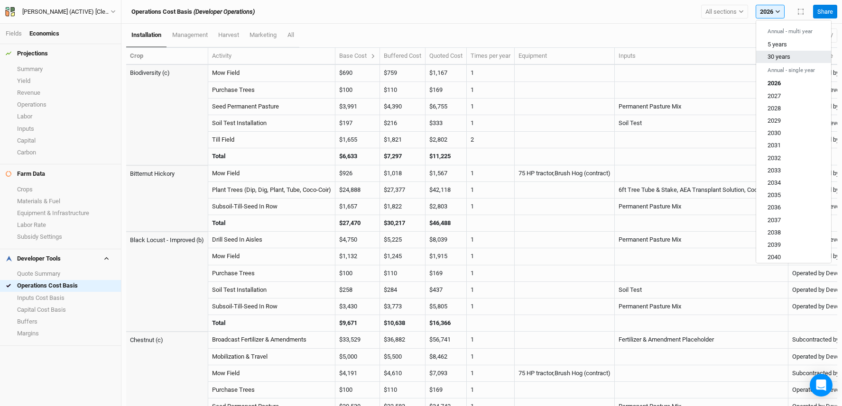
click at [786, 57] on span "30 years" at bounding box center [778, 56] width 23 height 7
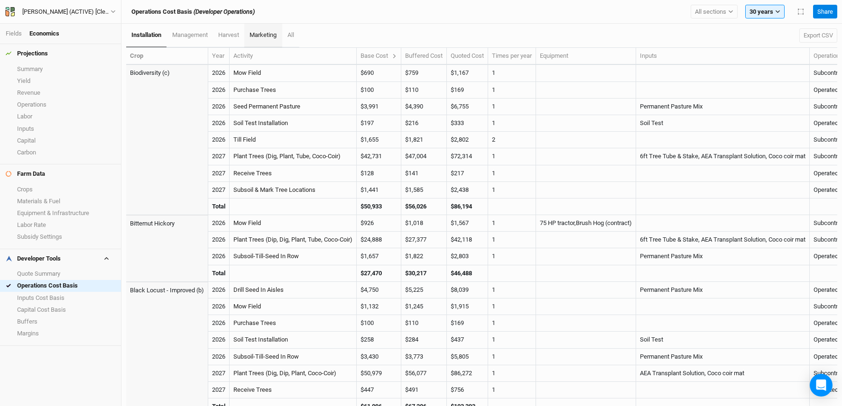
click at [244, 35] on link "harvest" at bounding box center [228, 35] width 31 height 23
click at [276, 33] on span "marketing" at bounding box center [262, 34] width 27 height 7
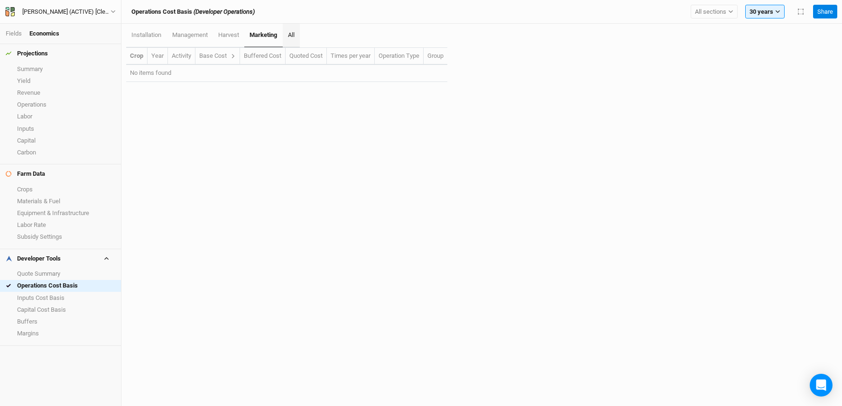
click at [285, 34] on link "All" at bounding box center [291, 36] width 17 height 24
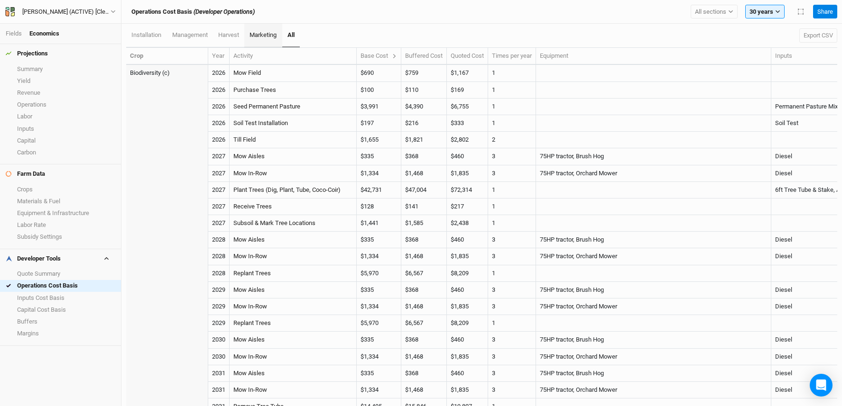
click at [270, 36] on span "marketing" at bounding box center [262, 34] width 27 height 7
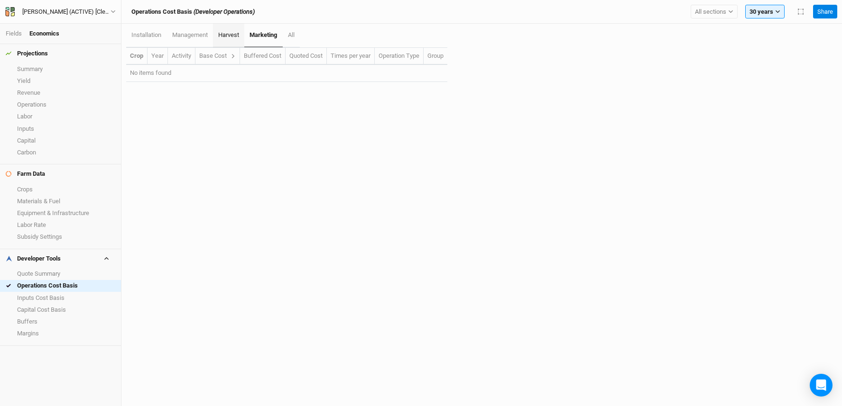
click at [233, 30] on link "harvest" at bounding box center [228, 36] width 31 height 24
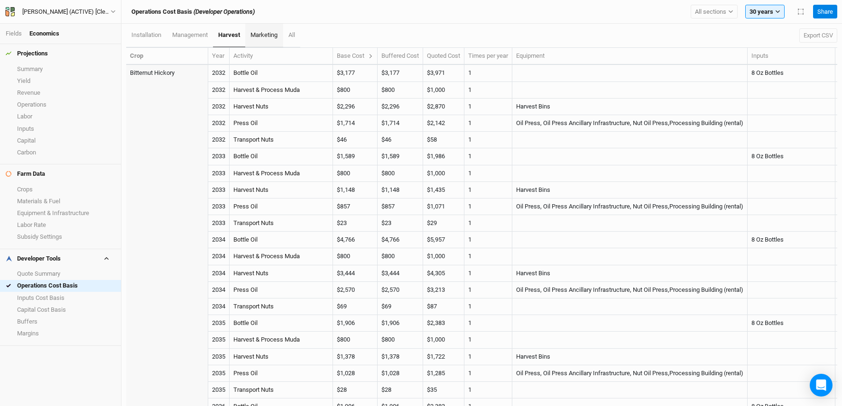
click at [270, 37] on span "marketing" at bounding box center [263, 34] width 27 height 7
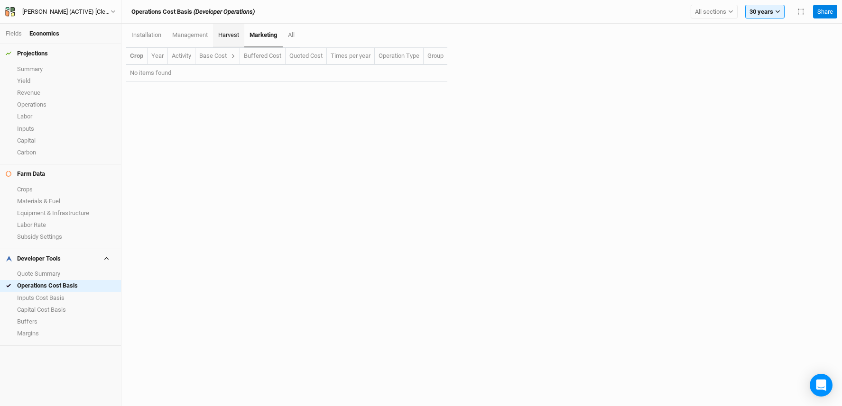
click at [244, 32] on link "harvest" at bounding box center [228, 36] width 31 height 24
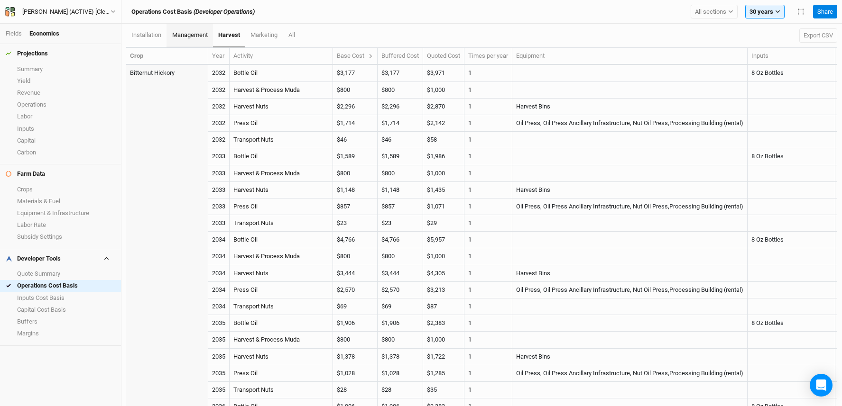
click at [198, 37] on span "management" at bounding box center [190, 34] width 36 height 7
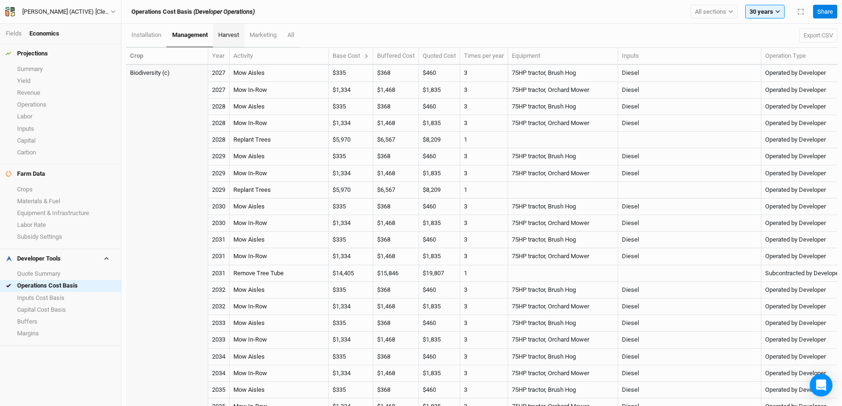
click at [230, 36] on span "harvest" at bounding box center [228, 34] width 21 height 7
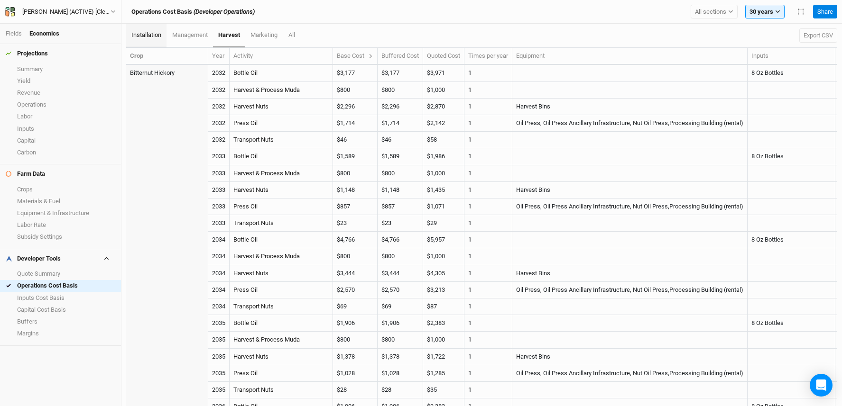
click at [161, 37] on span "installation" at bounding box center [146, 34] width 30 height 7
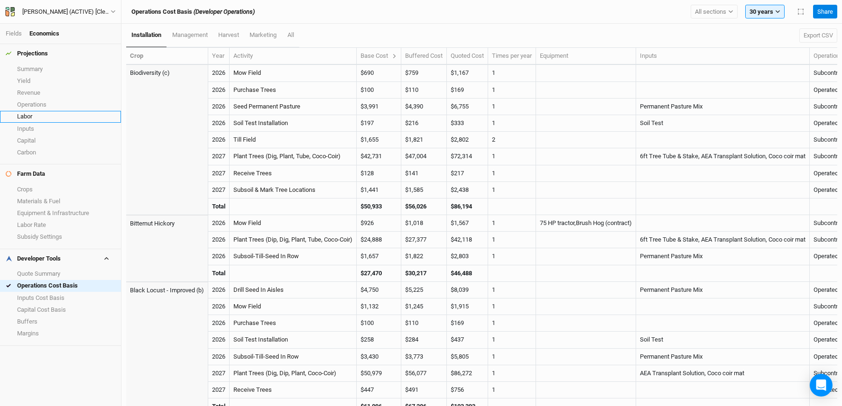
click at [38, 109] on link "Operations" at bounding box center [60, 105] width 121 height 12
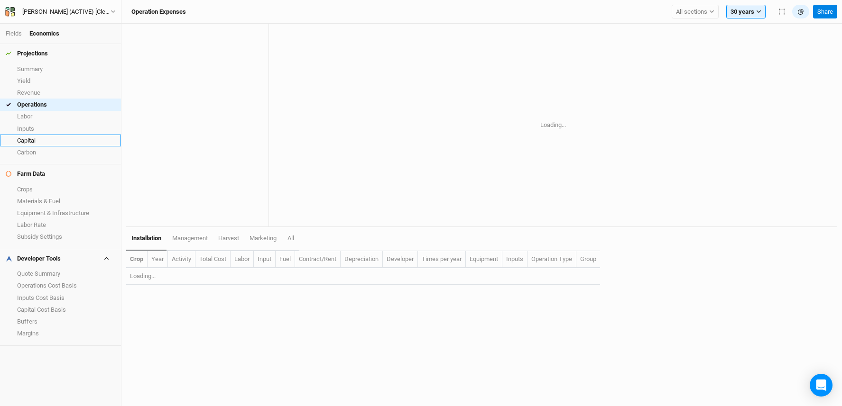
click at [33, 143] on link "Capital" at bounding box center [60, 141] width 121 height 12
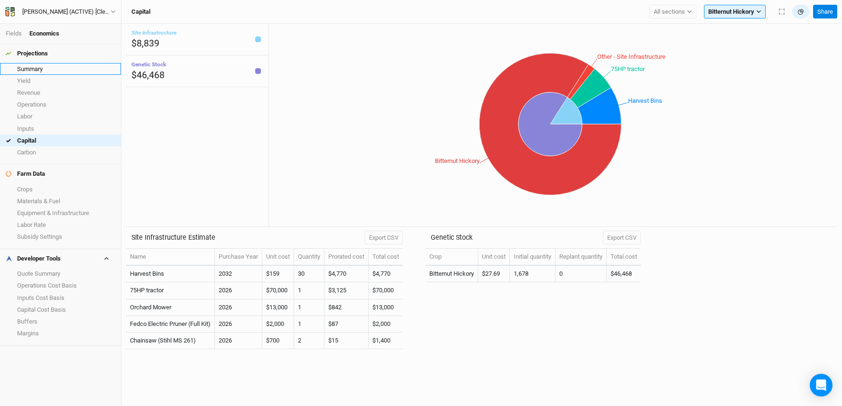
click at [43, 68] on link "Summary" at bounding box center [60, 69] width 121 height 12
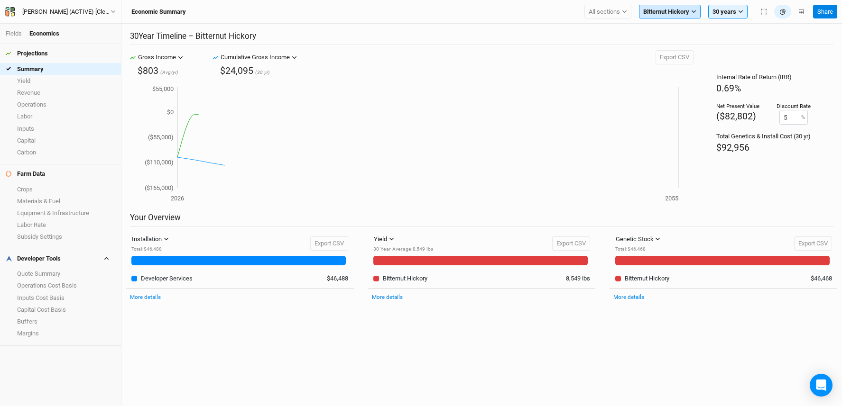
click at [683, 13] on span "Bitternut Hickory" at bounding box center [666, 11] width 46 height 9
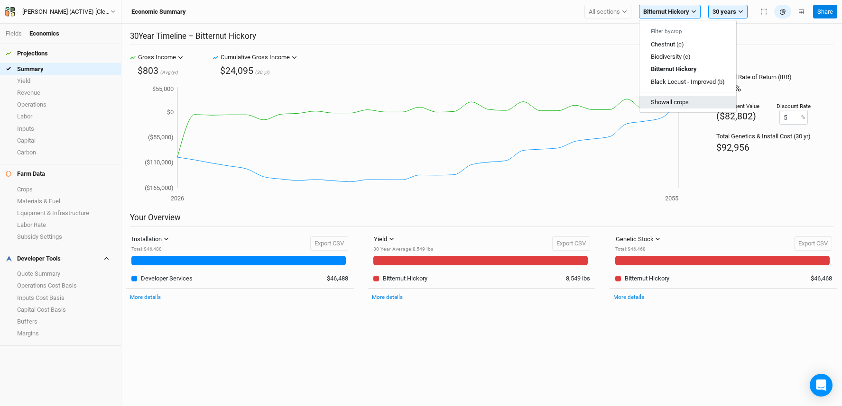
click at [684, 103] on button "Show all crops" at bounding box center [687, 102] width 97 height 12
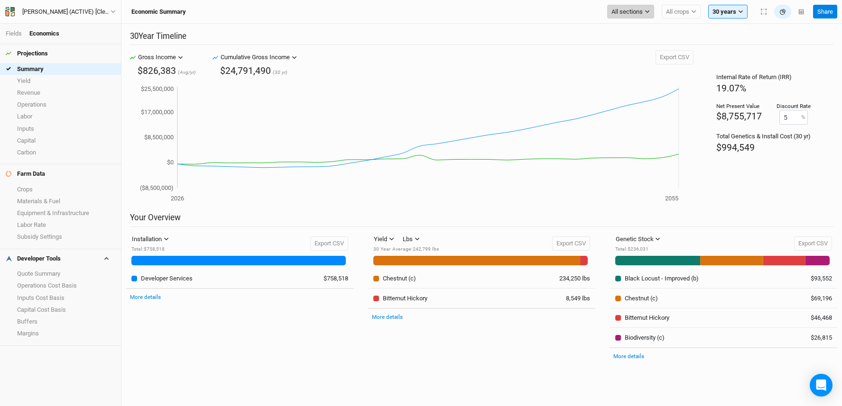
click at [632, 13] on span "All sections" at bounding box center [626, 11] width 31 height 9
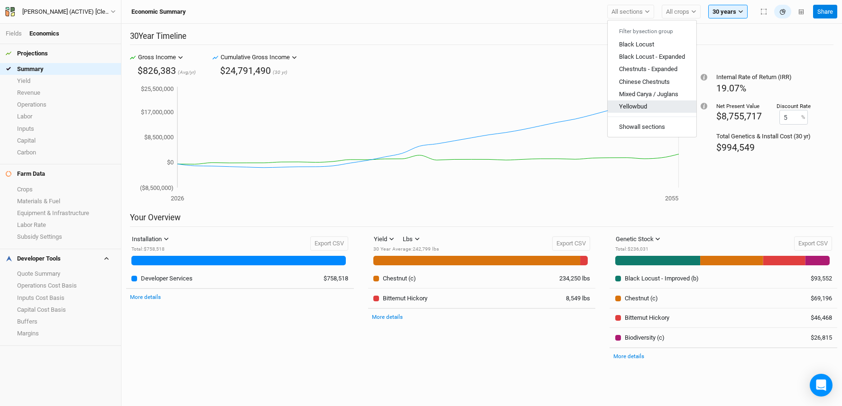
click at [644, 105] on span "Yellowbud" at bounding box center [633, 106] width 28 height 7
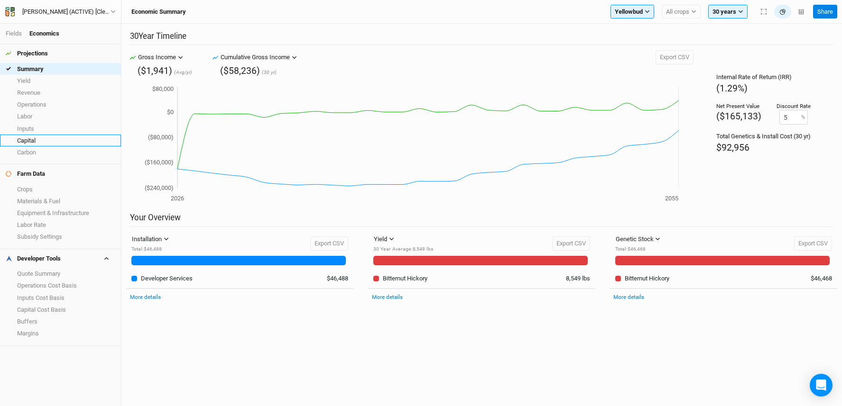
click at [53, 137] on link "Capital" at bounding box center [60, 141] width 121 height 12
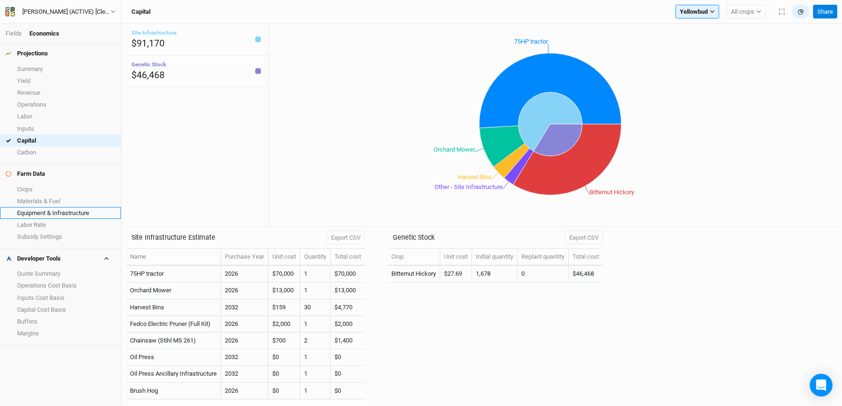
click at [61, 212] on link "Equipment & Infrastructure" at bounding box center [60, 213] width 121 height 12
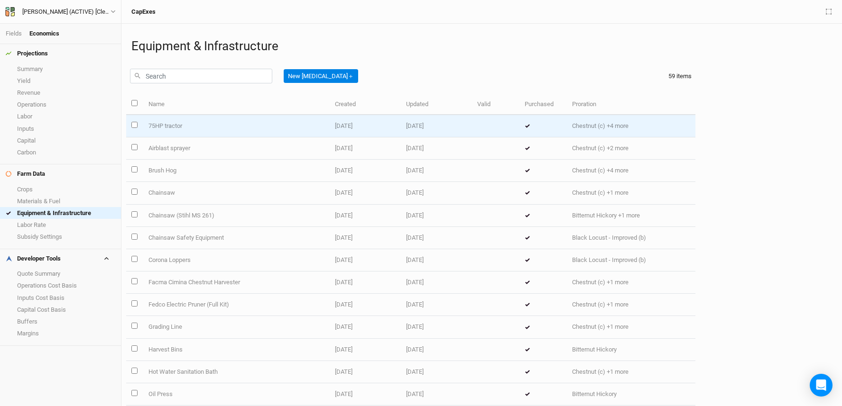
click at [225, 126] on td "75HP tractor" at bounding box center [236, 126] width 186 height 22
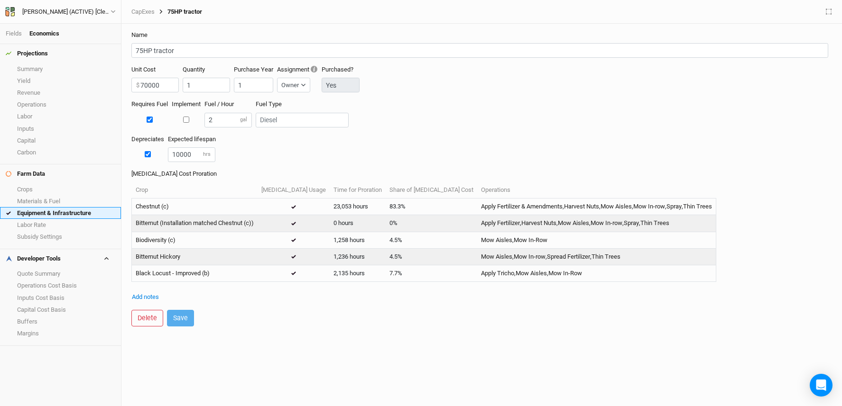
click at [69, 214] on link "Equipment & Infrastructure" at bounding box center [60, 213] width 121 height 12
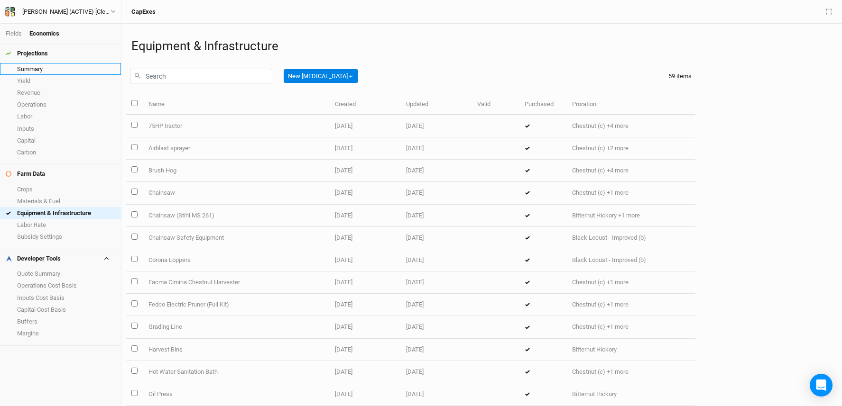
click at [30, 66] on link "Summary" at bounding box center [60, 69] width 121 height 12
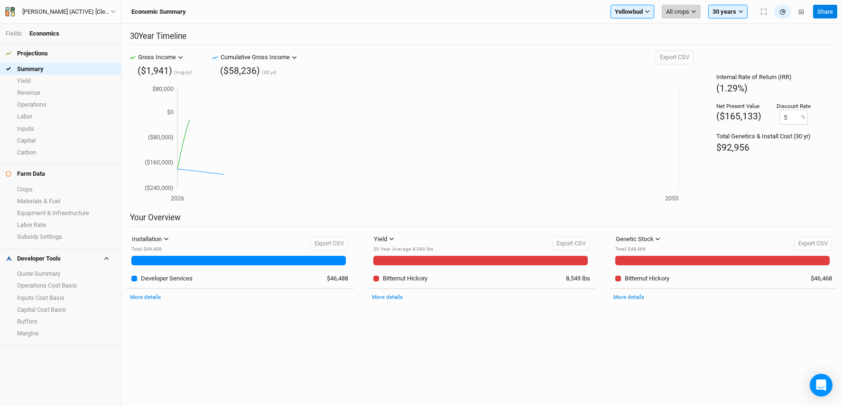
click at [683, 12] on span "All crops" at bounding box center [677, 11] width 23 height 9
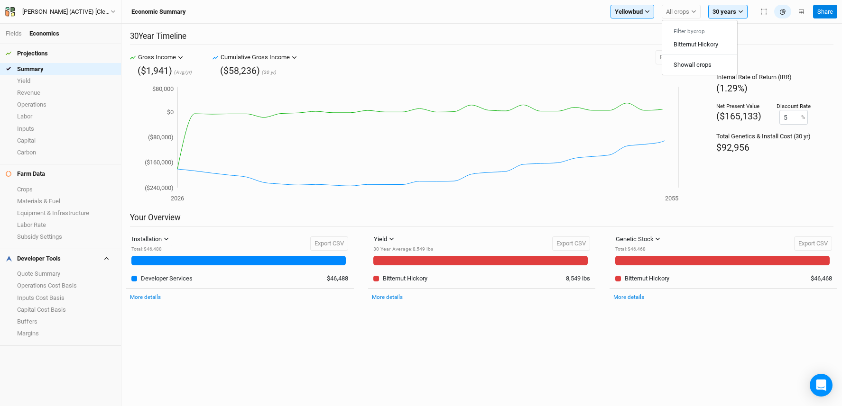
click at [646, 35] on h2 "30 Year Timeline" at bounding box center [481, 38] width 703 height 14
click at [698, 9] on button "All crops" at bounding box center [681, 12] width 39 height 14
click at [705, 44] on span "Bitternut Hickory" at bounding box center [696, 44] width 45 height 7
click at [613, 9] on span "Yellowbud" at bounding box center [606, 11] width 28 height 9
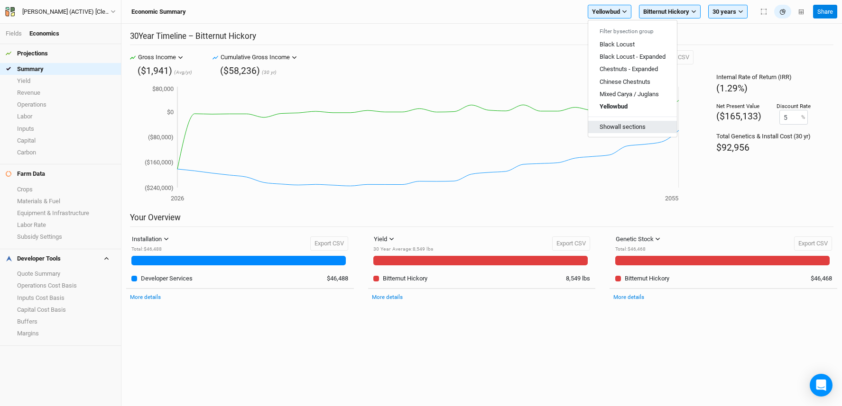
click at [641, 128] on button "Show all sections" at bounding box center [632, 127] width 89 height 12
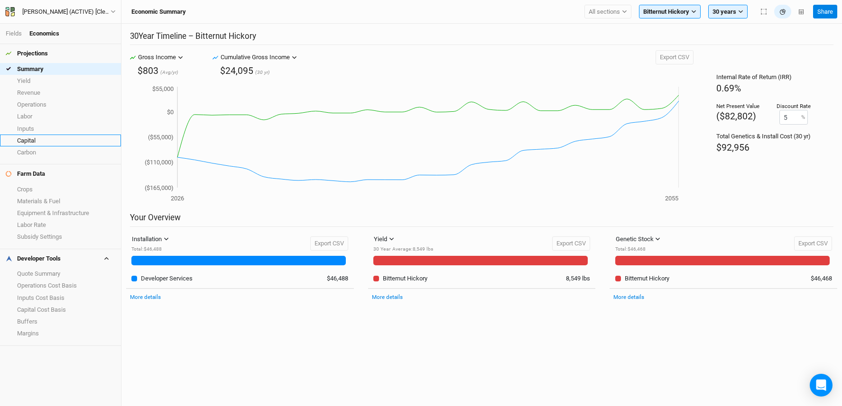
click at [59, 139] on link "Capital" at bounding box center [60, 141] width 121 height 12
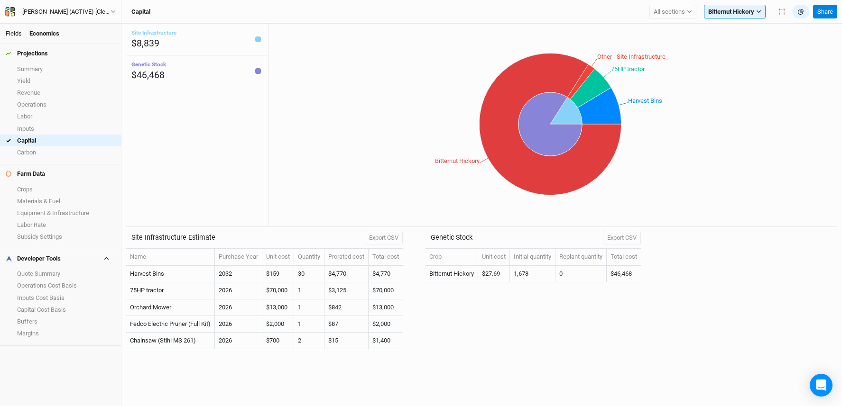
click at [16, 31] on link "Fields" at bounding box center [14, 33] width 16 height 7
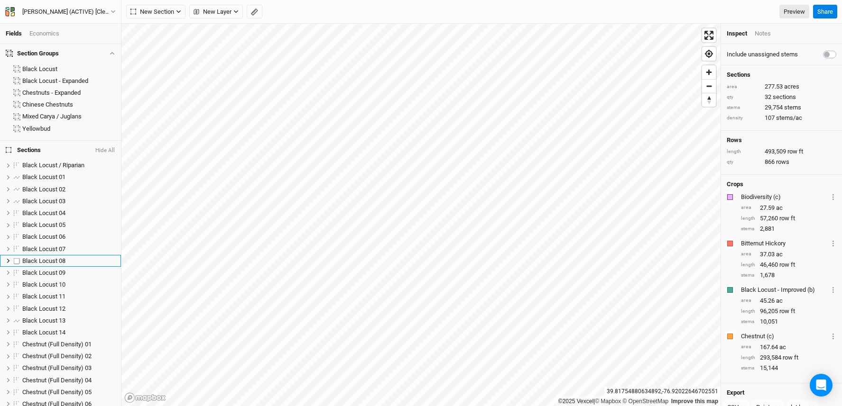
scroll to position [346, 0]
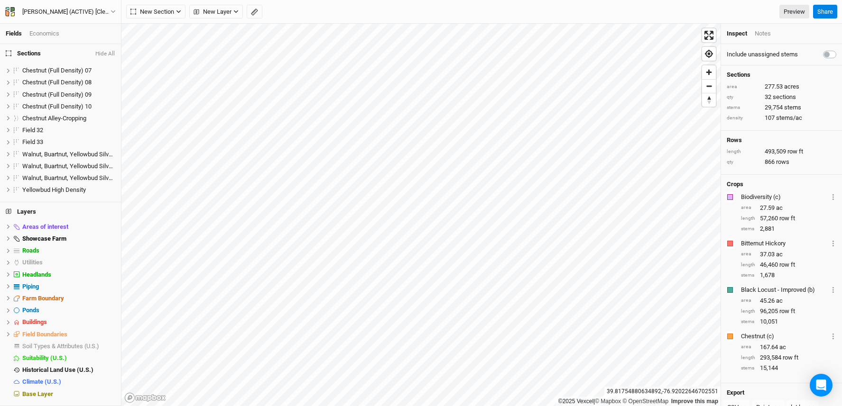
click at [50, 36] on div "Economics" at bounding box center [44, 33] width 30 height 9
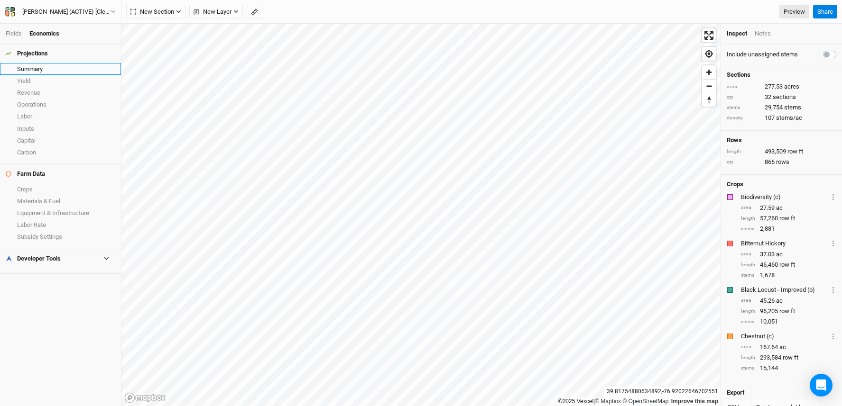
click at [52, 71] on link "Summary" at bounding box center [60, 69] width 121 height 12
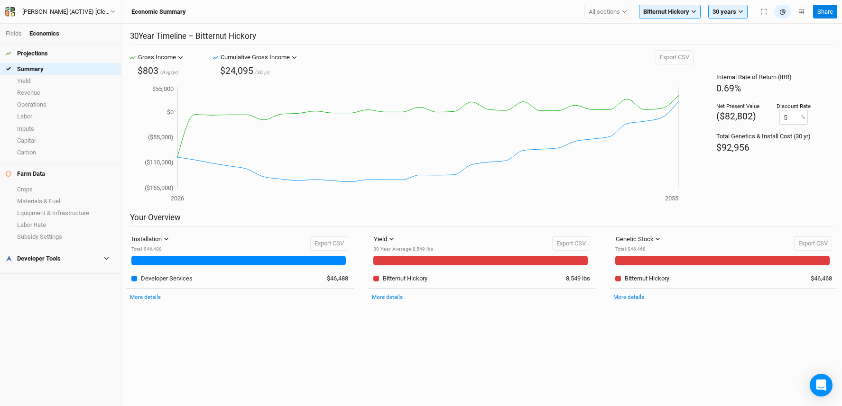
click at [63, 255] on h4 "Developer Tools" at bounding box center [60, 258] width 121 height 19
click at [56, 277] on link "Quote Summary" at bounding box center [60, 274] width 121 height 12
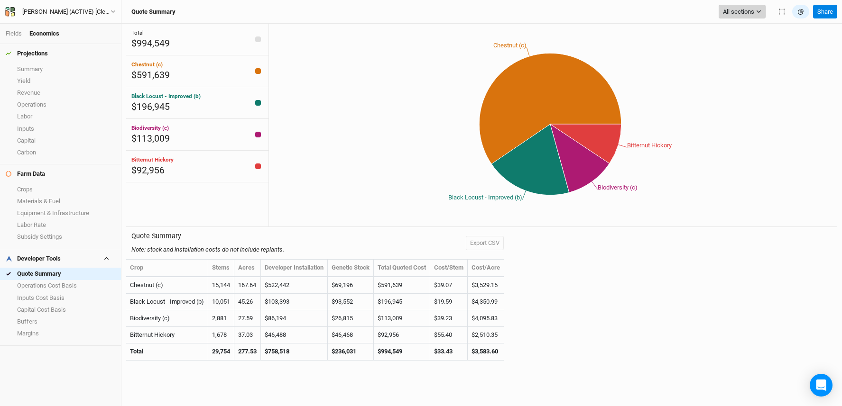
click at [752, 11] on span "All sections" at bounding box center [738, 11] width 31 height 9
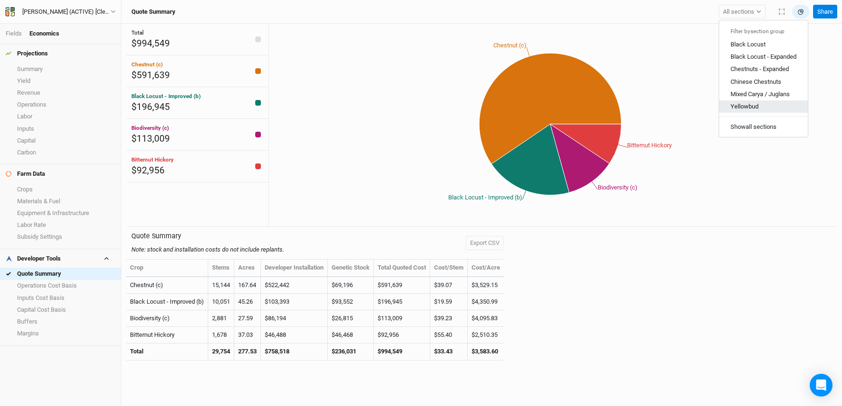
click at [747, 102] on button "Yellowbud" at bounding box center [763, 107] width 89 height 12
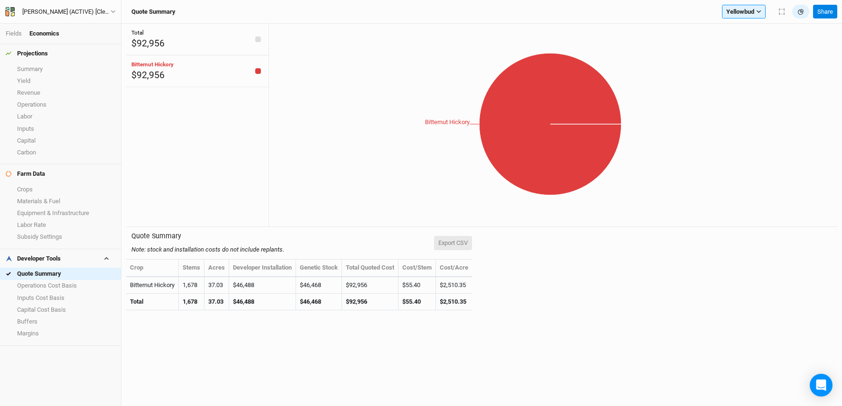
click at [466, 244] on button "Export CSV" at bounding box center [453, 243] width 38 height 14
click at [62, 110] on link "Operations" at bounding box center [60, 105] width 121 height 12
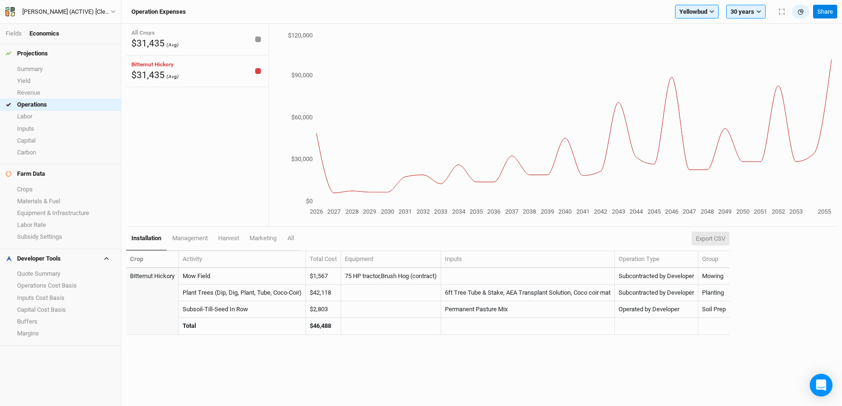
click at [713, 239] on button "Export CSV" at bounding box center [711, 239] width 38 height 14
click at [42, 114] on link "Labor" at bounding box center [60, 117] width 121 height 12
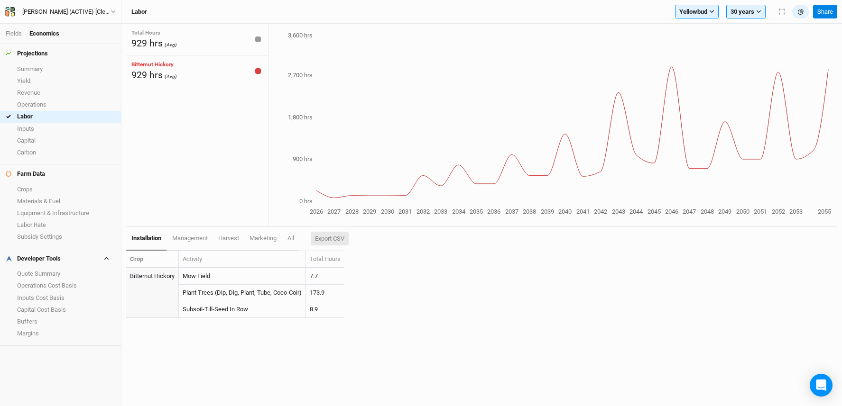
click at [349, 239] on button "Export CSV" at bounding box center [330, 239] width 38 height 14
click at [74, 102] on link "Operations" at bounding box center [60, 105] width 121 height 12
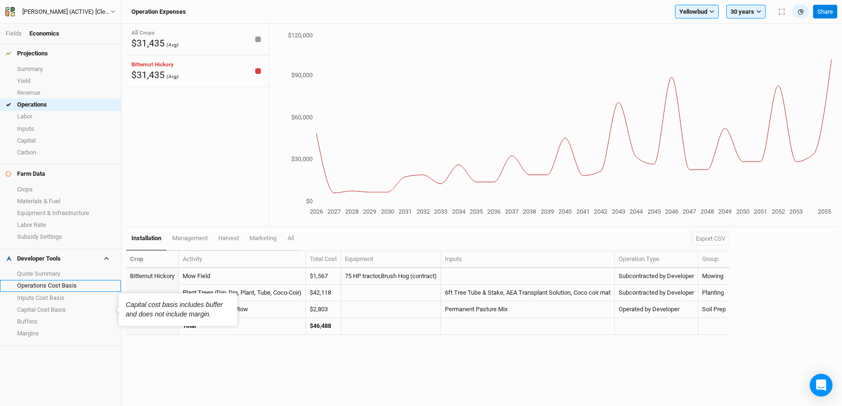
click at [63, 287] on link "Operations Cost Basis" at bounding box center [60, 286] width 121 height 12
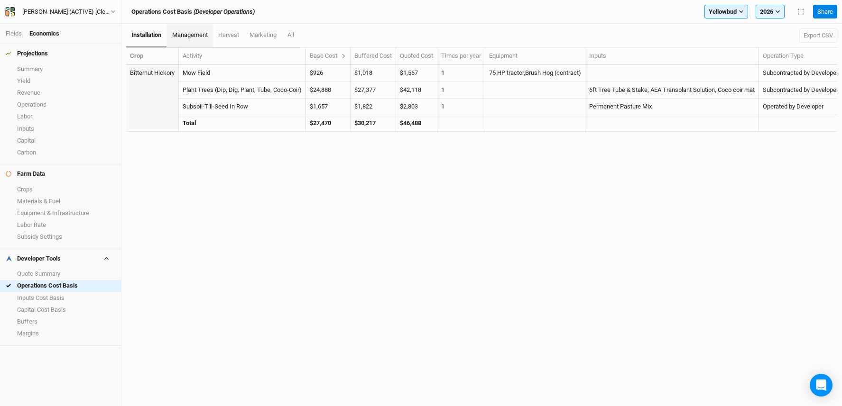
drag, startPoint x: 188, startPoint y: 38, endPoint x: 205, endPoint y: 40, distance: 16.7
click at [188, 38] on span "management" at bounding box center [190, 34] width 36 height 7
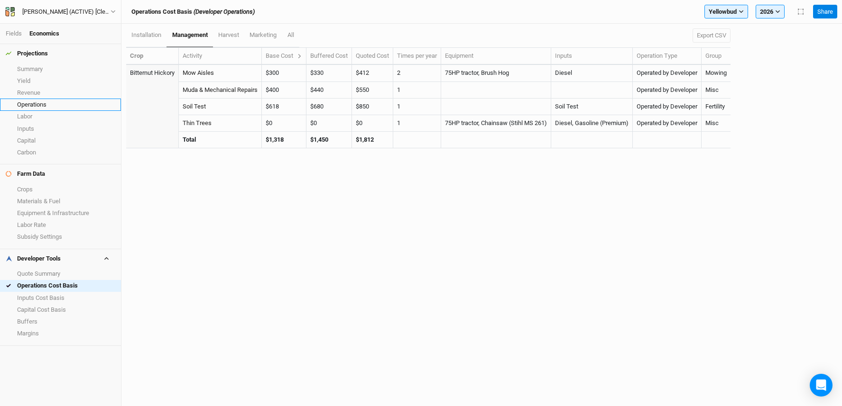
click at [55, 107] on link "Operations" at bounding box center [60, 105] width 121 height 12
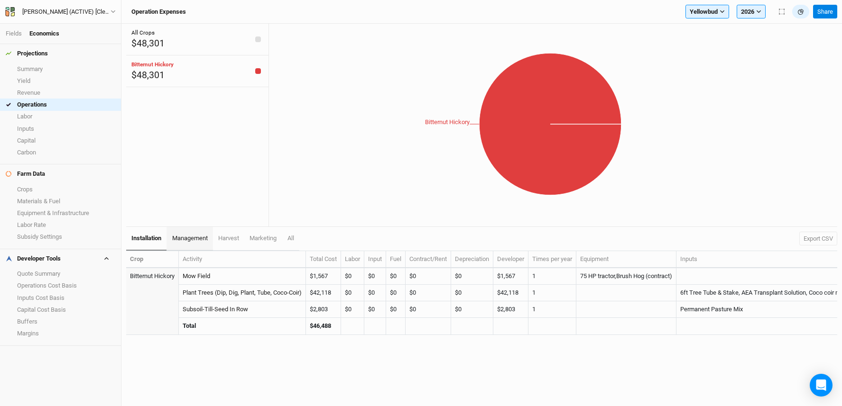
click at [194, 235] on span "management" at bounding box center [190, 238] width 36 height 7
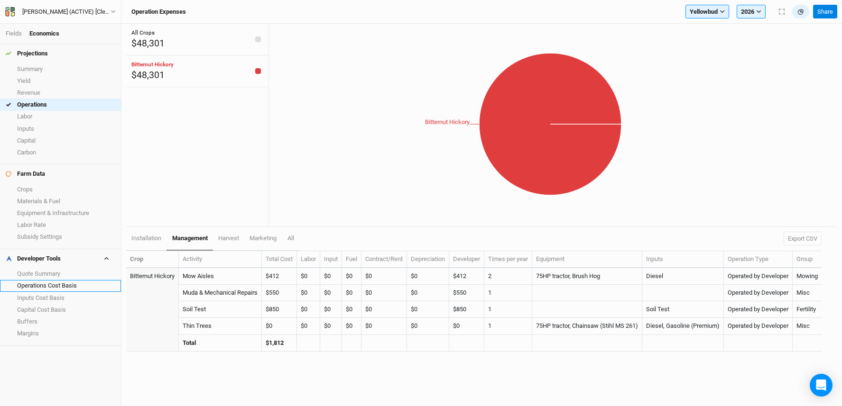
click at [53, 289] on link "Operations Cost Basis" at bounding box center [60, 286] width 121 height 12
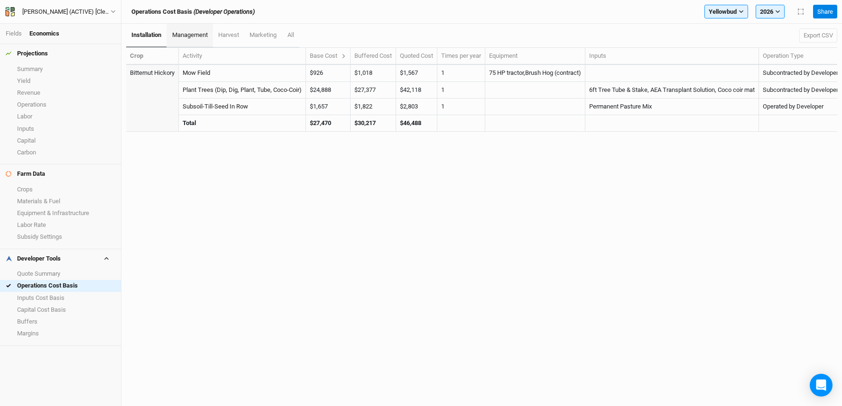
click at [173, 36] on span "management" at bounding box center [190, 34] width 36 height 7
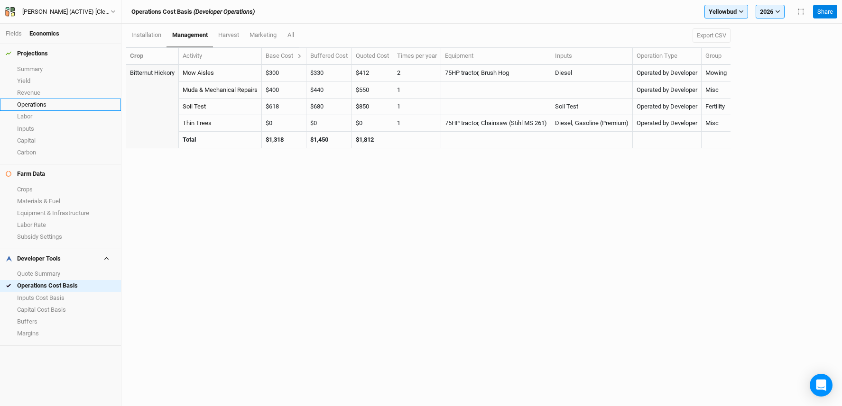
click at [32, 103] on link "Operations" at bounding box center [60, 105] width 121 height 12
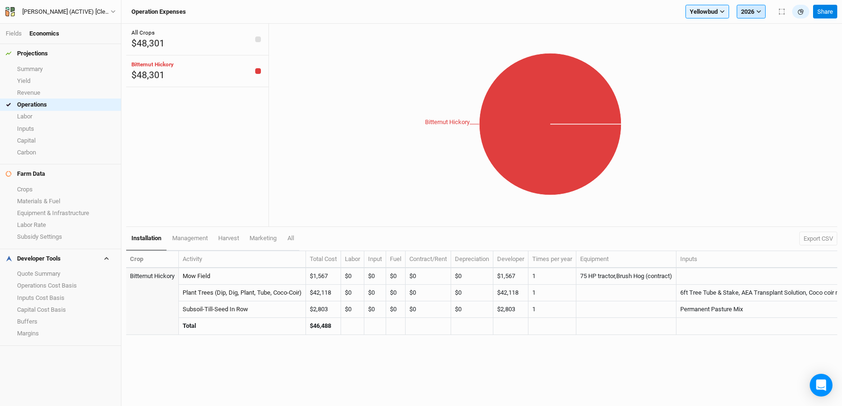
click at [741, 13] on button "2026" at bounding box center [751, 12] width 29 height 14
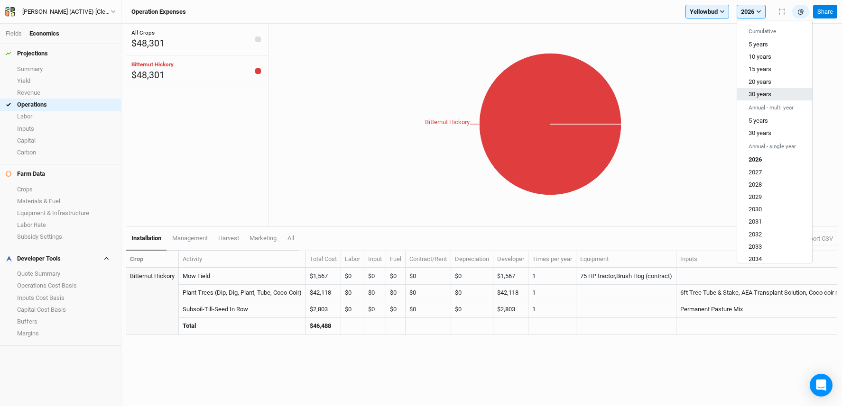
click at [766, 96] on span "30 years" at bounding box center [759, 94] width 23 height 7
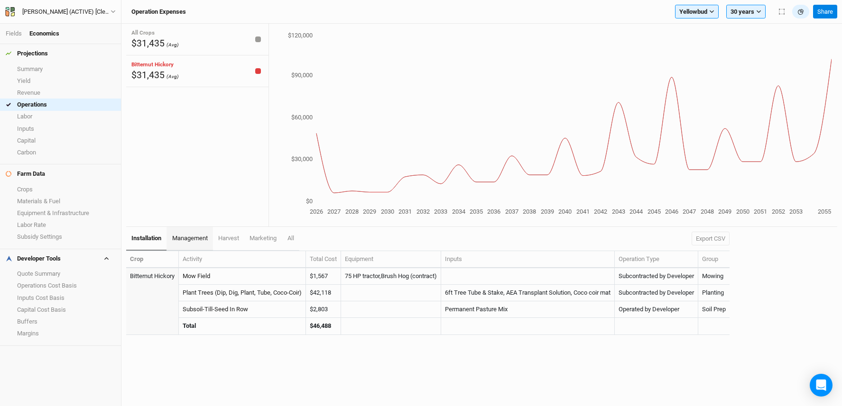
click at [175, 235] on span "management" at bounding box center [190, 238] width 36 height 7
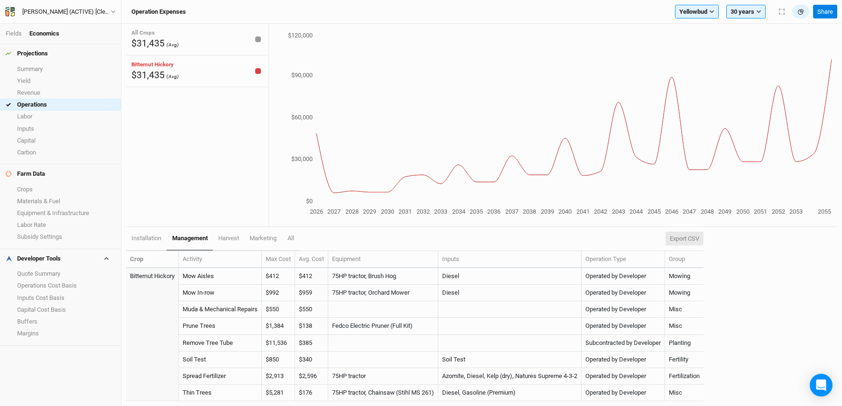
click at [690, 237] on button "Export CSV" at bounding box center [684, 239] width 38 height 14
click at [36, 118] on link "Labor" at bounding box center [60, 117] width 121 height 12
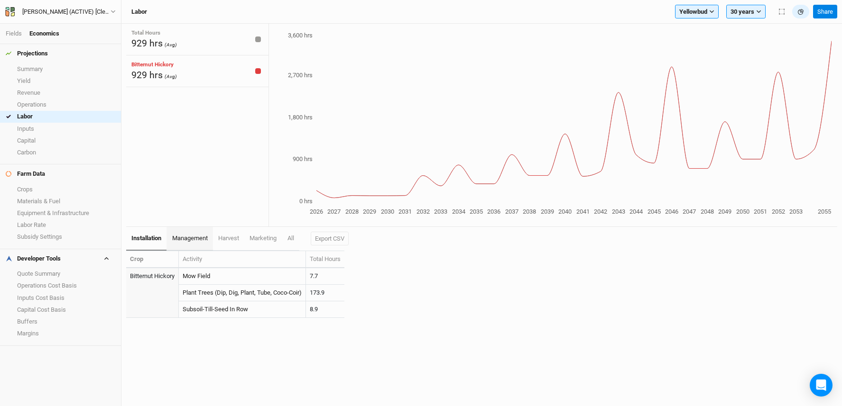
click at [194, 237] on span "management" at bounding box center [190, 238] width 36 height 7
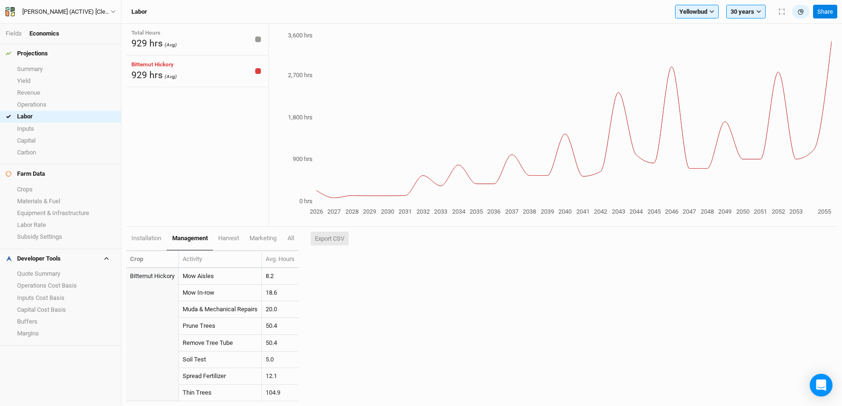
click at [341, 239] on button "Export CSV" at bounding box center [330, 239] width 38 height 14
click at [47, 105] on link "Operations" at bounding box center [60, 105] width 121 height 12
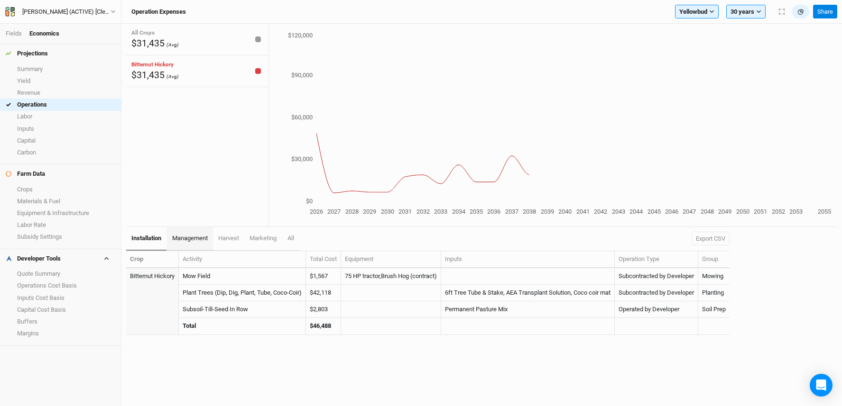
click at [192, 235] on span "management" at bounding box center [190, 238] width 36 height 7
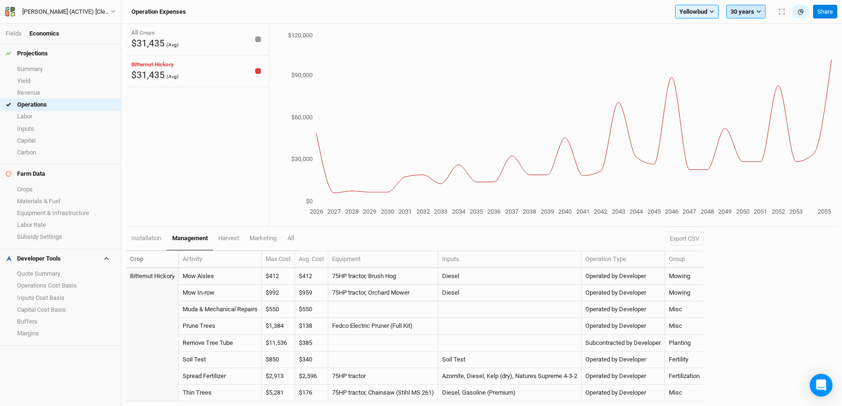
click at [745, 6] on button "30 years" at bounding box center [745, 12] width 39 height 14
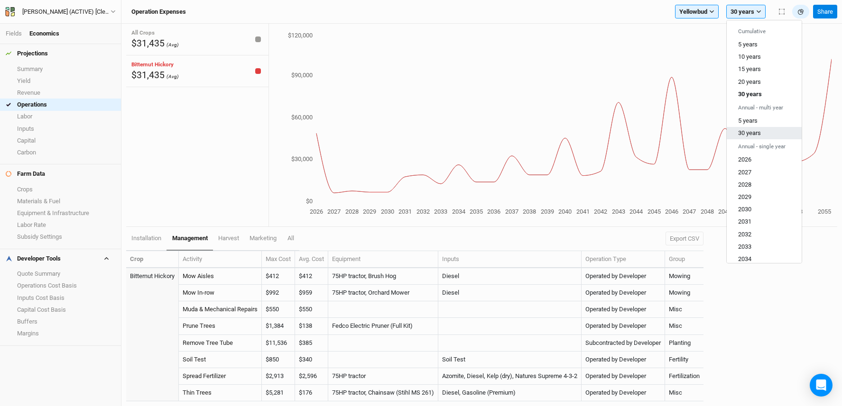
click at [758, 135] on span "30 years" at bounding box center [749, 132] width 23 height 7
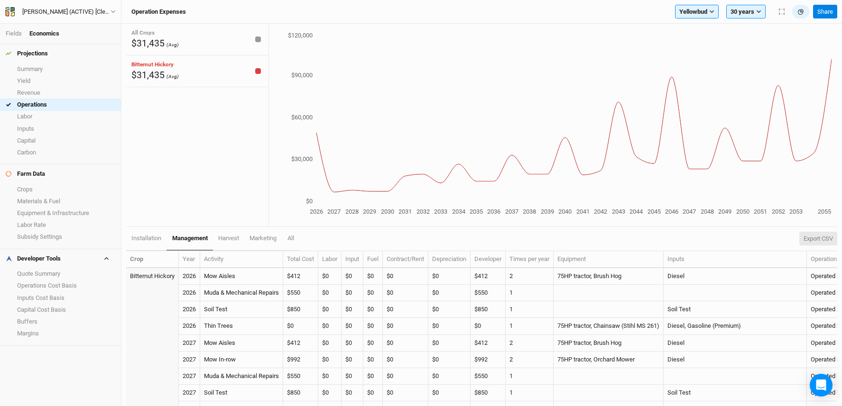
click at [821, 238] on button "Export CSV" at bounding box center [818, 239] width 38 height 14
click at [59, 284] on link "Operations Cost Basis" at bounding box center [60, 286] width 121 height 12
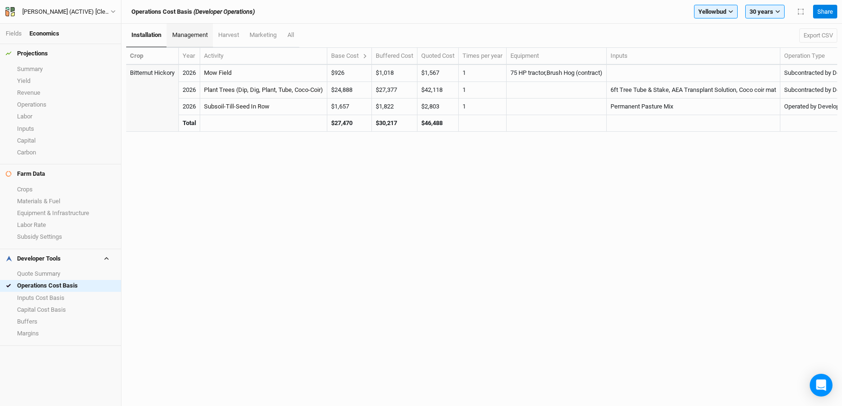
click at [192, 35] on span "management" at bounding box center [190, 34] width 36 height 7
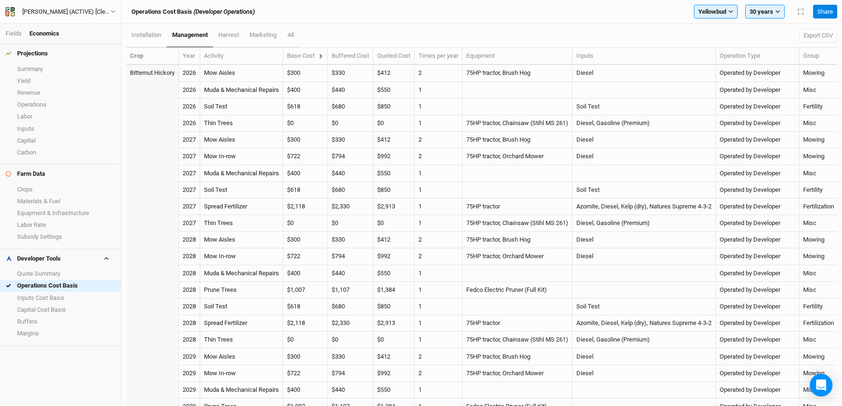
click at [323, 55] on icon at bounding box center [320, 56] width 5 height 5
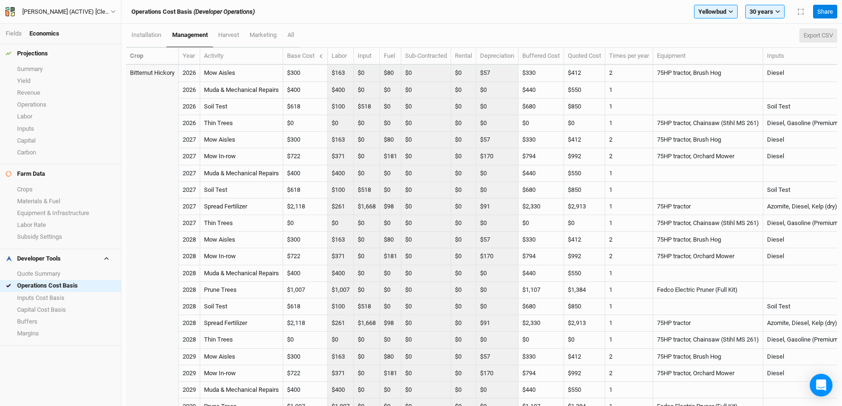
click at [819, 35] on button "Export CSV" at bounding box center [818, 35] width 38 height 14
click at [60, 69] on link "Summary" at bounding box center [60, 69] width 121 height 12
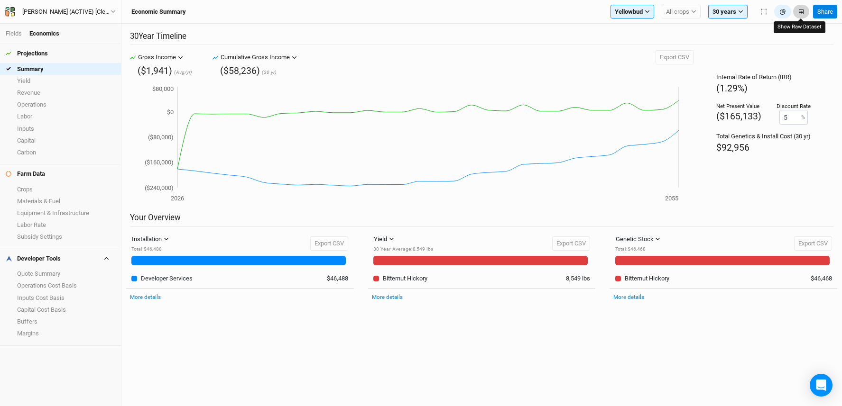
click at [799, 10] on icon "button" at bounding box center [801, 11] width 5 height 5
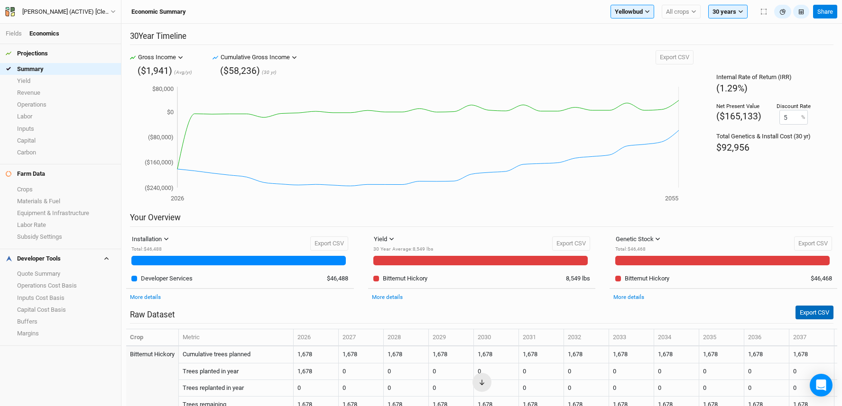
click at [816, 315] on button "Export CSV" at bounding box center [814, 313] width 38 height 14
